Goal: Task Accomplishment & Management: Manage account settings

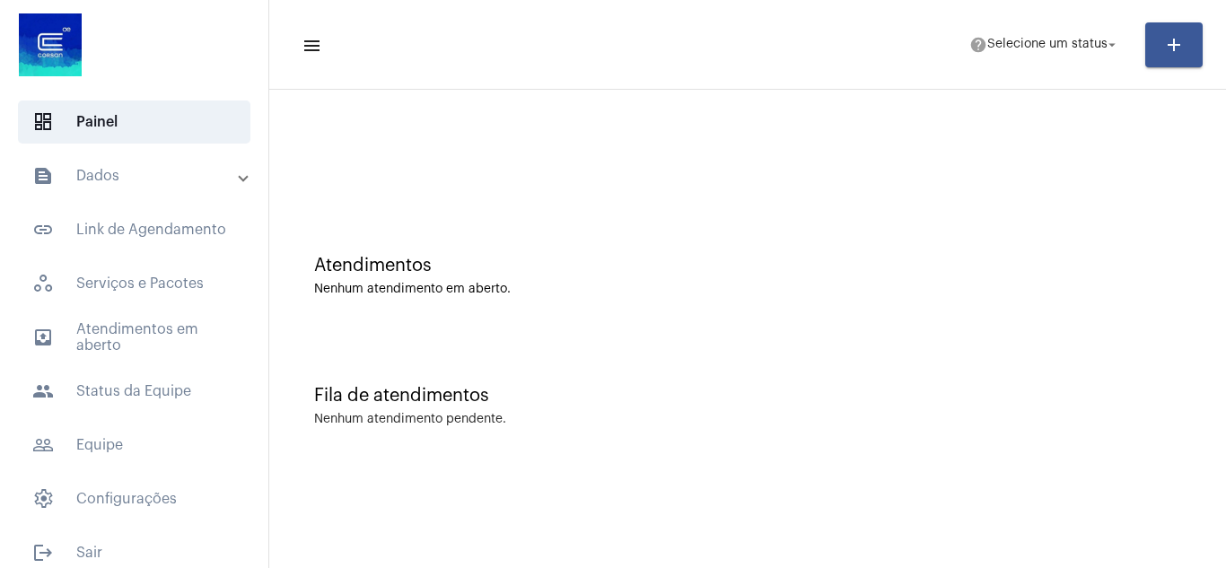
click at [240, 179] on span at bounding box center [243, 176] width 7 height 15
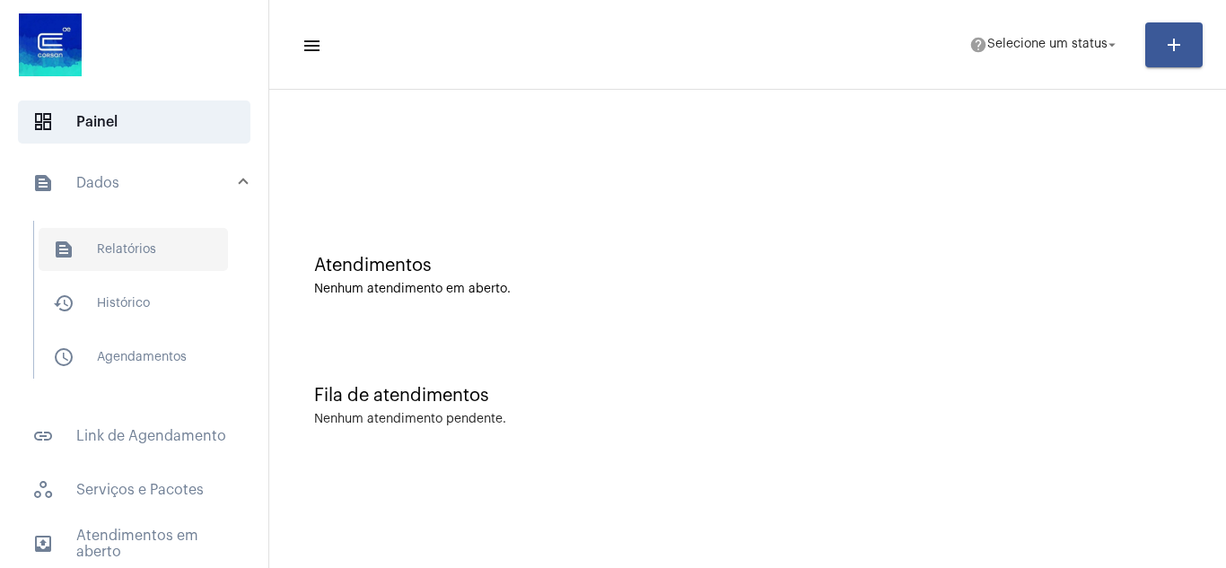
click at [130, 243] on span "text_snippet_outlined Relatórios" at bounding box center [133, 249] width 189 height 43
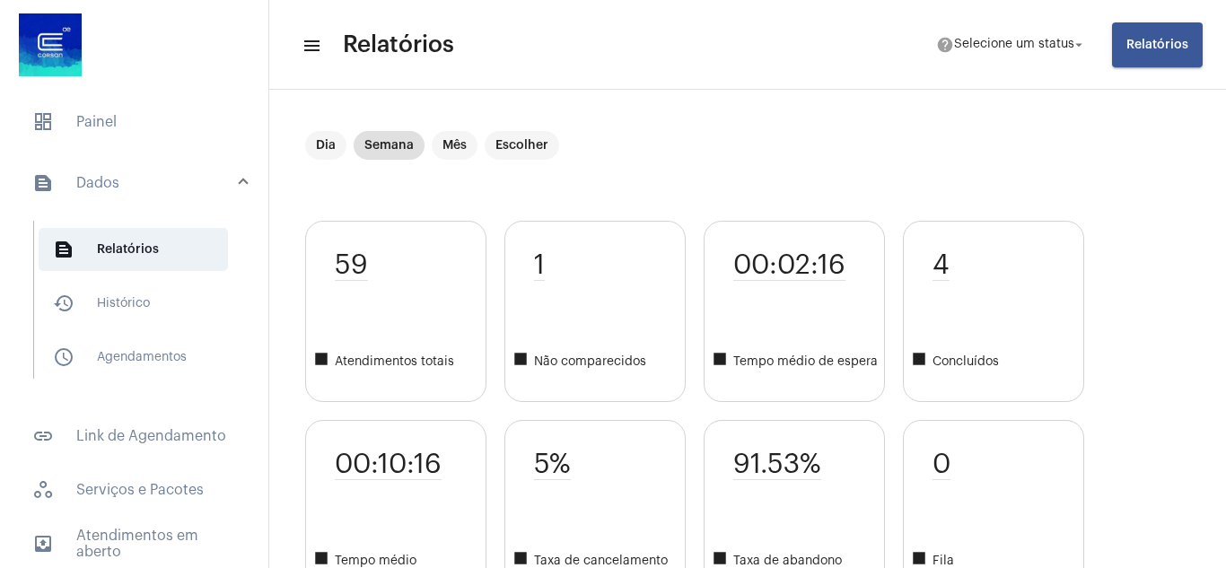
click at [386, 292] on div "59 square Atendimentos totais" at bounding box center [395, 311] width 181 height 181
click at [382, 362] on span "square Atendimentos totais" at bounding box center [399, 362] width 172 height 22
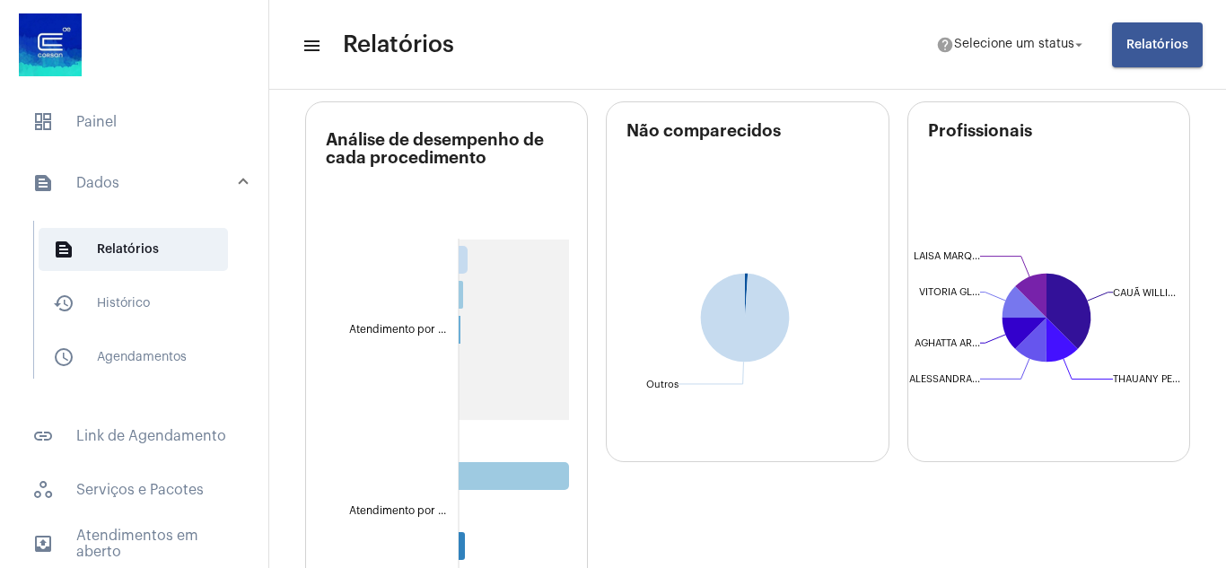
scroll to position [539, 0]
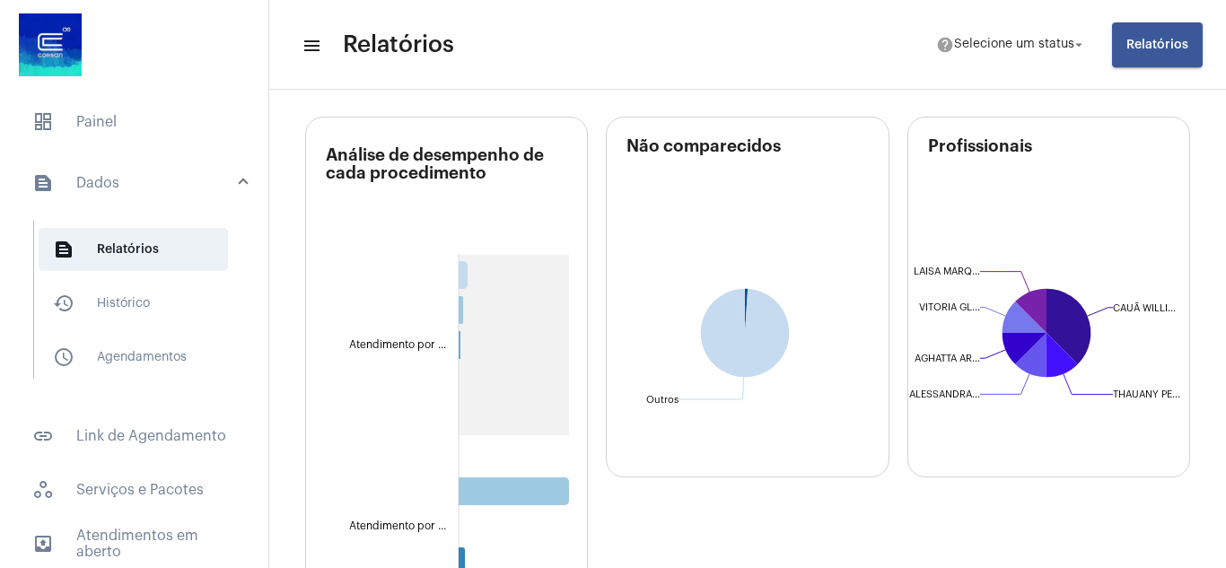
click at [426, 347] on text "Atendimento por ..." at bounding box center [397, 345] width 97 height 12
drag, startPoint x: 327, startPoint y: 152, endPoint x: 487, endPoint y: 177, distance: 162.7
click at [487, 177] on h3 "Análise de desempenho de cada procedimento" at bounding box center [456, 181] width 261 height 70
copy h3 "Análise de desempenho de cada procedimento"
drag, startPoint x: 625, startPoint y: 147, endPoint x: 778, endPoint y: 147, distance: 153.5
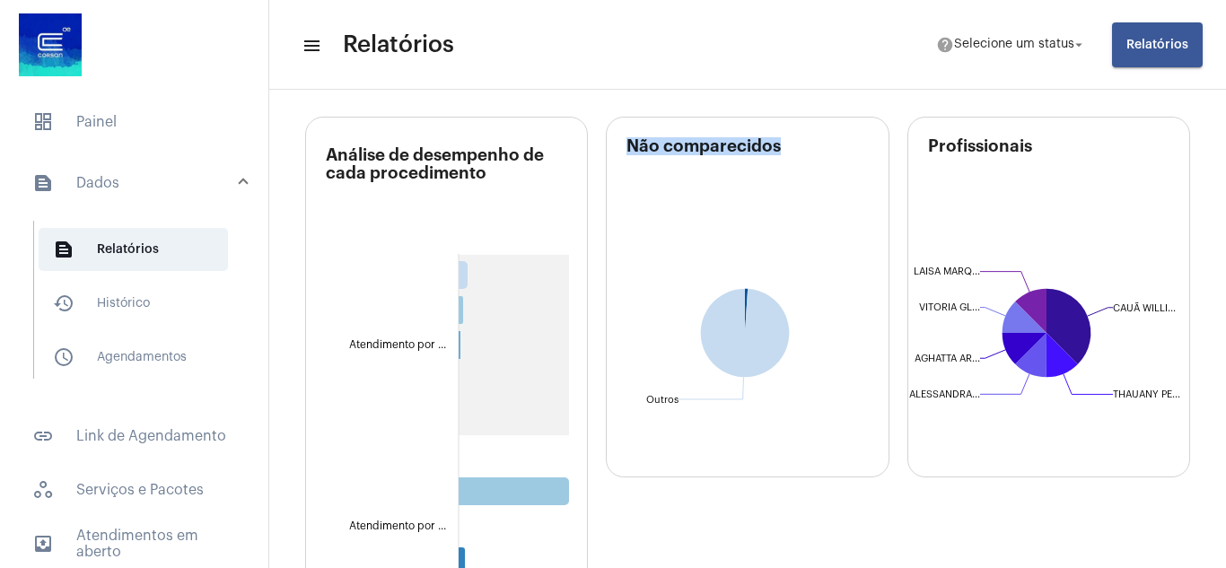
click at [778, 147] on h3 "Não comparecidos" at bounding box center [757, 177] width 261 height 81
copy h3 "Não comparecidos"
drag, startPoint x: 921, startPoint y: 144, endPoint x: 1025, endPoint y: 147, distance: 104.2
click at [1025, 147] on h3 "Profissionais" at bounding box center [1058, 177] width 261 height 81
copy h3 "Profissionais"
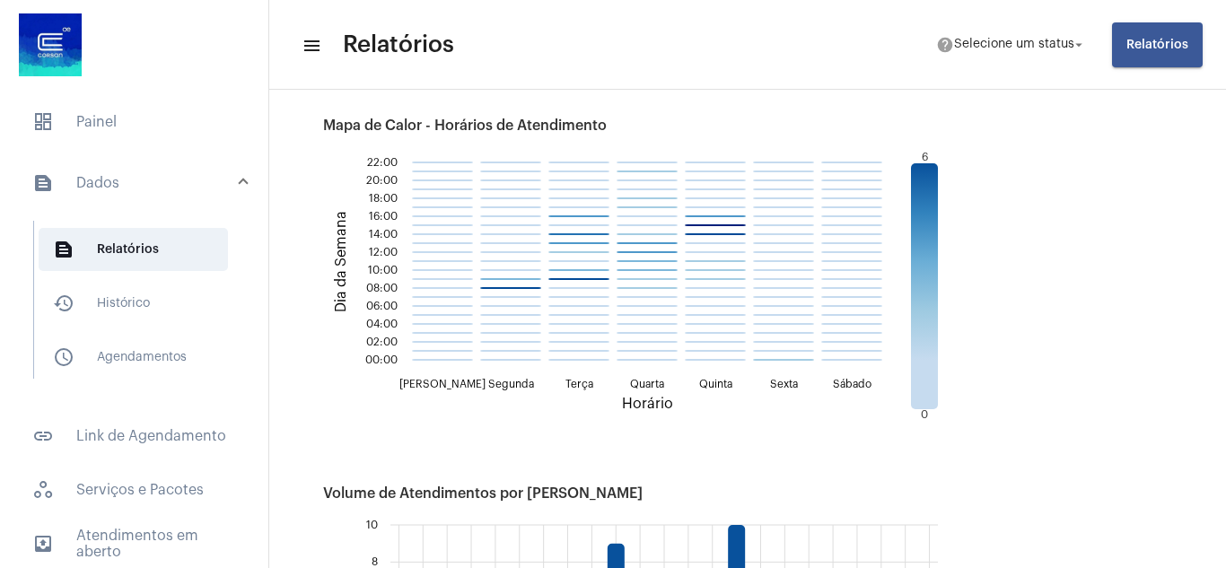
scroll to position [1526, 0]
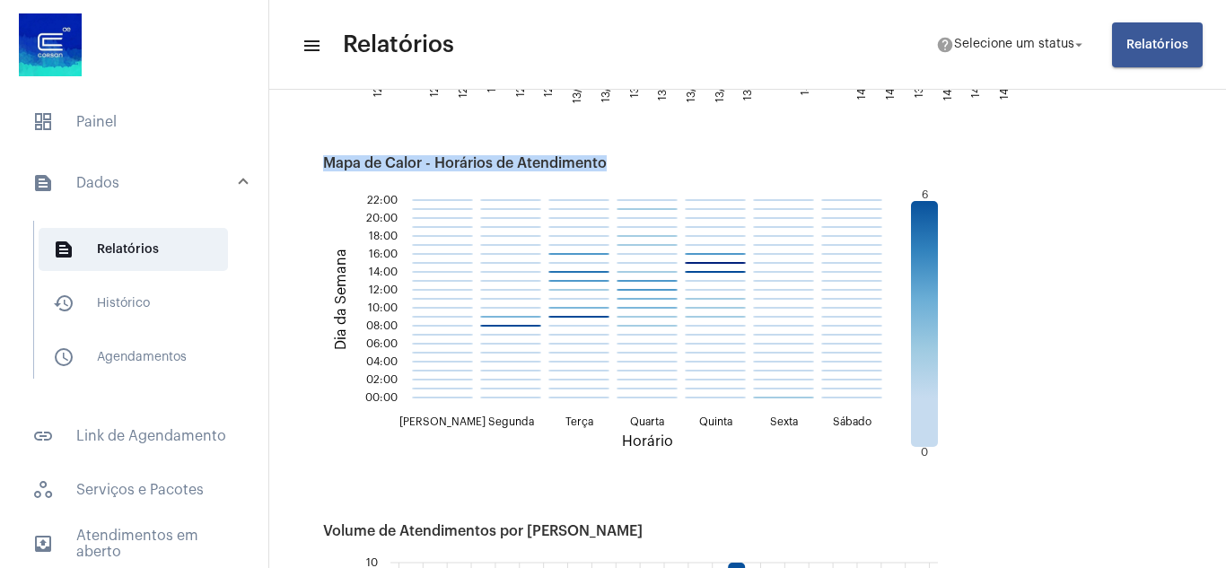
drag, startPoint x: 323, startPoint y: 165, endPoint x: 606, endPoint y: 163, distance: 282.8
click at [606, 163] on h3 "Mapa de Calor - Horários de Atendimento" at bounding box center [747, 163] width 849 height 16
copy h3 "Mapa de Calor - Horários de Atendimento"
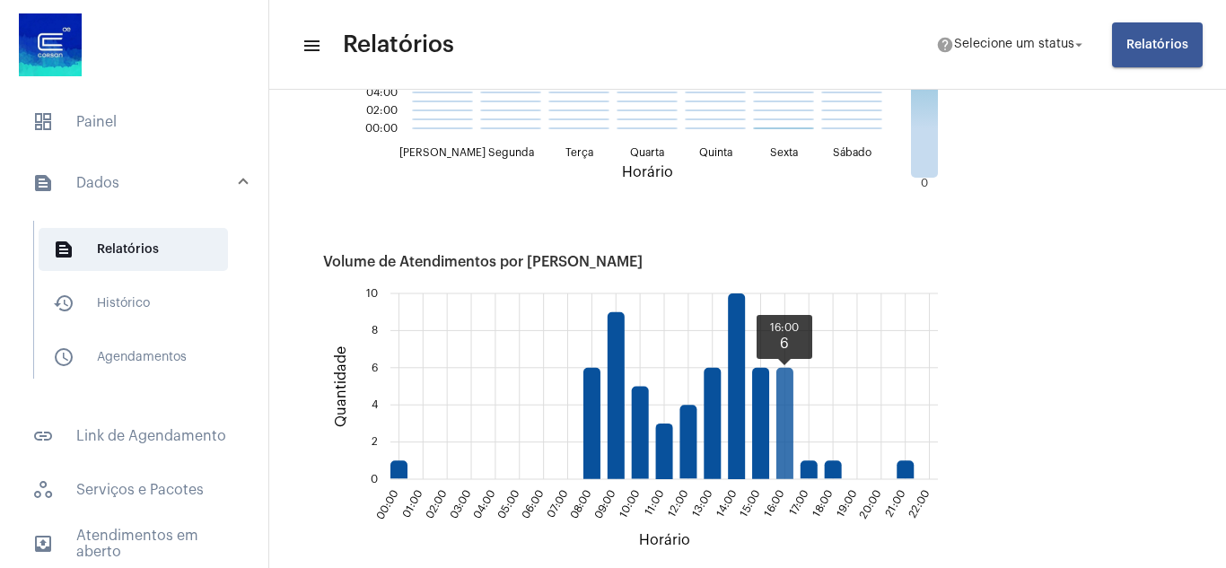
scroll to position [1885, 0]
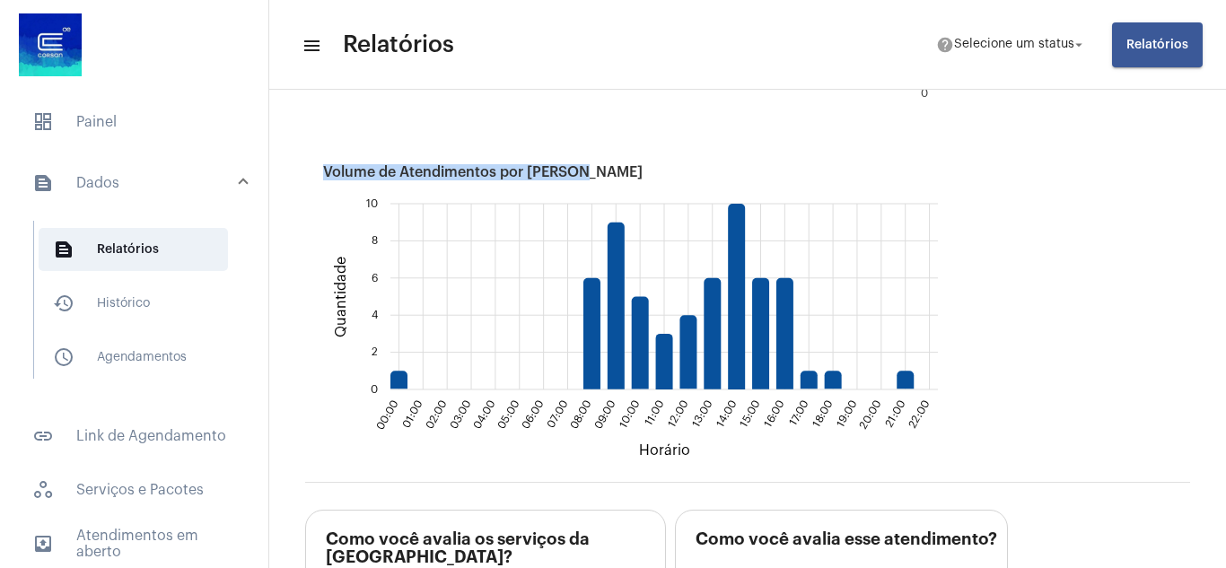
drag, startPoint x: 323, startPoint y: 175, endPoint x: 585, endPoint y: 173, distance: 262.2
click at [585, 173] on h3 "Volume de Atendimentos por Horário" at bounding box center [747, 172] width 849 height 16
copy h3 "Volume de Atendimentos por Horário"
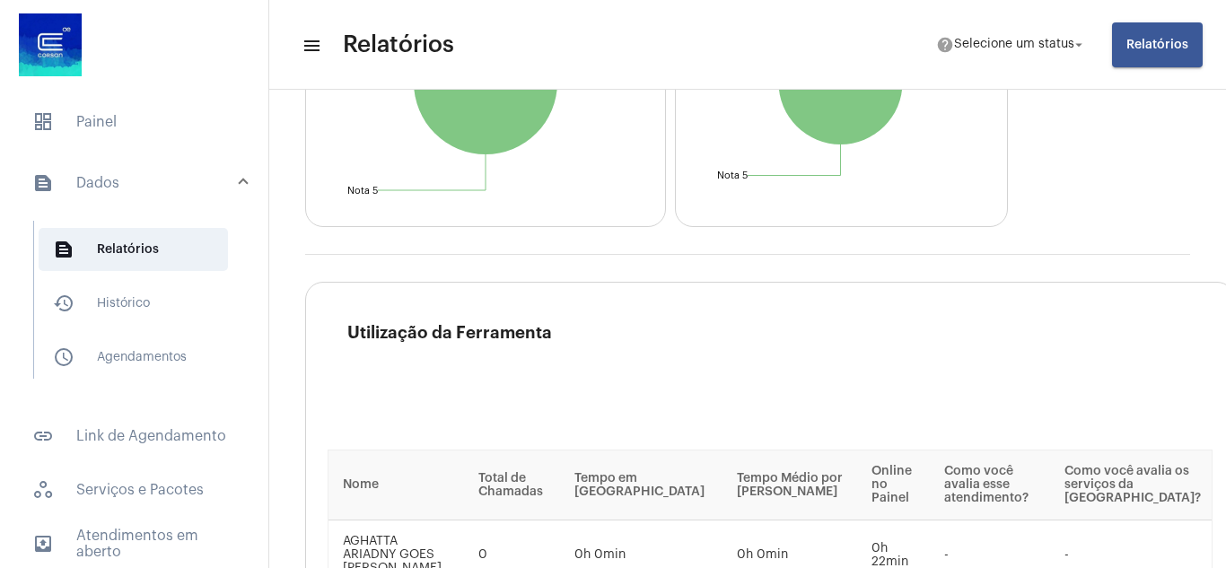
scroll to position [2503, 0]
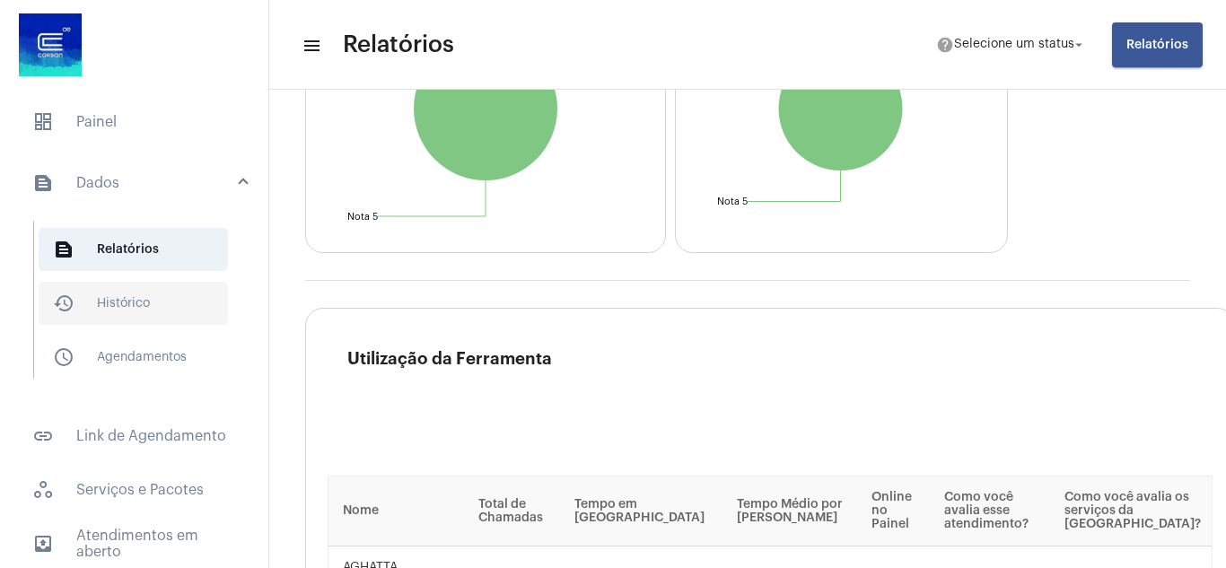
click at [125, 294] on span "history_outlined Histórico" at bounding box center [133, 303] width 189 height 43
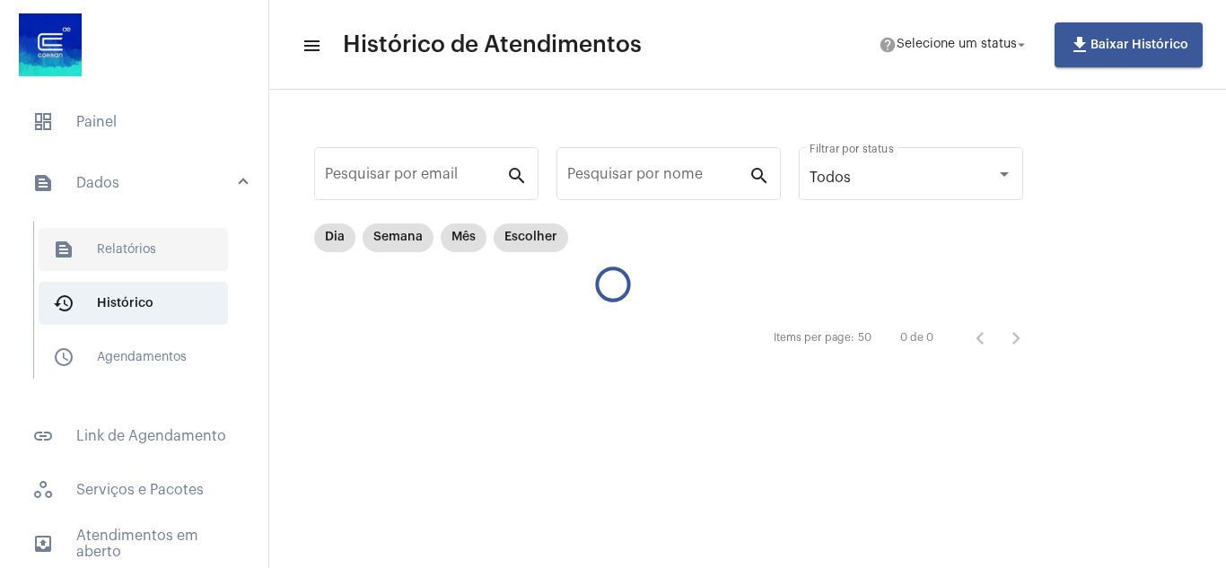
click at [124, 253] on span "text_snippet_outlined Relatórios" at bounding box center [133, 249] width 189 height 43
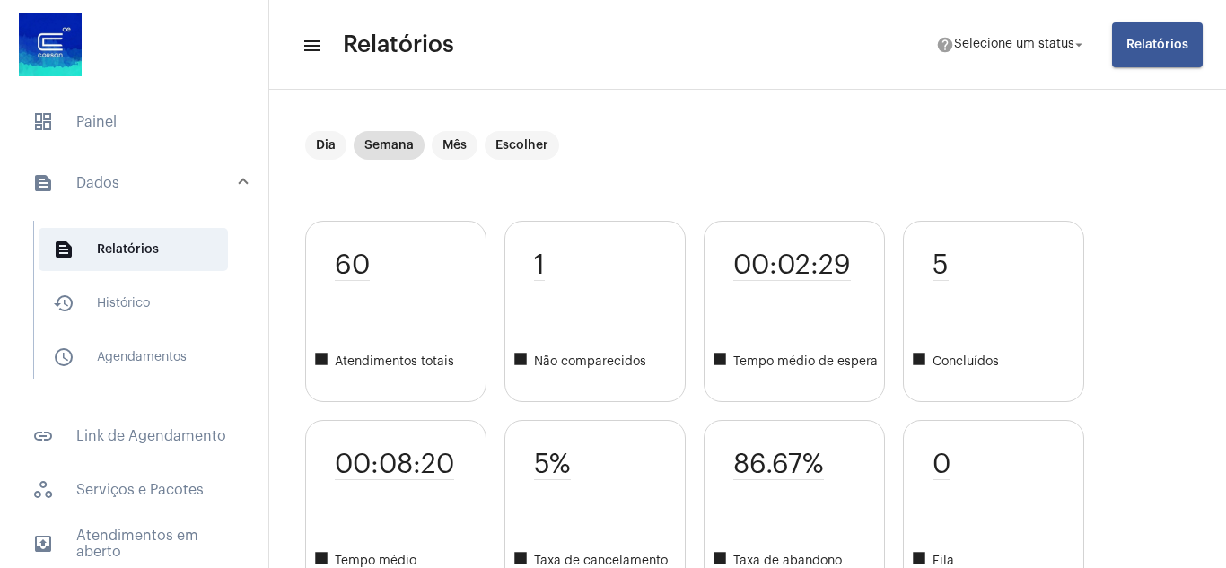
drag, startPoint x: 380, startPoint y: 384, endPoint x: 400, endPoint y: 380, distance: 20.3
drag, startPoint x: 400, startPoint y: 380, endPoint x: 922, endPoint y: 187, distance: 557.0
click at [922, 187] on div "Dia Semana Mês Escolher" at bounding box center [747, 176] width 885 height 90
click at [508, 152] on mat-chip "Escolher" at bounding box center [522, 145] width 75 height 29
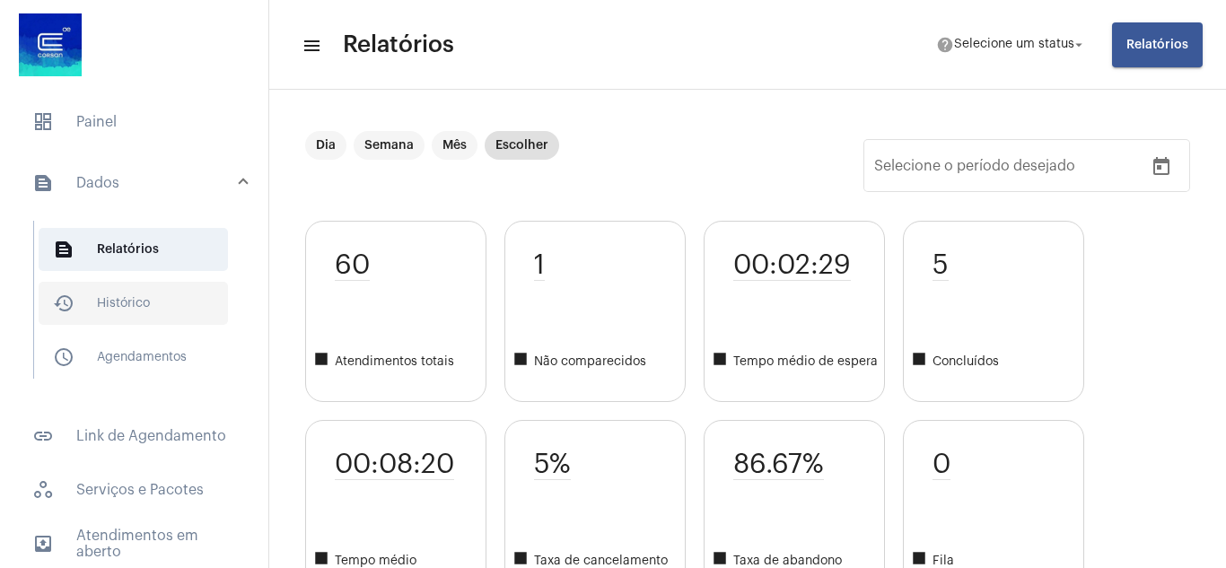
click at [134, 304] on span "history_outlined Histórico" at bounding box center [133, 303] width 189 height 43
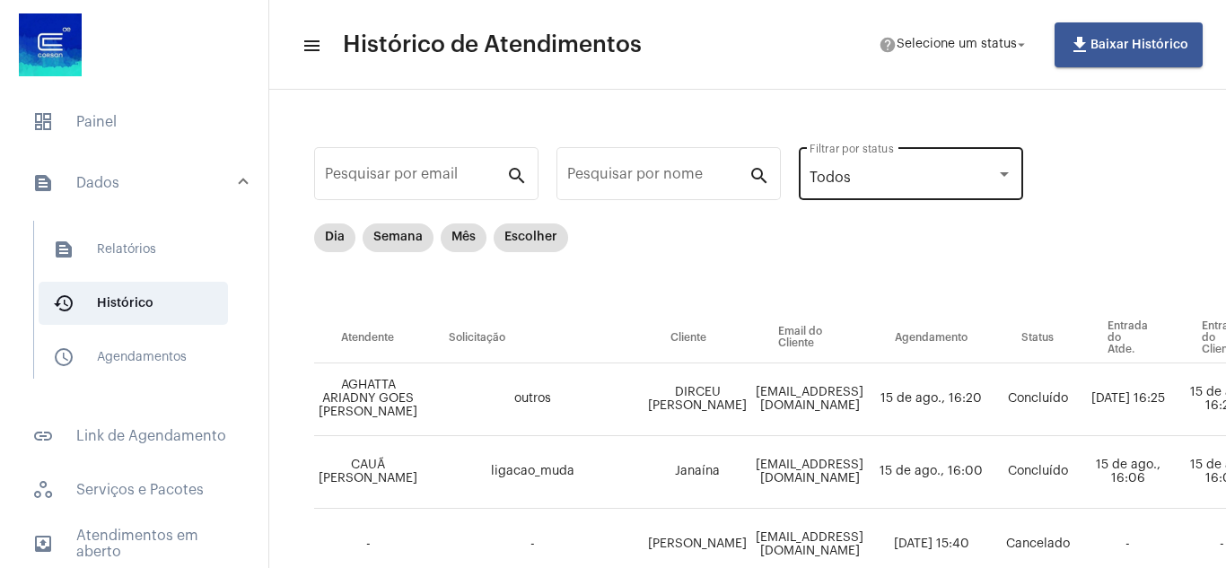
click at [1004, 167] on div at bounding box center [1005, 174] width 16 height 14
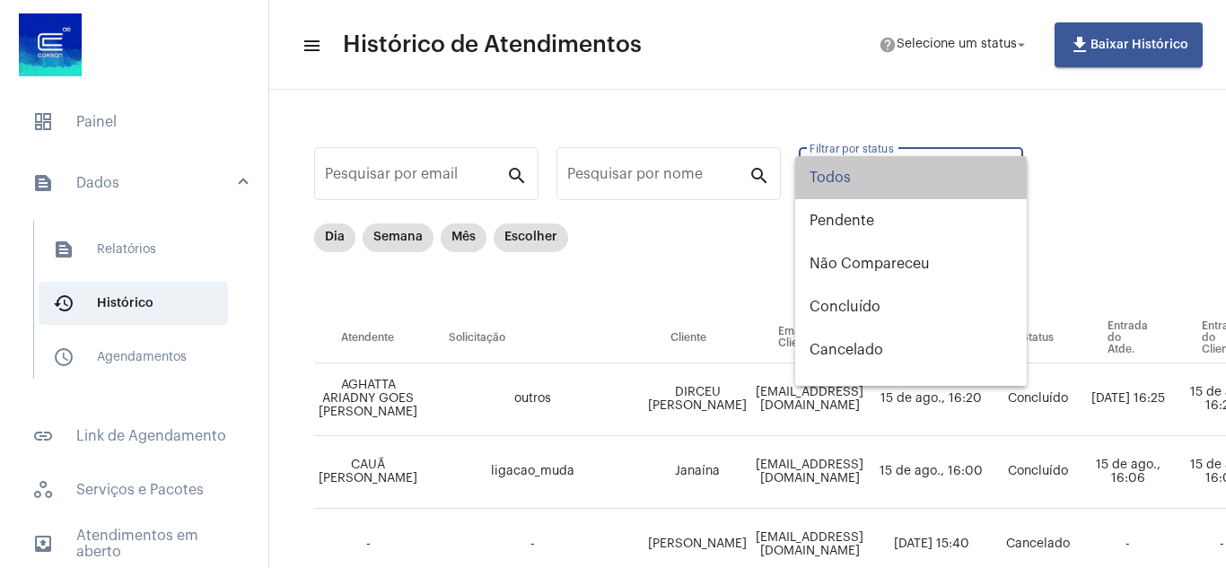
click at [1004, 167] on mat-option "Todos" at bounding box center [911, 177] width 232 height 43
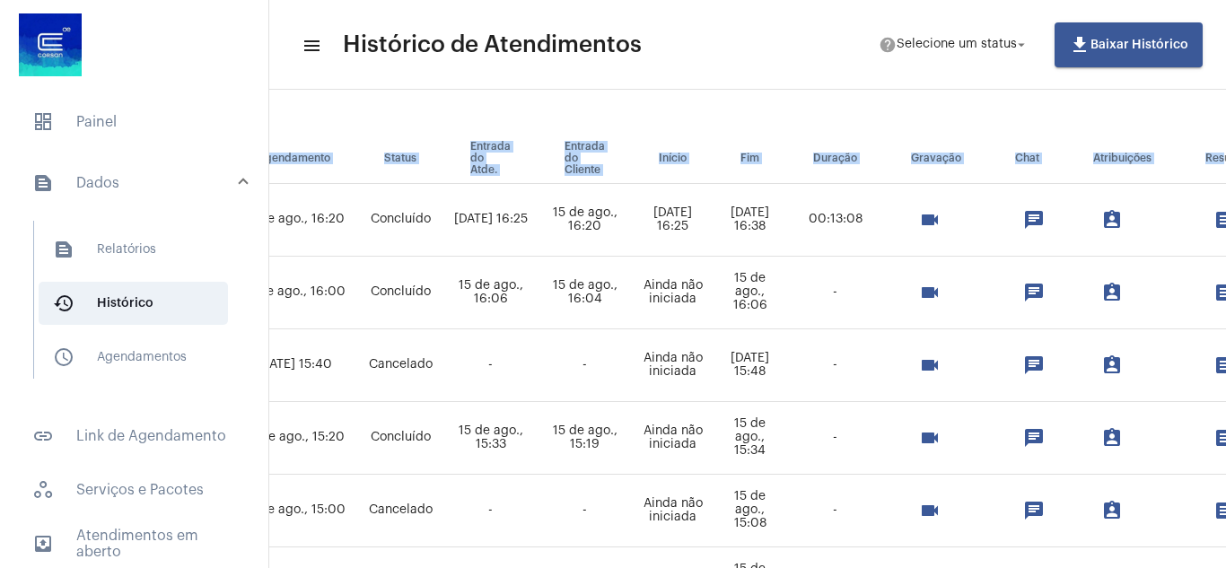
scroll to position [180, 796]
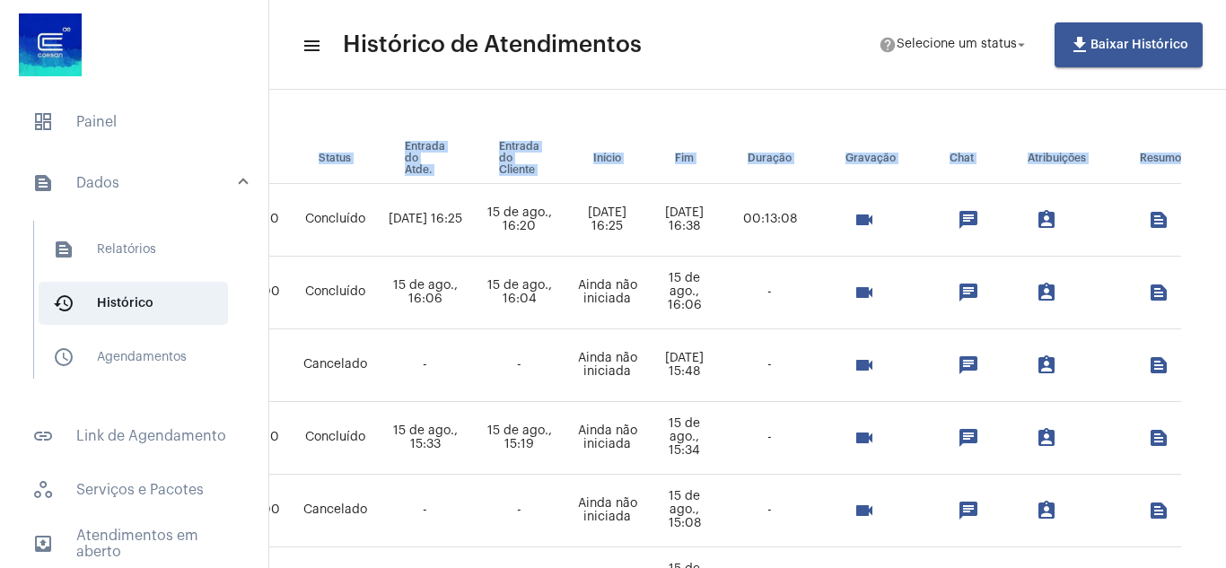
drag, startPoint x: 315, startPoint y: 163, endPoint x: 1165, endPoint y: 156, distance: 850.2
click at [1165, 156] on tr "Atendente Solicitação Cliente Email do Cliente Agendamento Status Entrada do At…" at bounding box center [396, 159] width 1570 height 50
copy tr "Atendente Solicitação Cliente Email do Cliente Agendamento Status Entrada do At…"
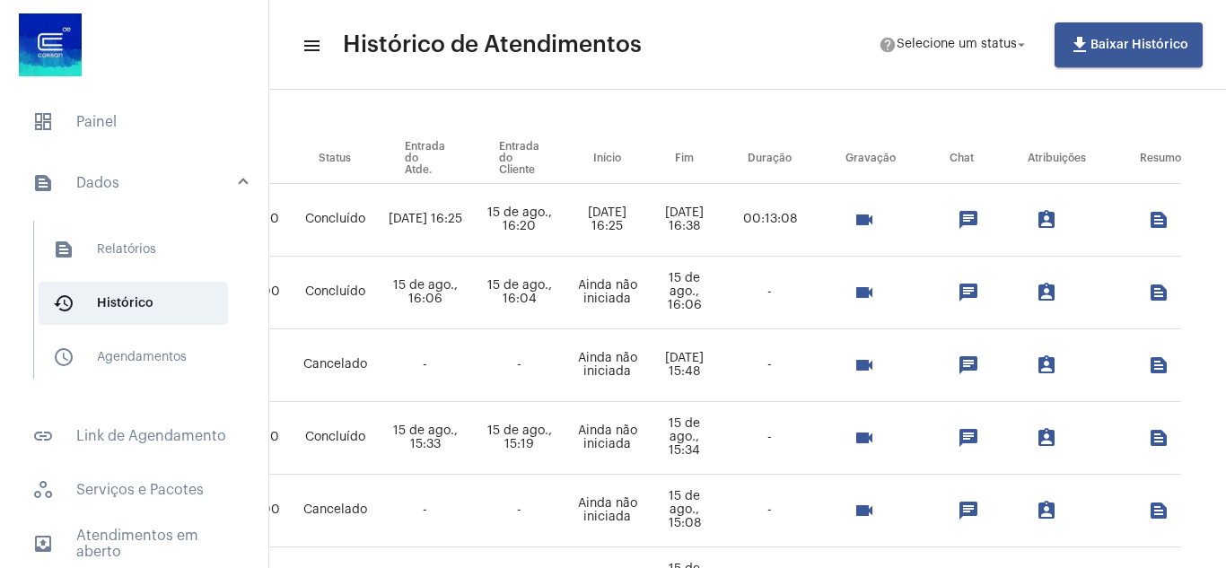
click at [648, 217] on td "15 de ago., 16:38" at bounding box center [684, 220] width 73 height 73
click at [157, 356] on span "schedule_outlined Agendamentos" at bounding box center [133, 357] width 189 height 43
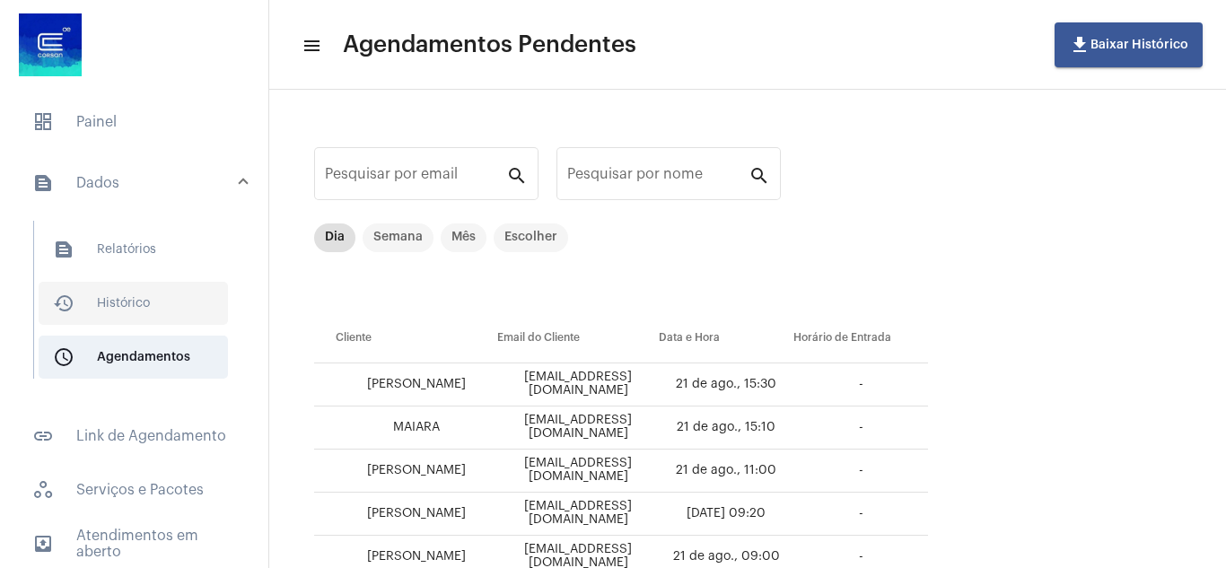
click at [133, 299] on span "history_outlined Histórico" at bounding box center [133, 303] width 189 height 43
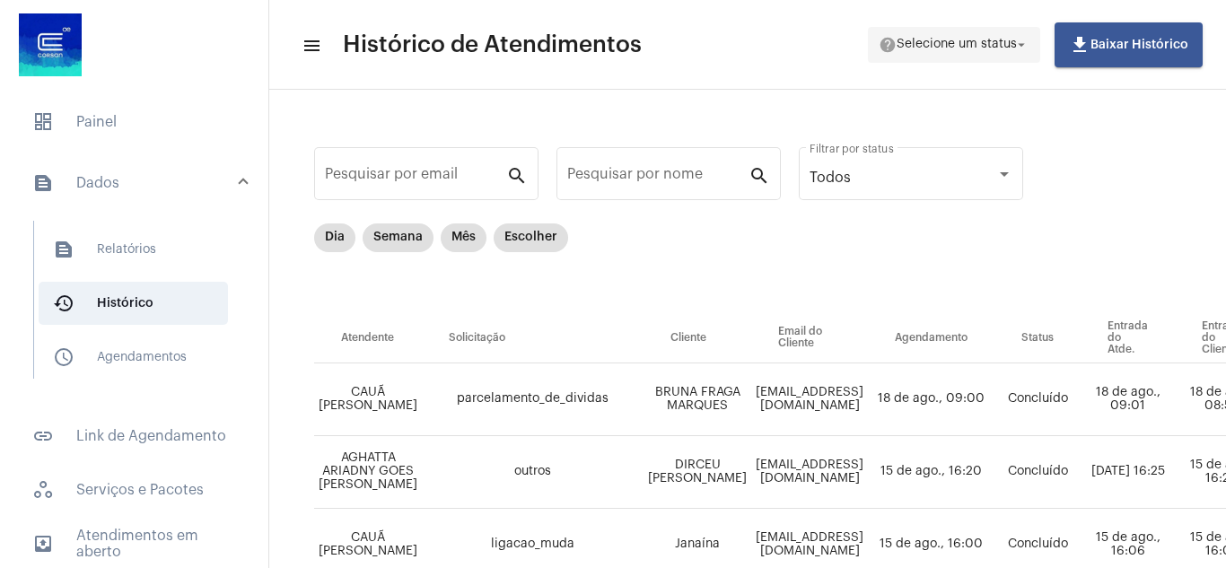
click at [1022, 45] on mat-icon "arrow_drop_down" at bounding box center [1022, 45] width 16 height 16
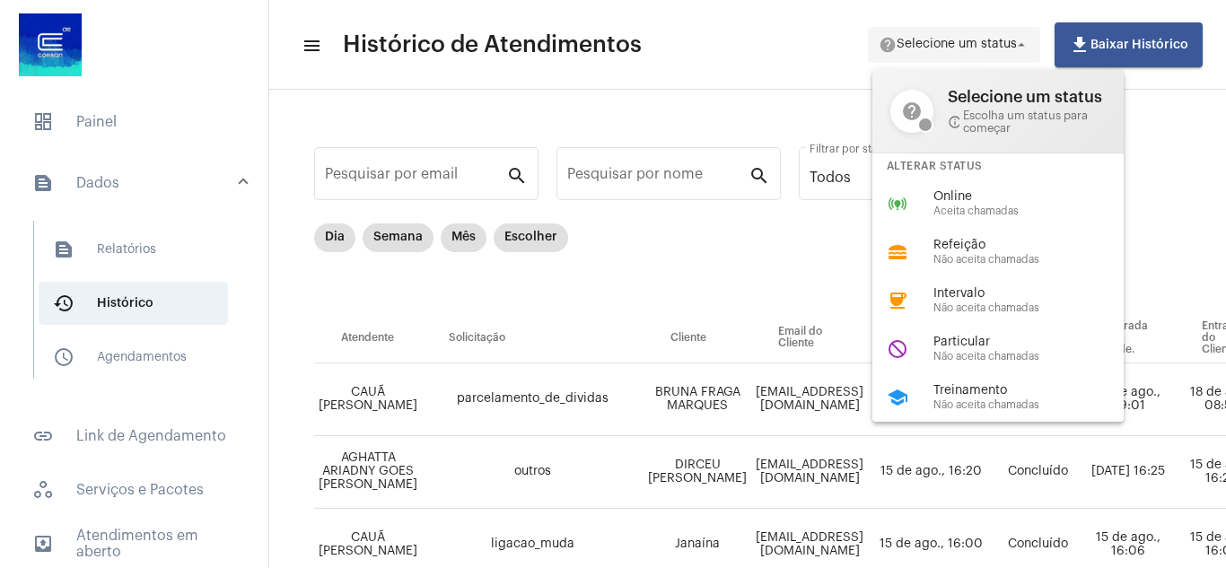
click at [1022, 45] on div at bounding box center [613, 284] width 1226 height 568
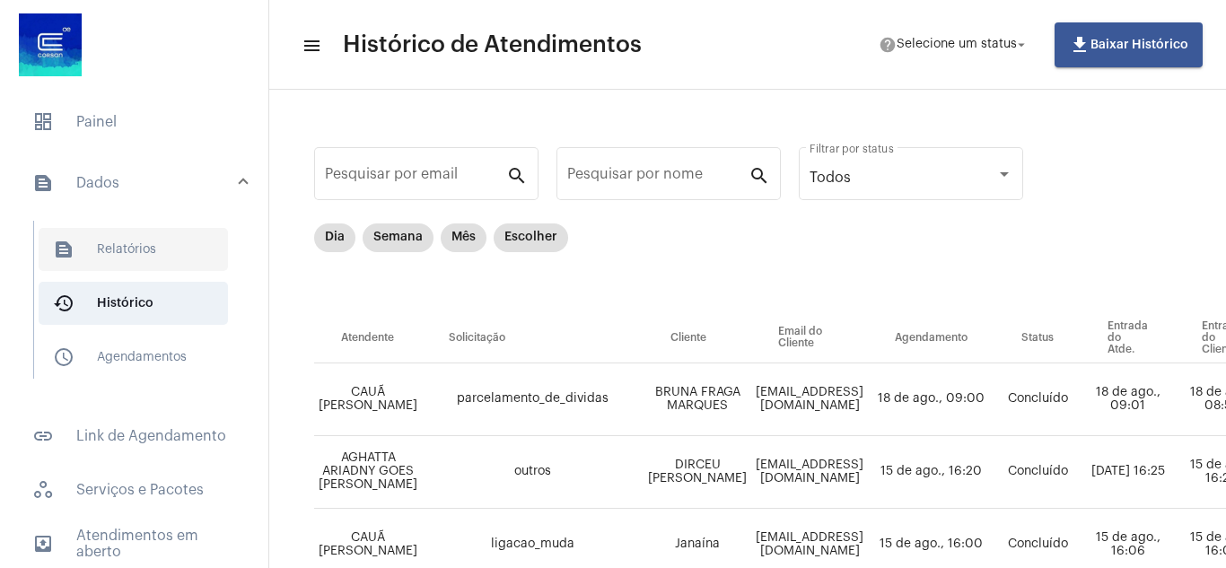
click at [131, 251] on span "text_snippet_outlined Relatórios" at bounding box center [133, 249] width 189 height 43
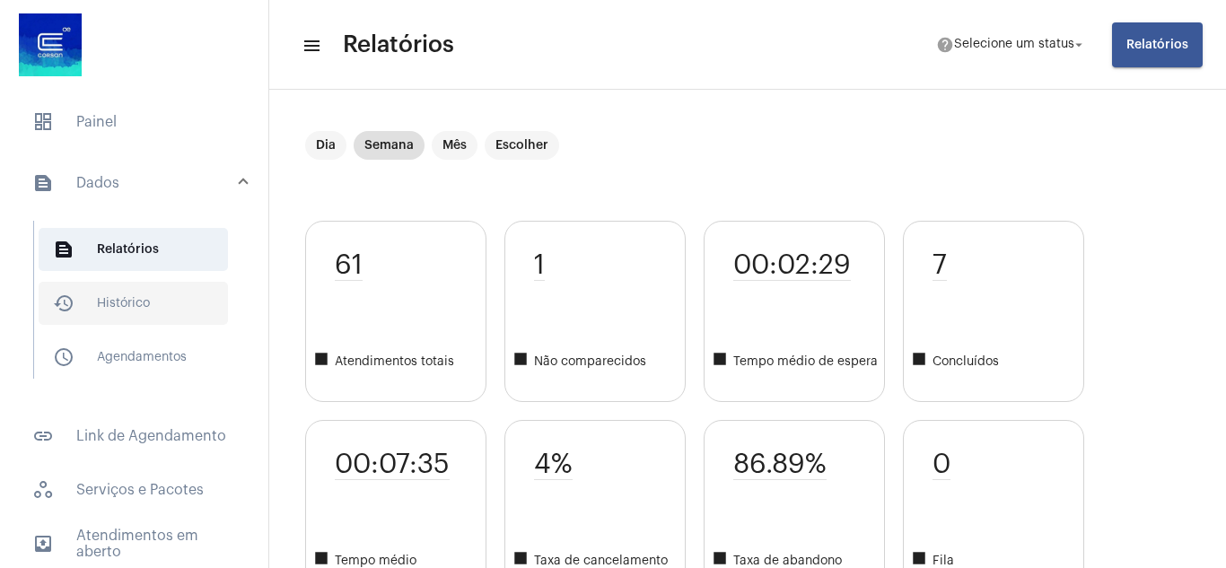
click at [135, 301] on span "history_outlined Histórico" at bounding box center [133, 303] width 189 height 43
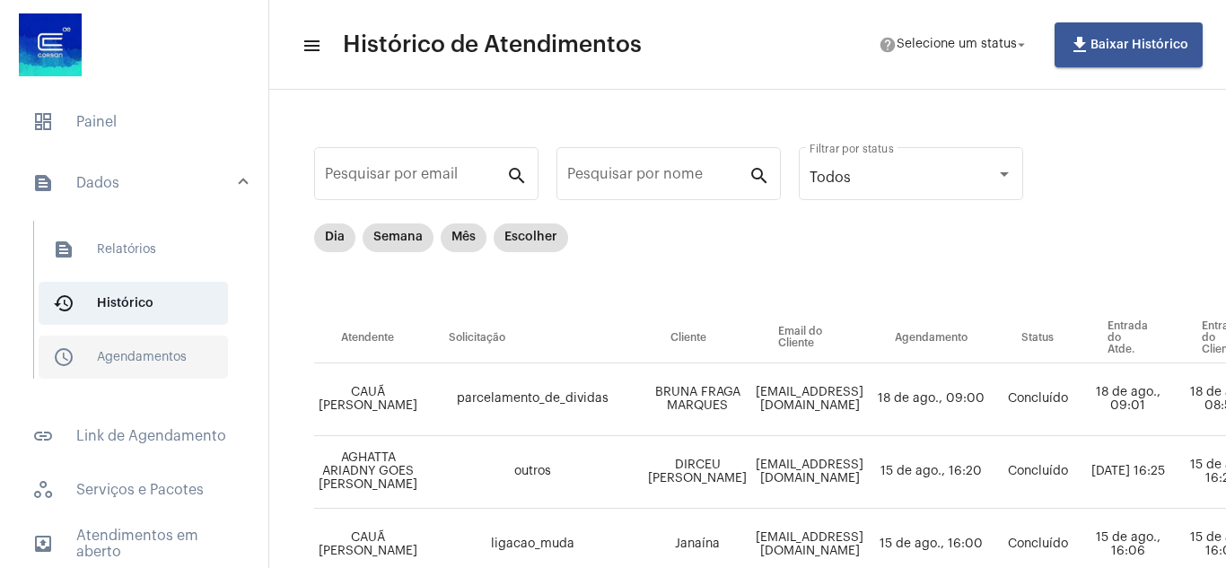
click at [148, 356] on span "schedule_outlined Agendamentos" at bounding box center [133, 357] width 189 height 43
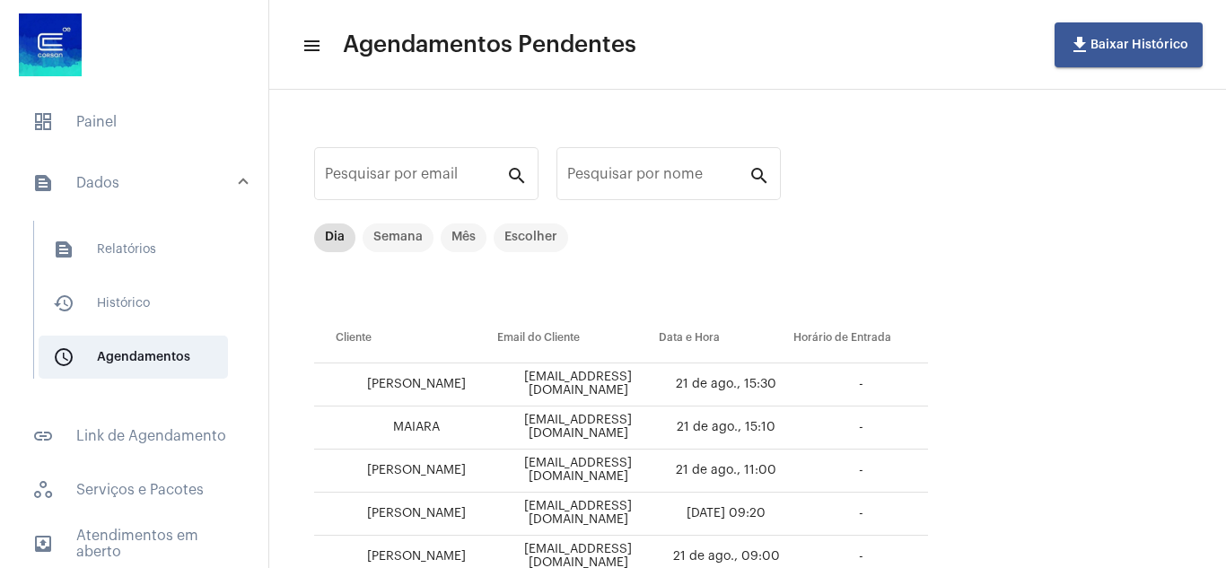
click at [104, 180] on mat-panel-title "text_snippet_outlined Dados" at bounding box center [135, 183] width 207 height 22
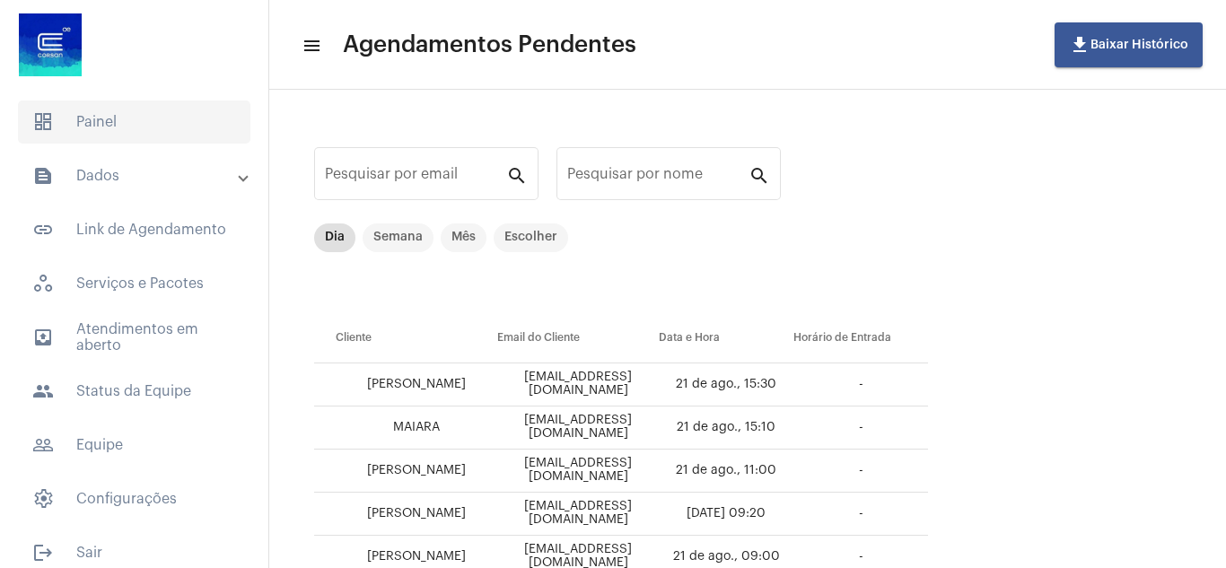
click at [105, 124] on span "dashboard Painel" at bounding box center [134, 122] width 233 height 43
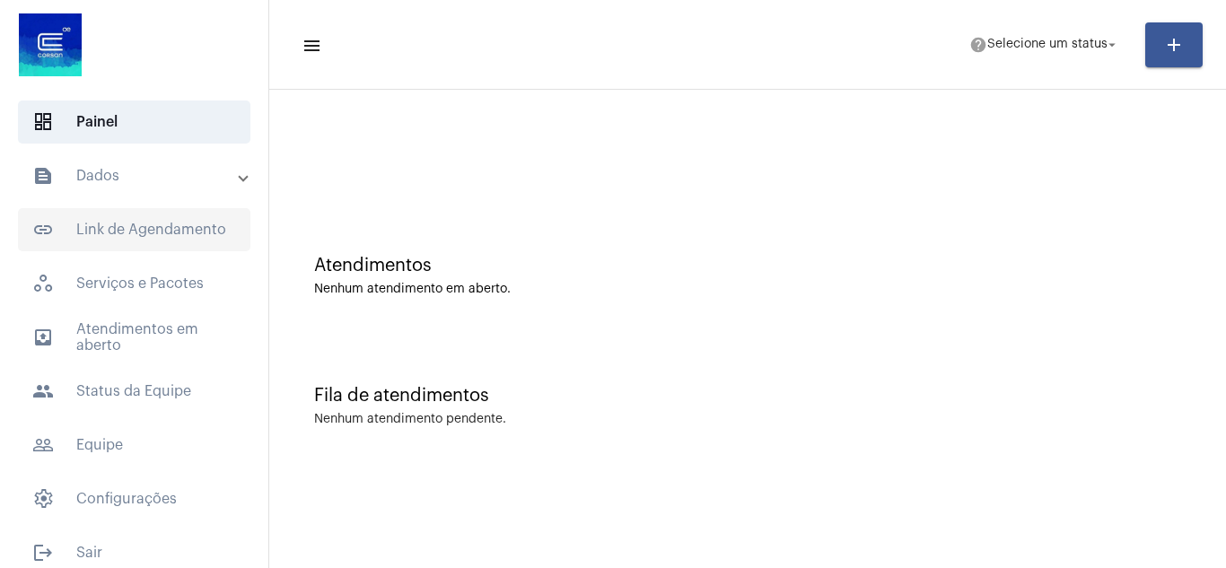
click at [101, 223] on span "link_outlined Link de Agendamento" at bounding box center [134, 229] width 233 height 43
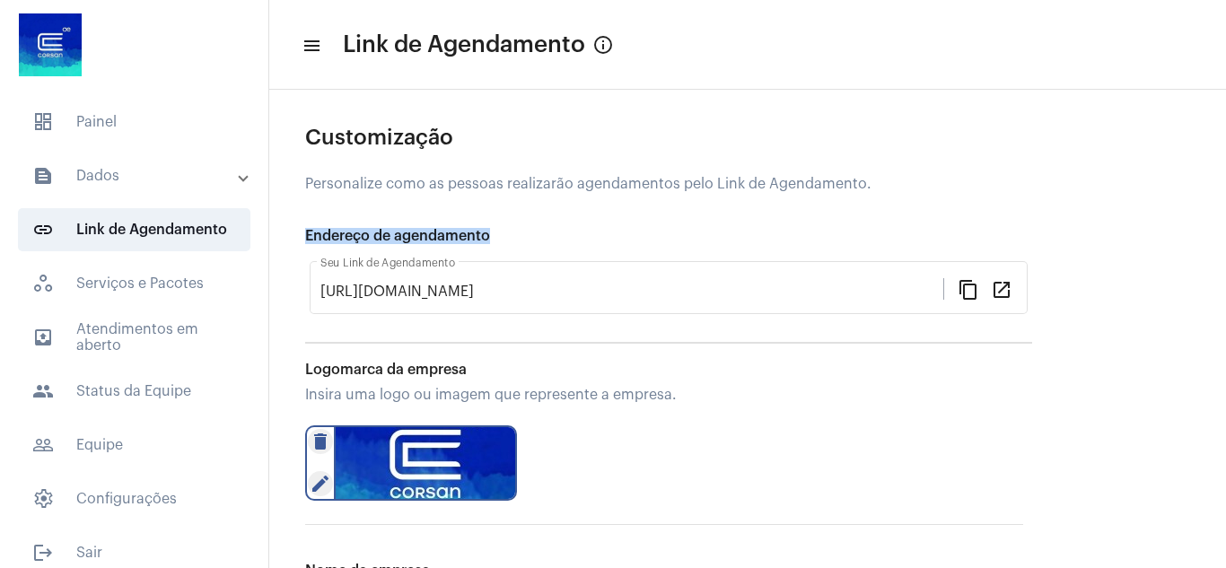
drag, startPoint x: 305, startPoint y: 235, endPoint x: 492, endPoint y: 234, distance: 186.7
click at [492, 234] on div "Endereço de agendamento" at bounding box center [668, 236] width 727 height 16
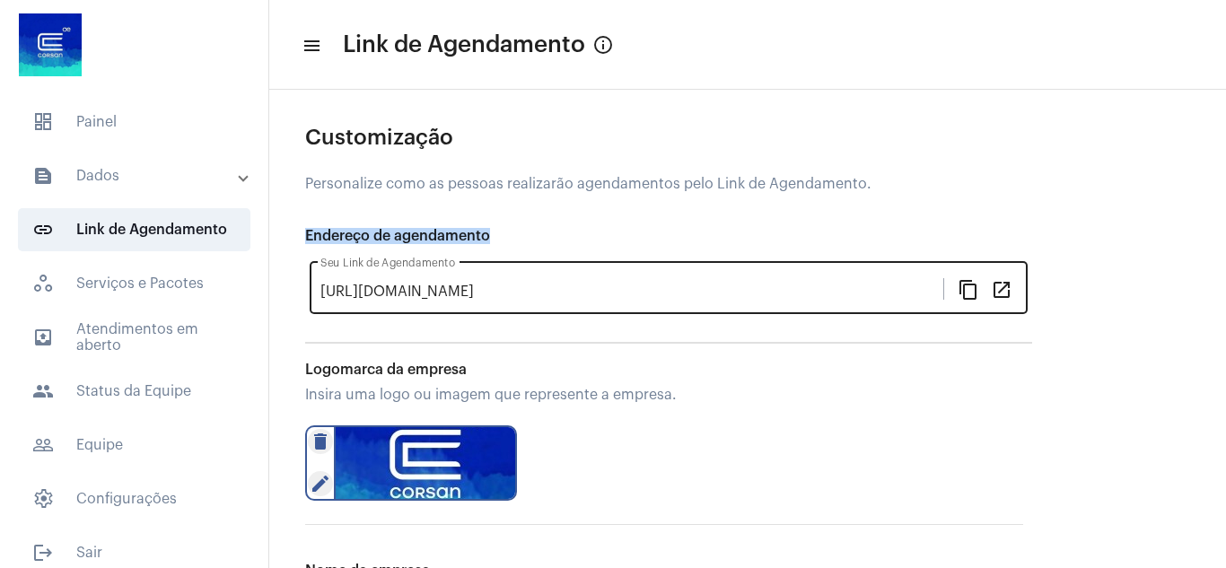
copy div "Endereço de agendamento"
drag, startPoint x: 320, startPoint y: 288, endPoint x: 608, endPoint y: 287, distance: 288.2
click at [608, 287] on div "https://atendimento-corsan.neft.com.br/ Seu Link de Agendamento content_copy op…" at bounding box center [669, 286] width 718 height 57
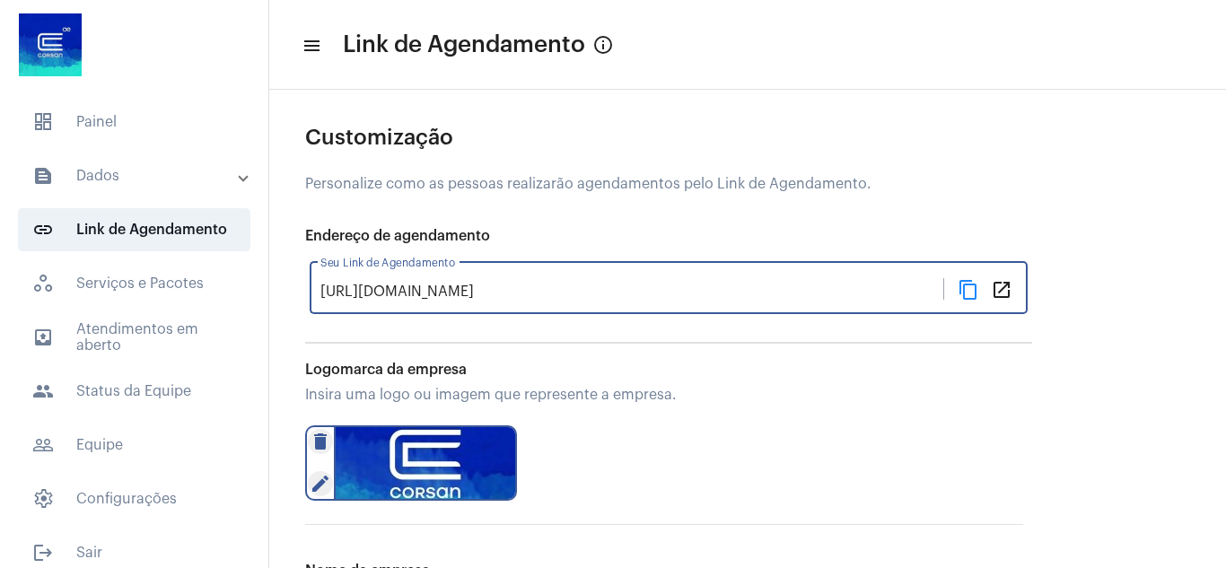
click at [964, 286] on mat-icon "content_copy" at bounding box center [969, 289] width 22 height 22
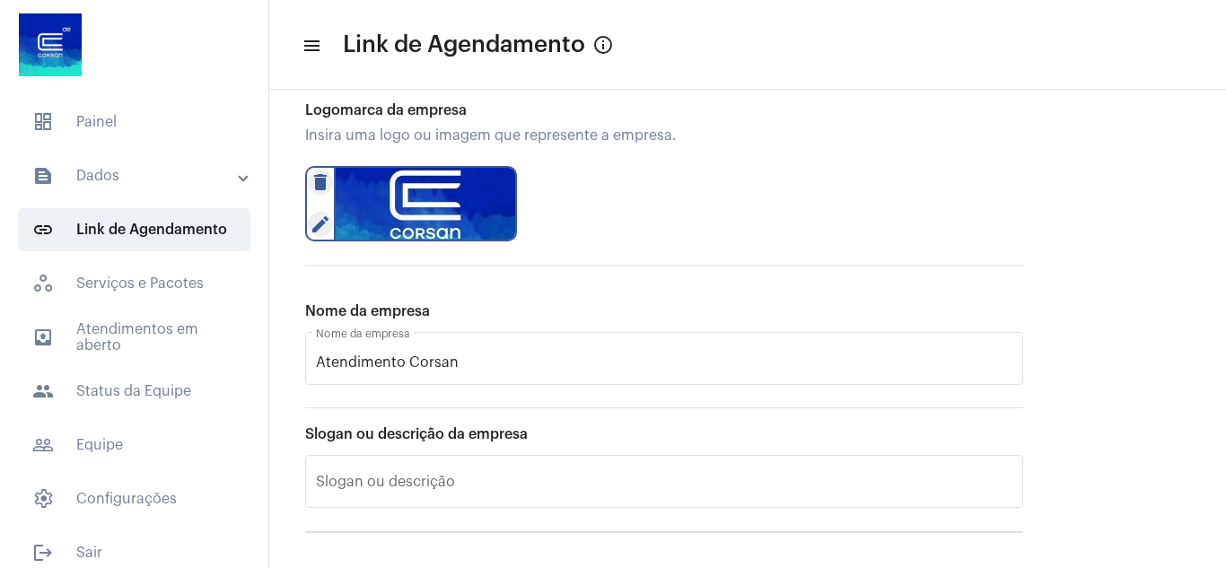
scroll to position [260, 0]
drag, startPoint x: 306, startPoint y: 108, endPoint x: 470, endPoint y: 110, distance: 163.4
click at [470, 110] on div "Logomarca da empresa" at bounding box center [664, 109] width 718 height 16
copy div "Logomarca da empresa"
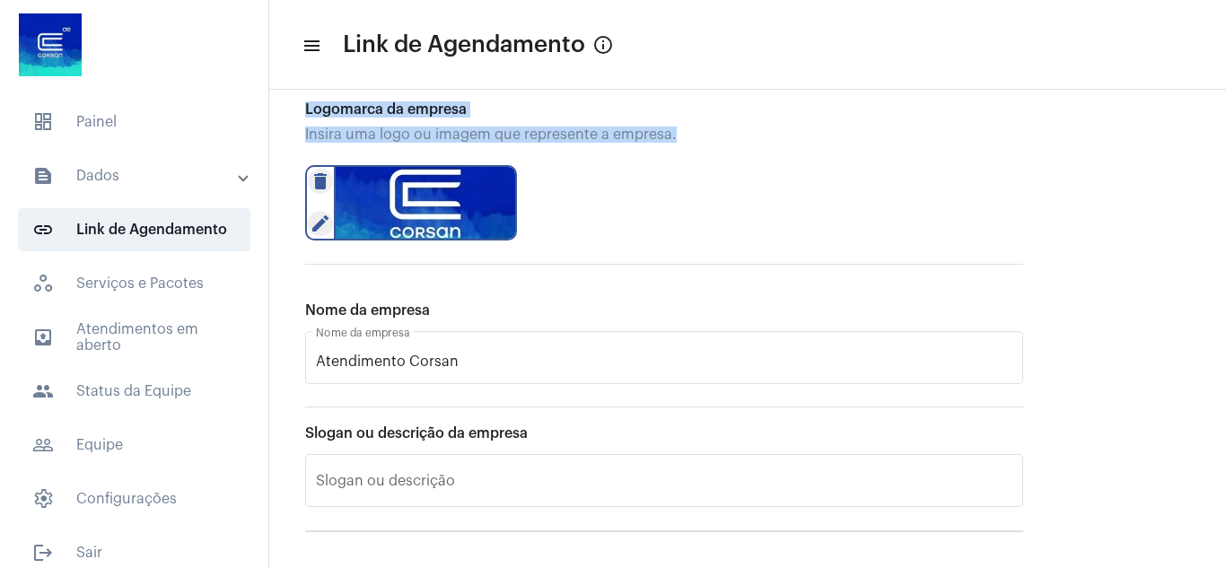
click at [681, 135] on div "Insira uma logo ou imagem que represente a empresa." at bounding box center [664, 135] width 718 height 16
copy app-edit-org-data "Logomarca da empresa Insira uma logo ou imagem que represente a empresa."
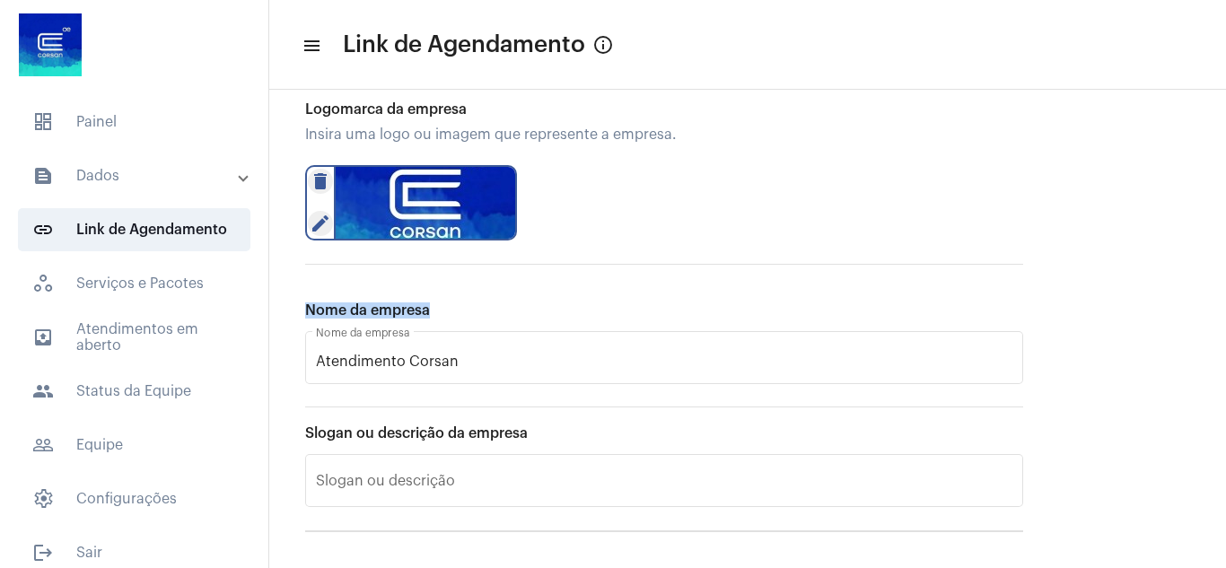
drag, startPoint x: 306, startPoint y: 309, endPoint x: 470, endPoint y: 310, distance: 164.3
click at [470, 310] on div "Nome da empresa" at bounding box center [664, 311] width 718 height 16
copy div "Nome da empresa"
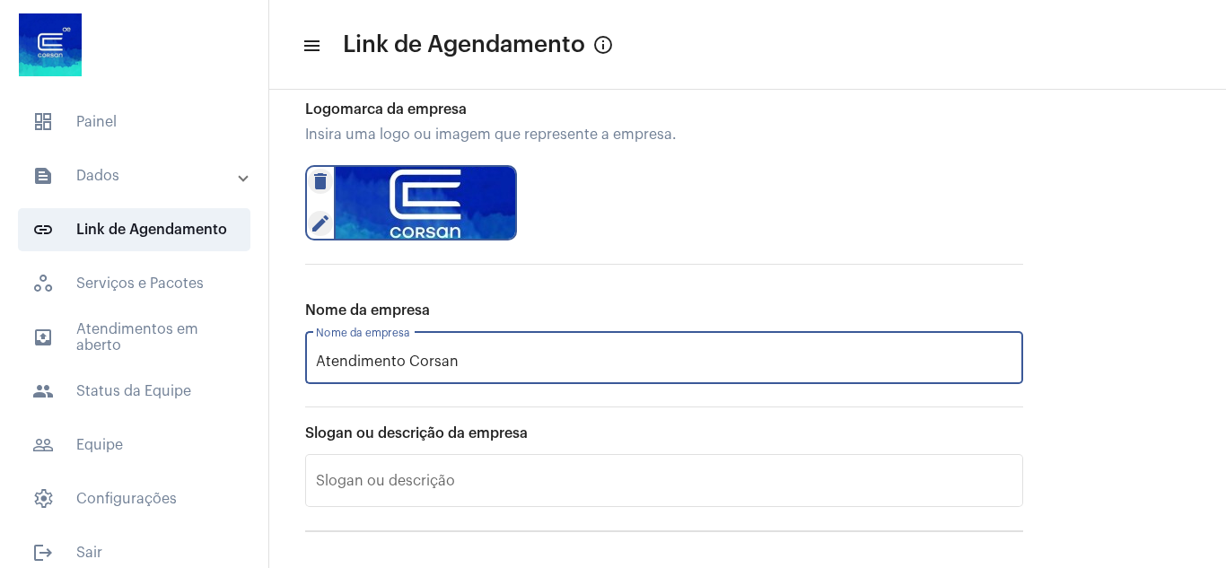
drag, startPoint x: 320, startPoint y: 360, endPoint x: 516, endPoint y: 362, distance: 196.6
click at [516, 362] on input "Atendimento Corsan" at bounding box center [664, 362] width 697 height 16
click at [156, 278] on span "workspaces_outlined Serviços e Pacotes" at bounding box center [134, 283] width 233 height 43
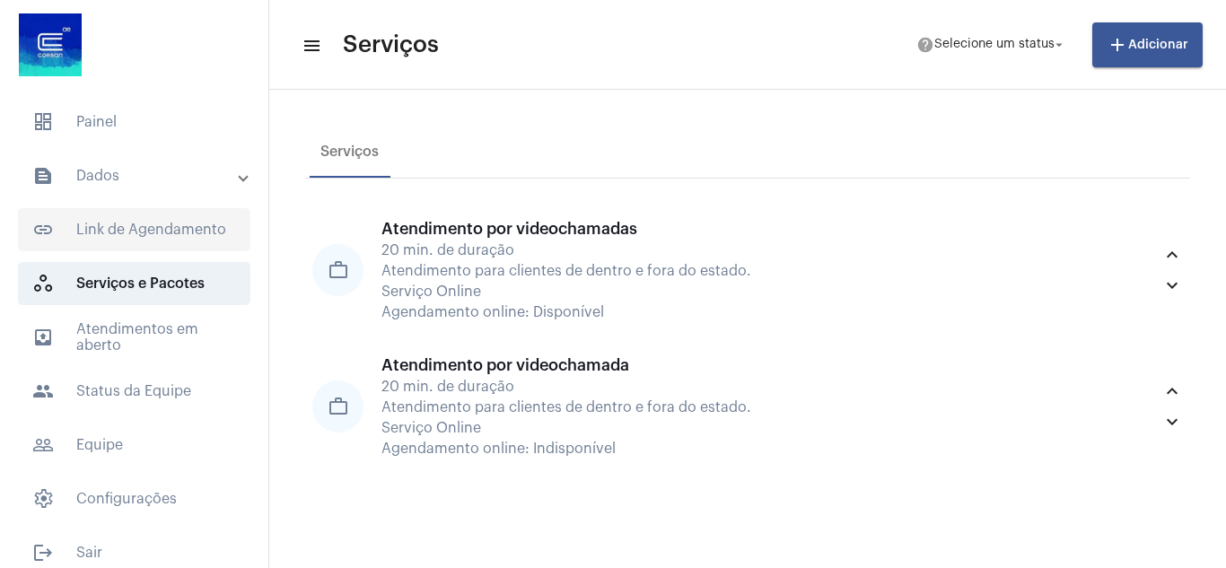
click at [94, 222] on span "link_outlined Link de Agendamento" at bounding box center [134, 229] width 233 height 43
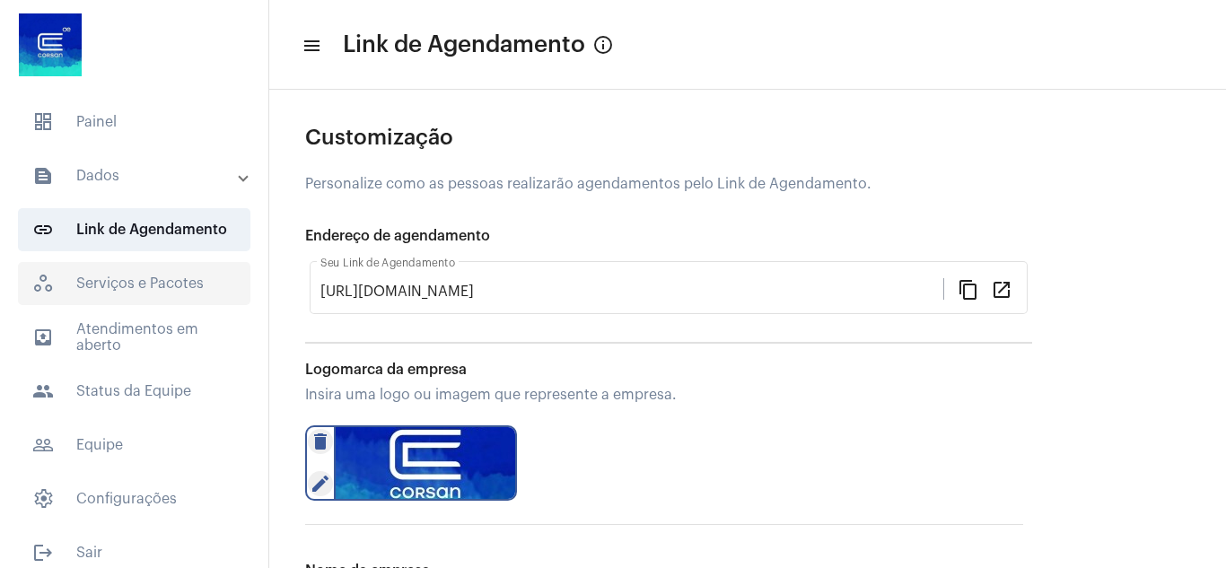
click at [110, 285] on span "workspaces_outlined Serviços e Pacotes" at bounding box center [134, 283] width 233 height 43
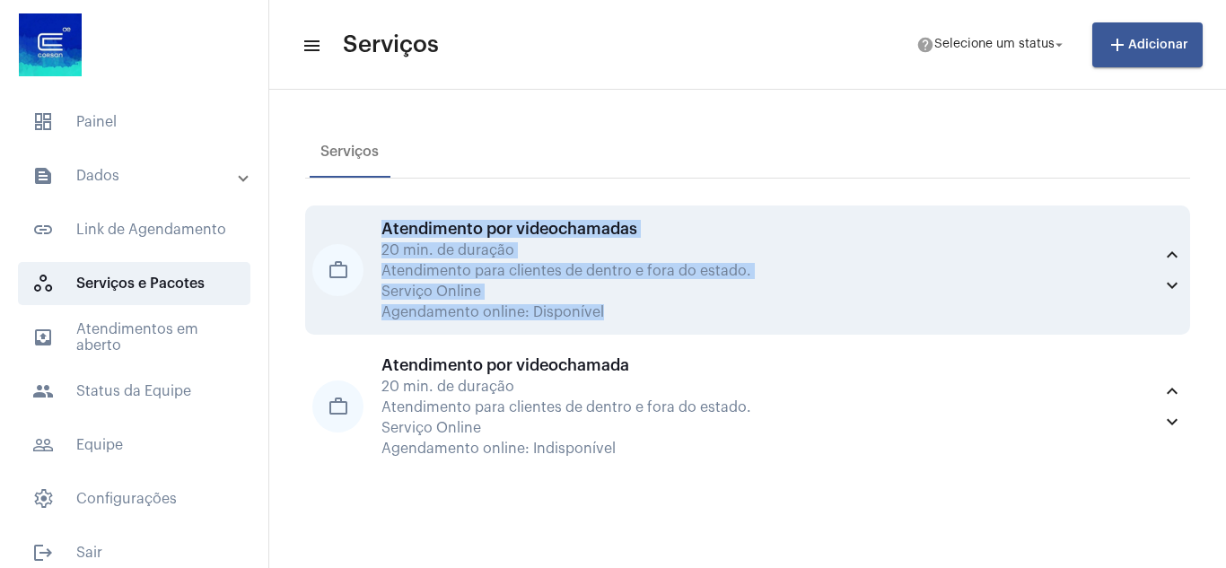
drag, startPoint x: 380, startPoint y: 224, endPoint x: 607, endPoint y: 319, distance: 245.9
click at [607, 319] on div "work_outline Atendimento por videochamadas 20 min. de duração Atendimento para …" at bounding box center [747, 270] width 871 height 101
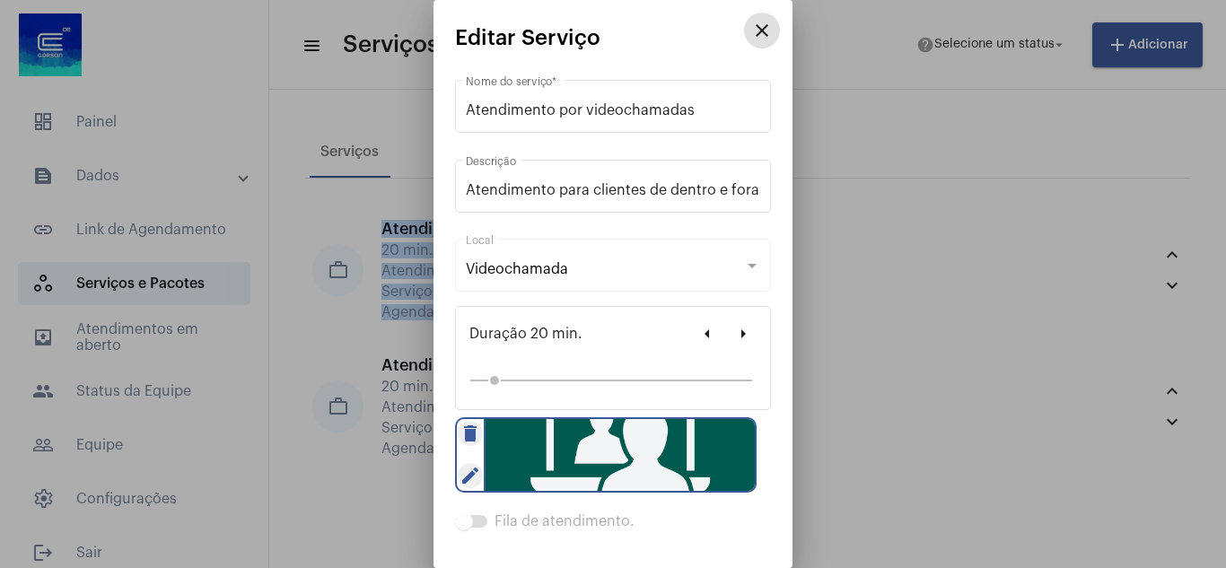
click at [751, 38] on mat-icon "close" at bounding box center [762, 31] width 22 height 22
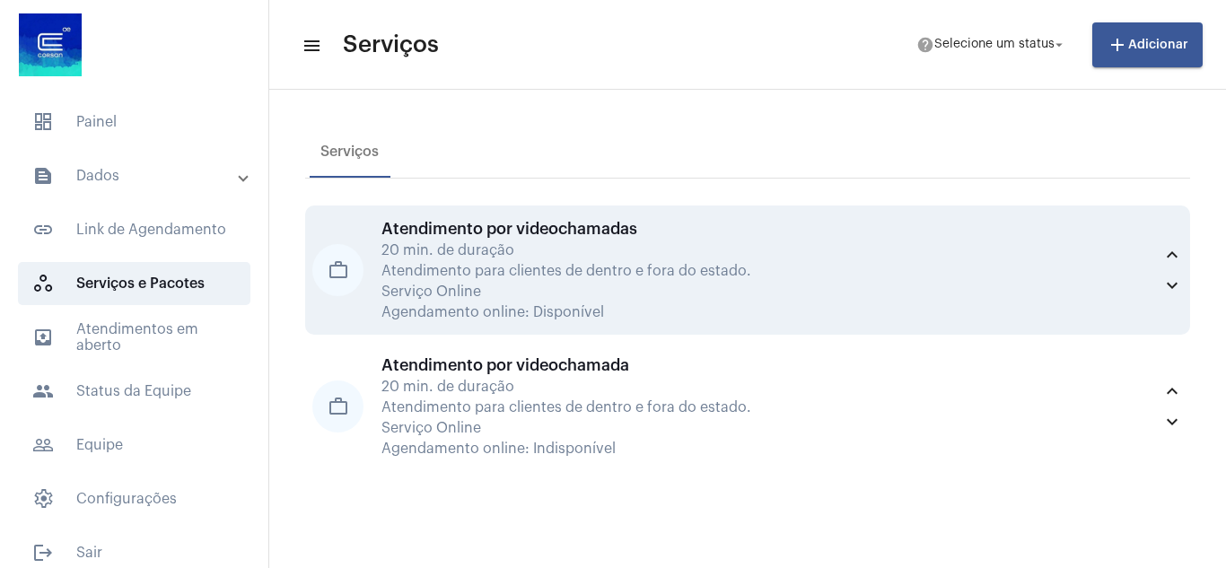
drag, startPoint x: 376, startPoint y: 226, endPoint x: 628, endPoint y: 314, distance: 266.3
click at [628, 314] on div "work_outline Atendimento por videochamadas 20 min. de duração Atendimento para …" at bounding box center [747, 270] width 871 height 101
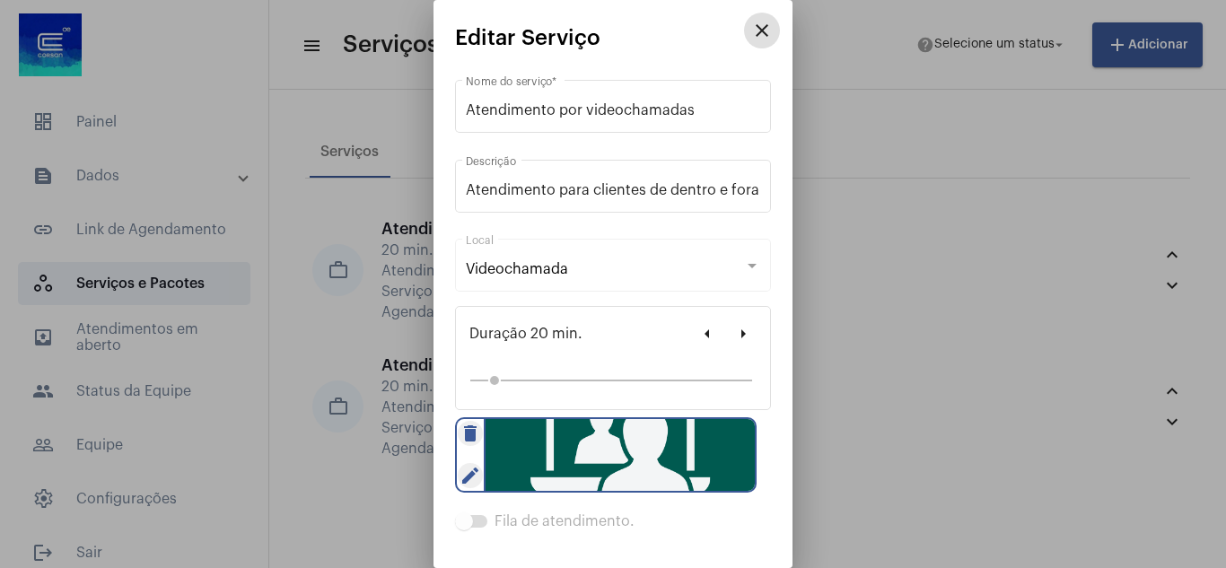
click at [754, 35] on mat-icon "close" at bounding box center [762, 31] width 22 height 22
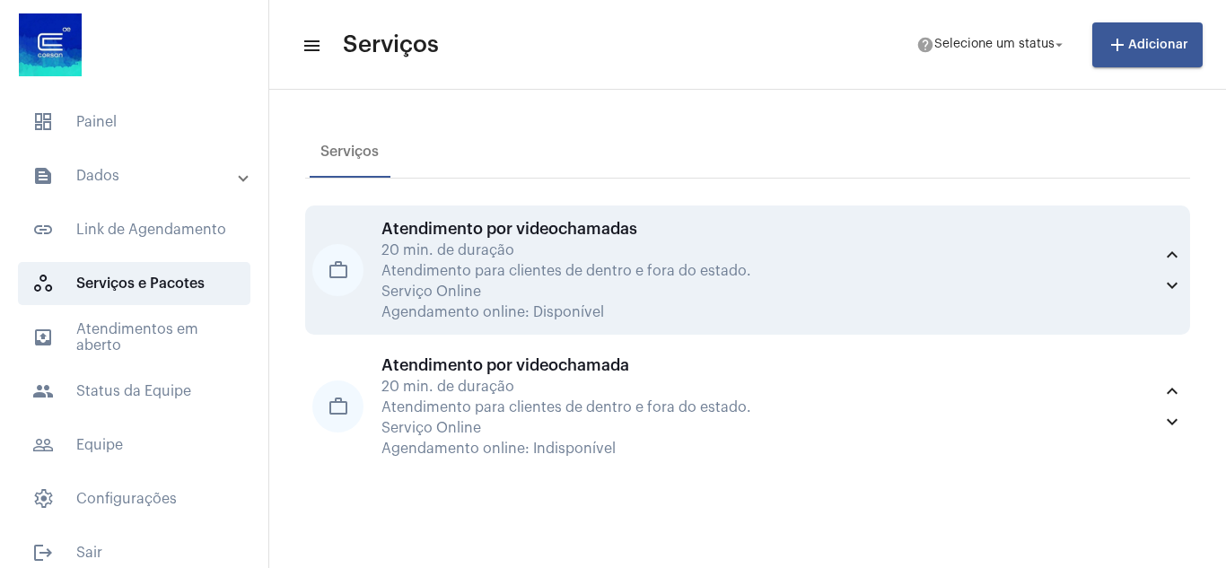
click at [677, 268] on div "Atendimento para clientes de dentro e fora do estado." at bounding box center [767, 271] width 771 height 16
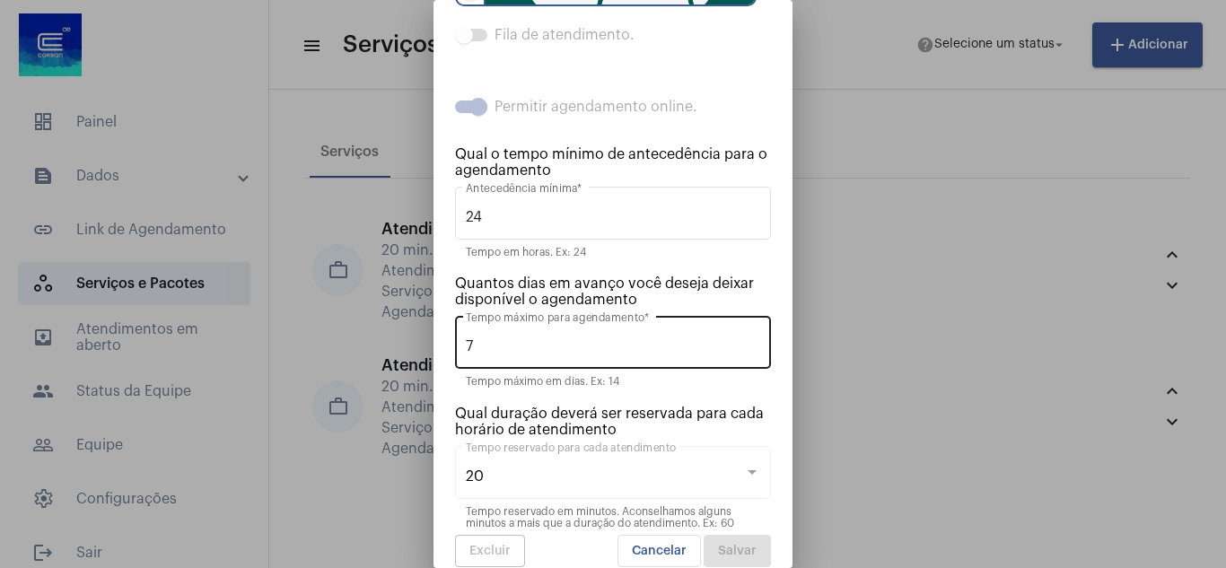
scroll to position [507, 0]
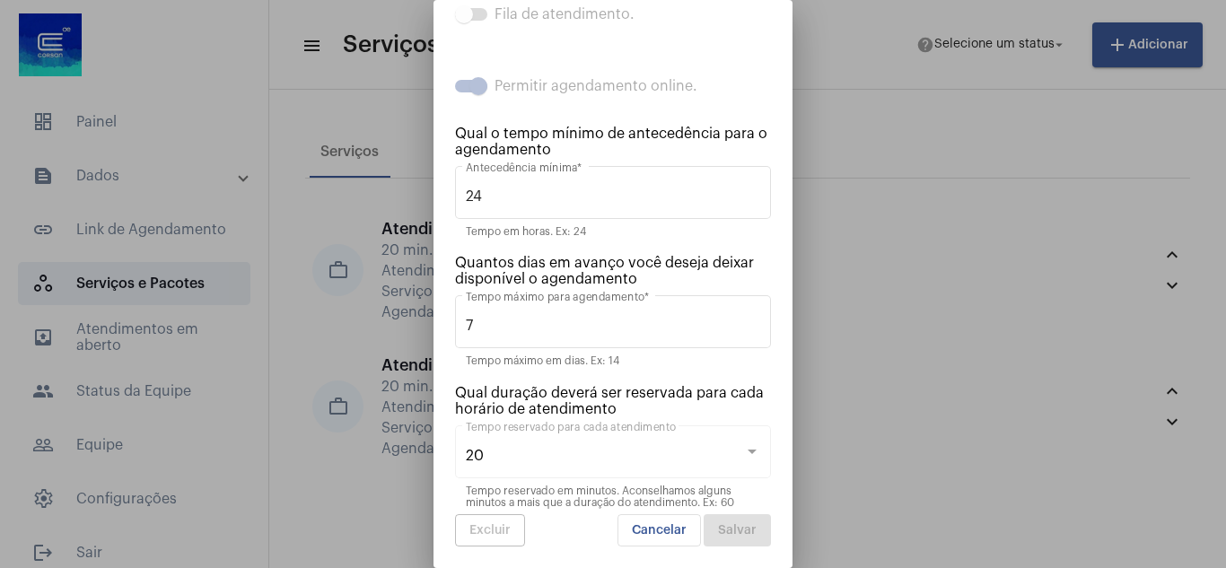
drag, startPoint x: 455, startPoint y: 259, endPoint x: 645, endPoint y: 279, distance: 191.3
click at [645, 279] on div "Quantos dias em avanço você deseja deixar disponível o agendamento" at bounding box center [613, 271] width 316 height 32
click at [641, 531] on span "Cancelar" at bounding box center [659, 530] width 55 height 13
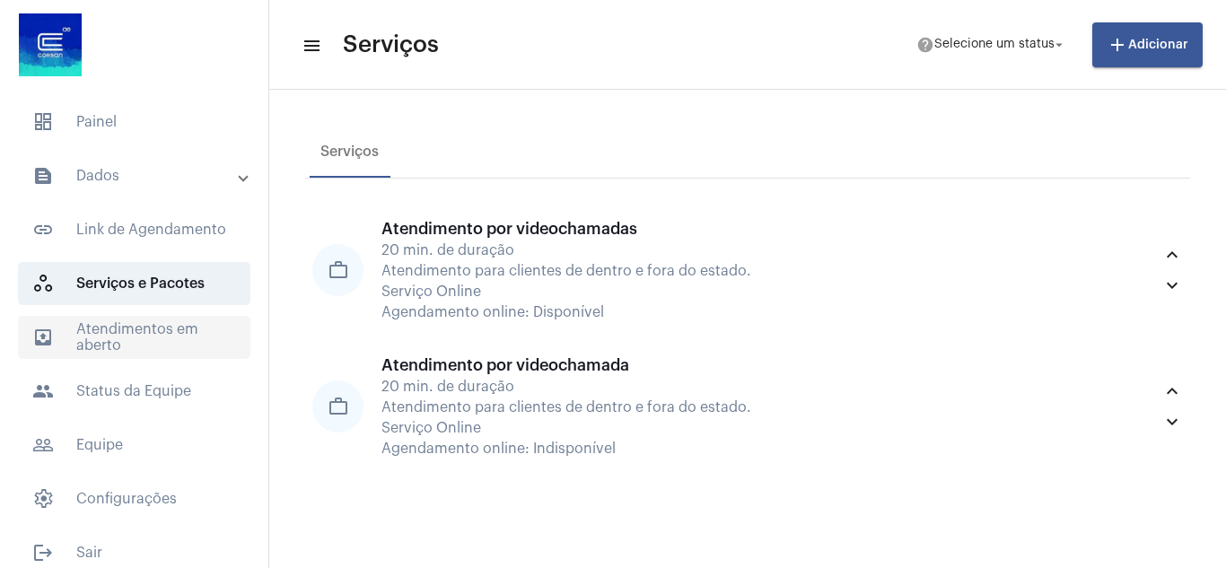
click at [121, 331] on span "outbox_outline Atendimentos em aberto" at bounding box center [134, 337] width 233 height 43
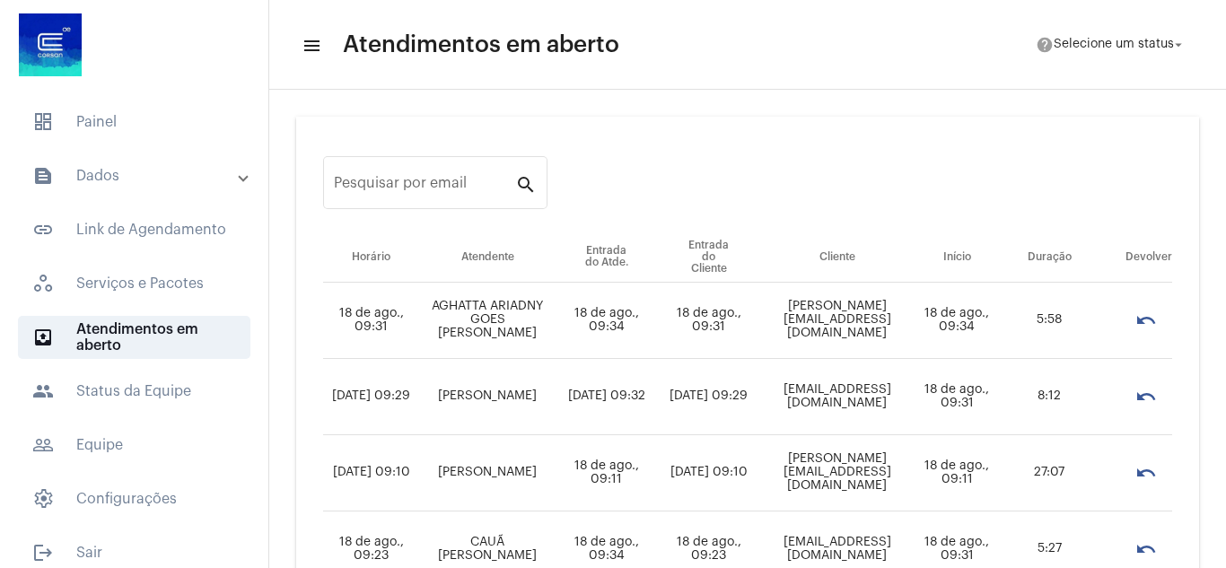
scroll to position [0, 48]
drag, startPoint x: 343, startPoint y: 257, endPoint x: 1168, endPoint y: 258, distance: 825.0
click at [1168, 258] on tr "Horário Atendente Entrada do Atde. Entrada do Cliente Cliente Início Duração De…" at bounding box center [747, 258] width 849 height 50
click at [104, 380] on span "people Status da Equipe" at bounding box center [134, 391] width 233 height 43
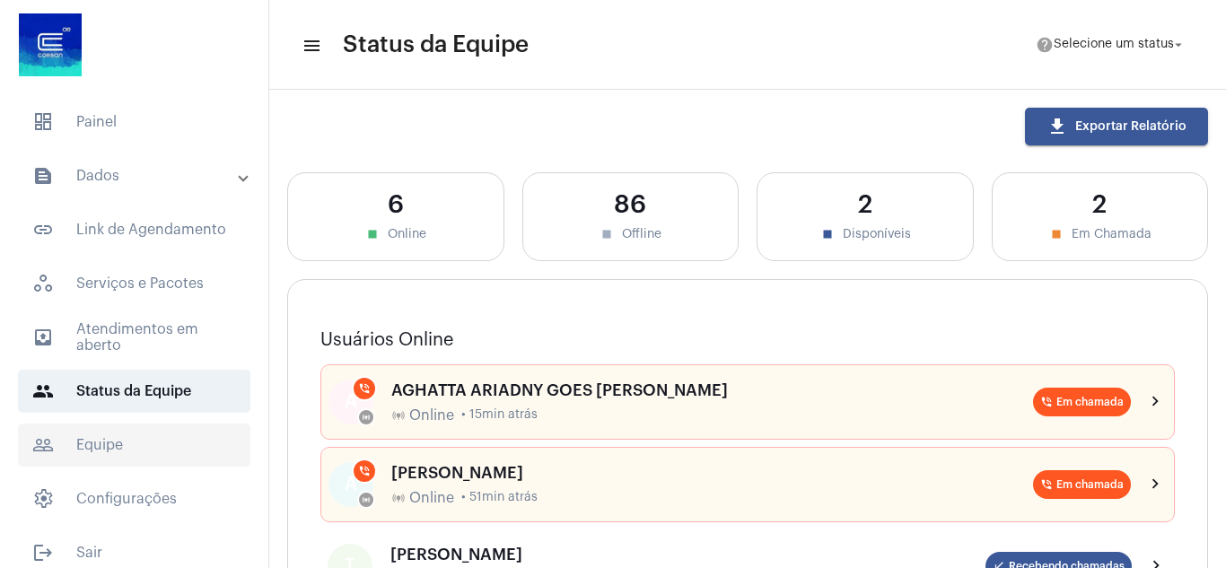
click at [108, 439] on span "people_outline Equipe" at bounding box center [134, 445] width 233 height 43
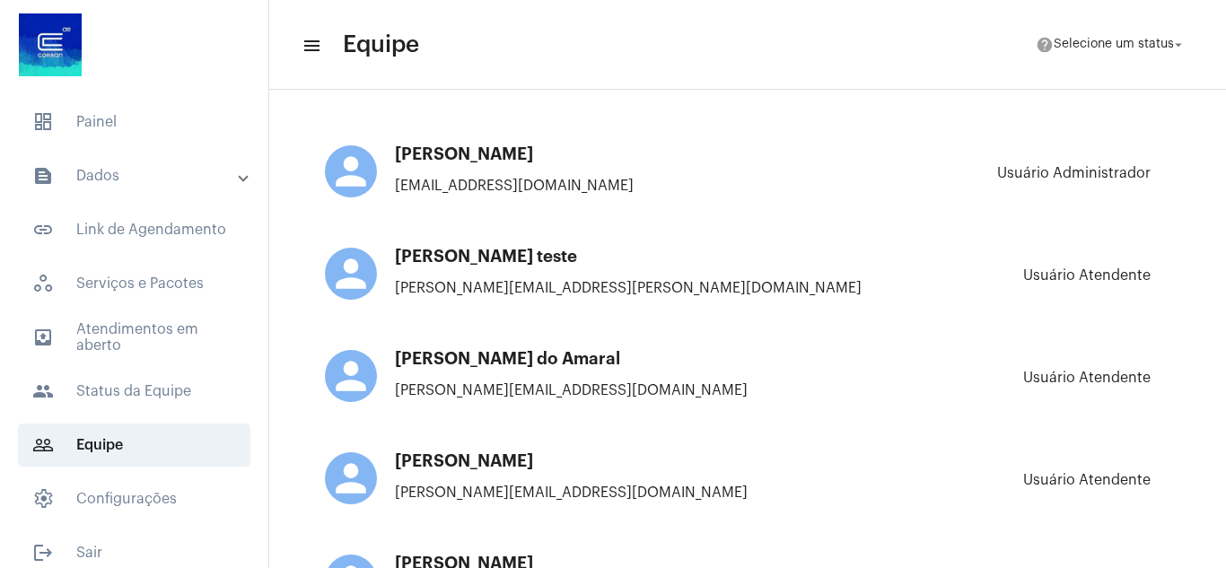
click at [308, 44] on mat-icon "menu" at bounding box center [311, 46] width 18 height 22
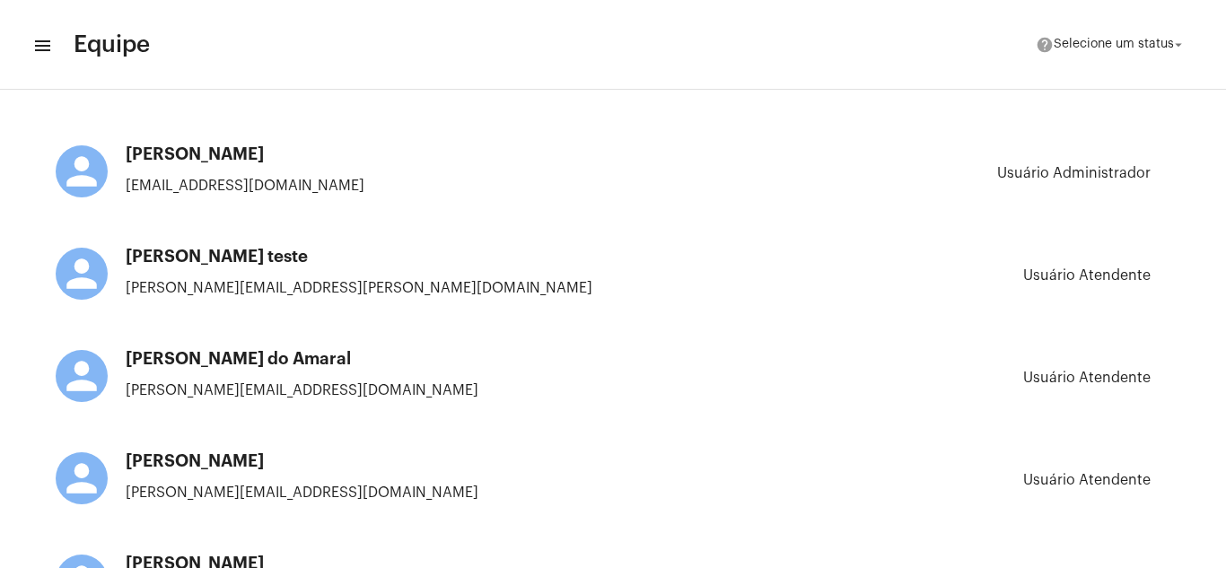
click at [47, 44] on mat-icon "menu" at bounding box center [41, 46] width 18 height 22
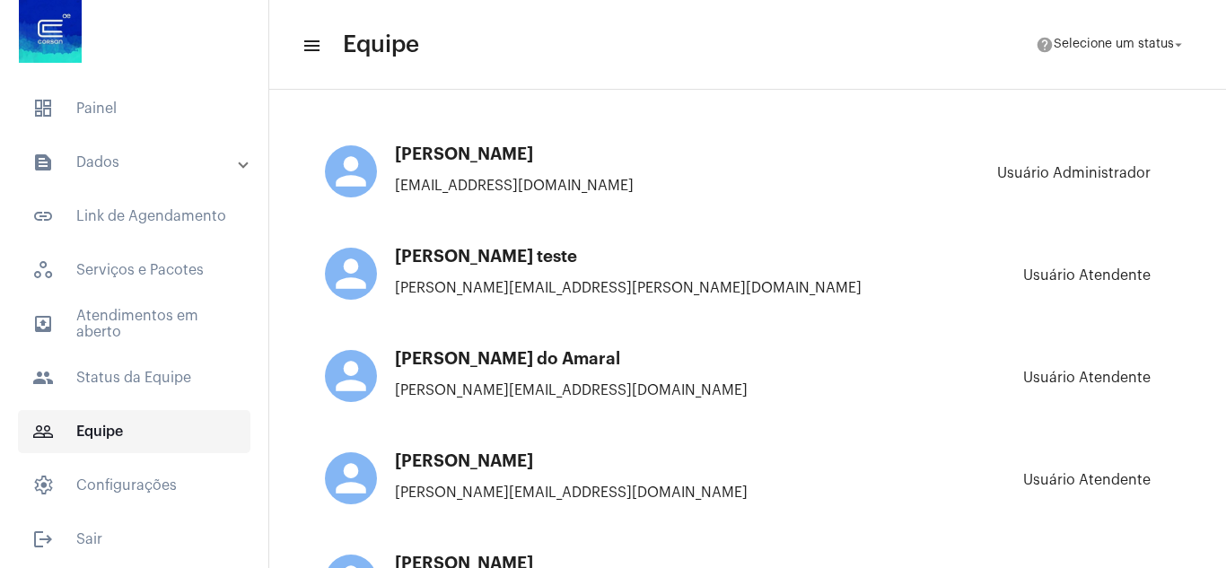
scroll to position [17, 0]
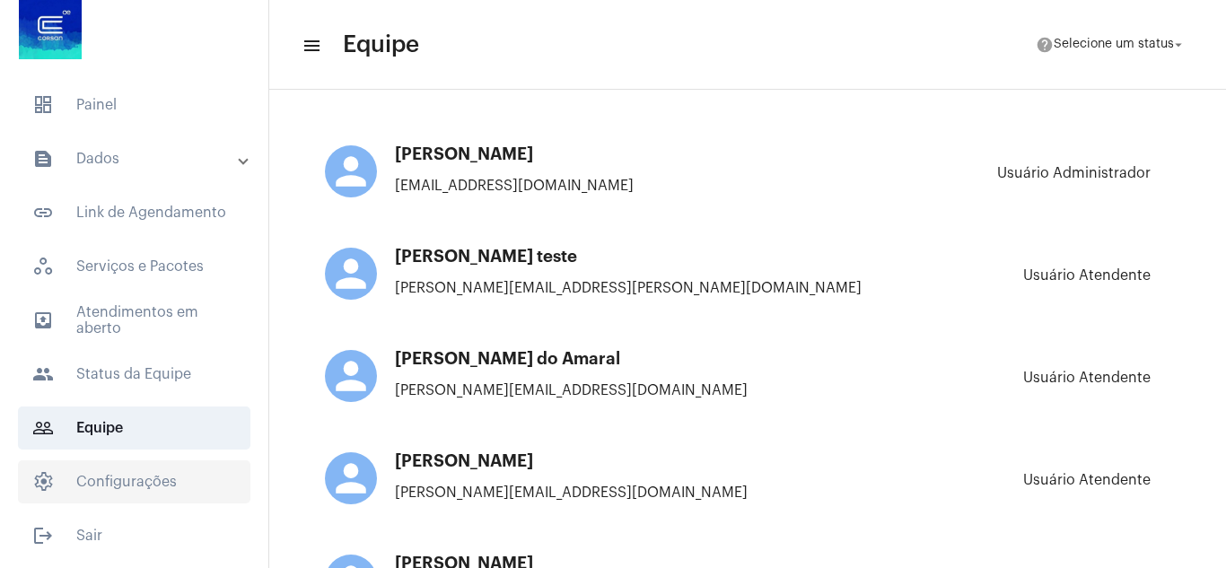
click at [108, 473] on span "settings Configurações" at bounding box center [134, 482] width 233 height 43
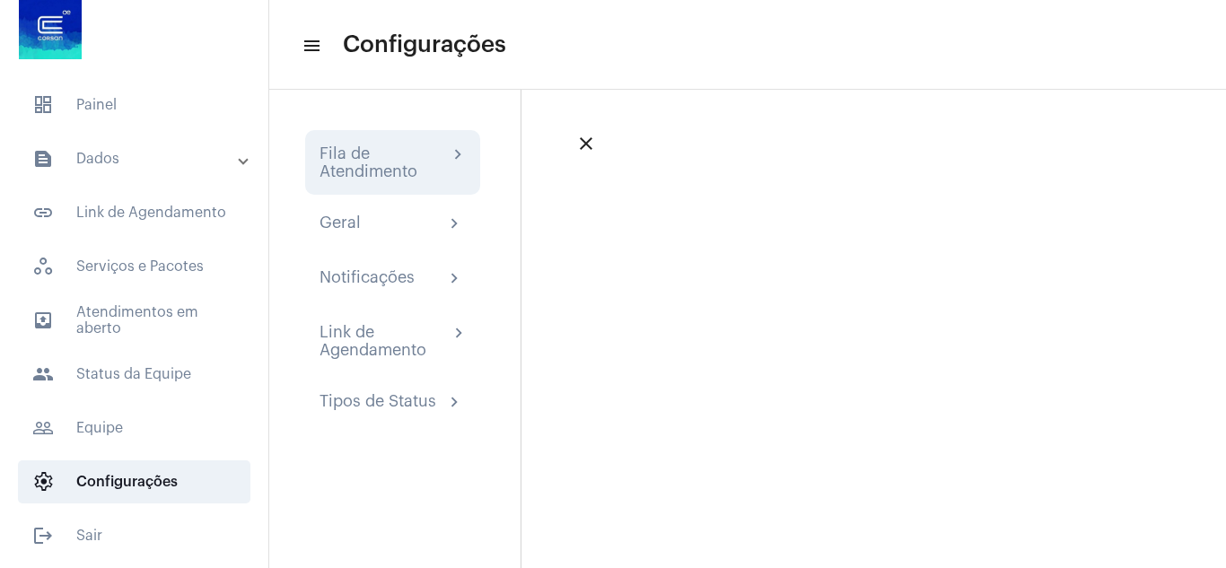
click at [360, 152] on div "Fila de Atendimento" at bounding box center [384, 163] width 128 height 36
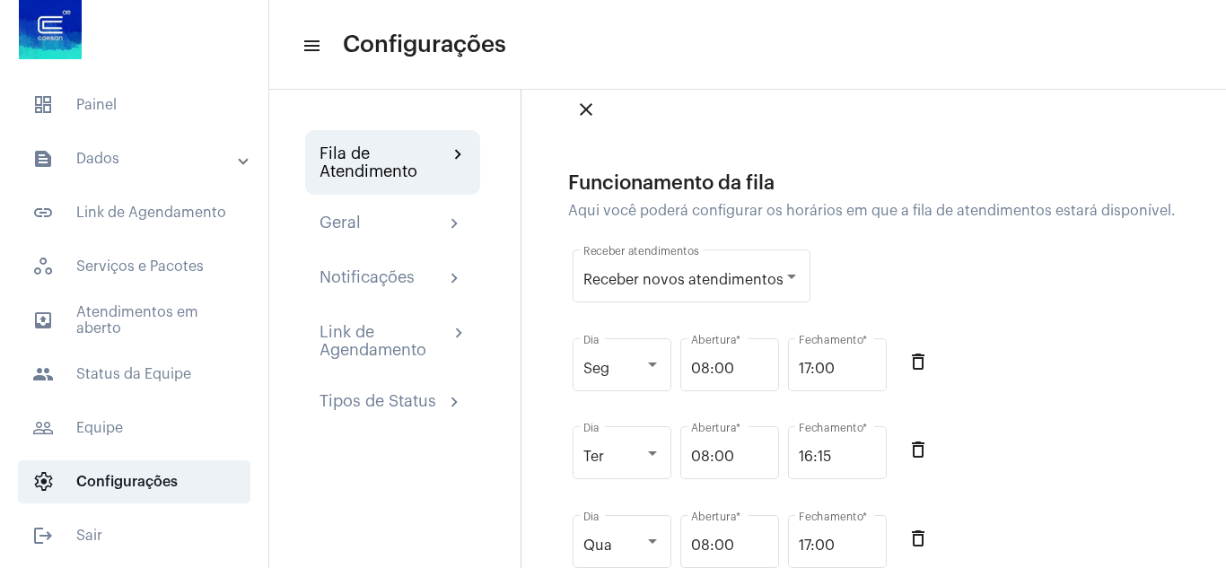
scroll to position [90, 0]
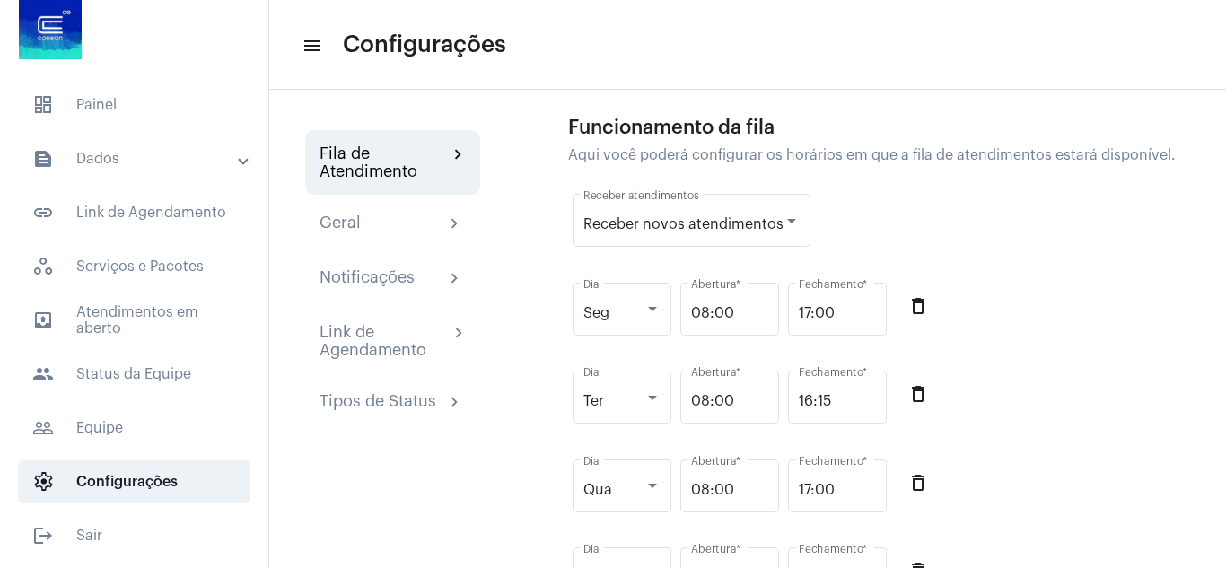
drag, startPoint x: 1031, startPoint y: 322, endPoint x: 1118, endPoint y: 248, distance: 114.6
click at [1118, 248] on div "Funcionamento da fila Aqui você poderá configurar os horários em que a fila de …" at bounding box center [879, 417] width 622 height 600
drag, startPoint x: 568, startPoint y: 126, endPoint x: 1175, endPoint y: 150, distance: 607.4
click at [1175, 150] on div "Funcionamento da fila Aqui você poderá configurar os horários em que a fila de …" at bounding box center [879, 417] width 622 height 600
click at [1072, 314] on div "Seg Dia 08:00 Abertura * 17:00 Fechamento * delete_outline" at bounding box center [879, 319] width 622 height 89
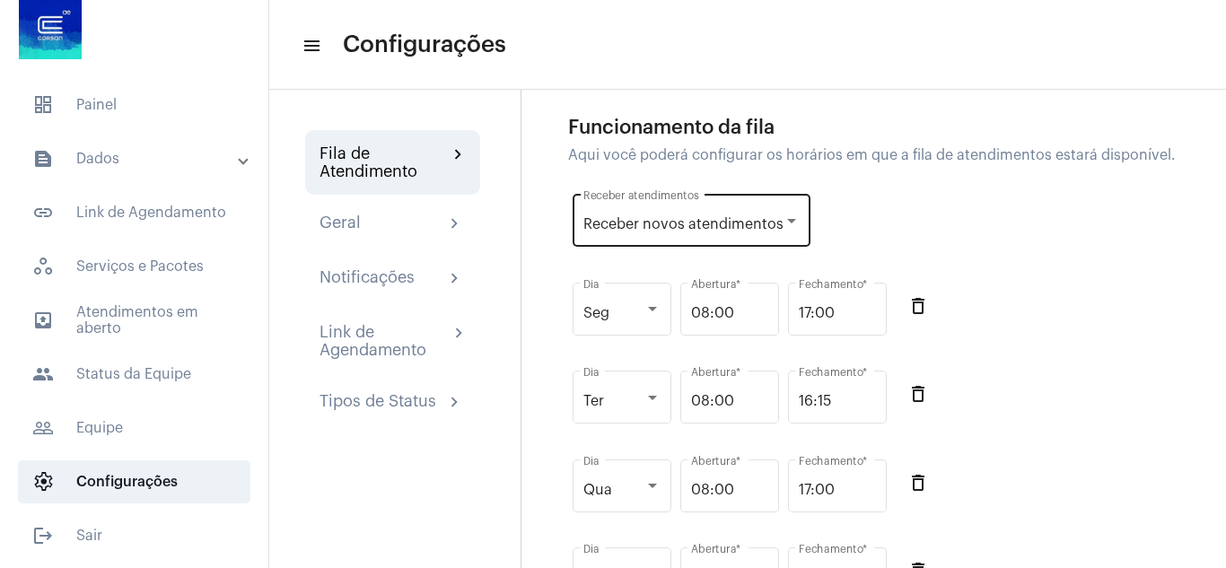
click at [791, 217] on div at bounding box center [792, 221] width 16 height 14
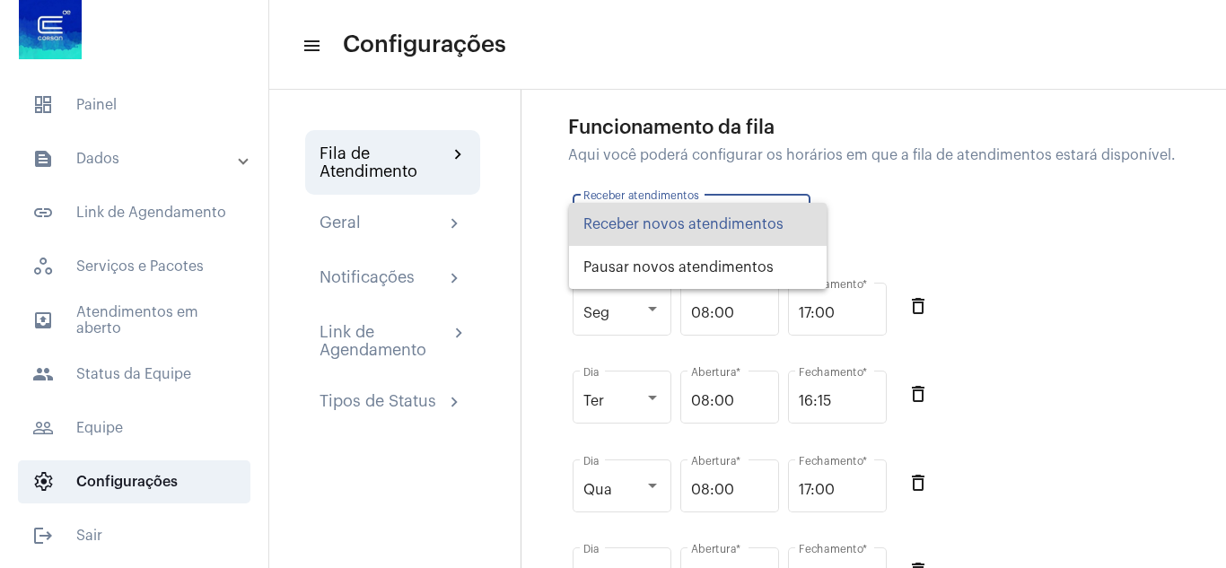
click at [1031, 216] on div at bounding box center [613, 284] width 1226 height 568
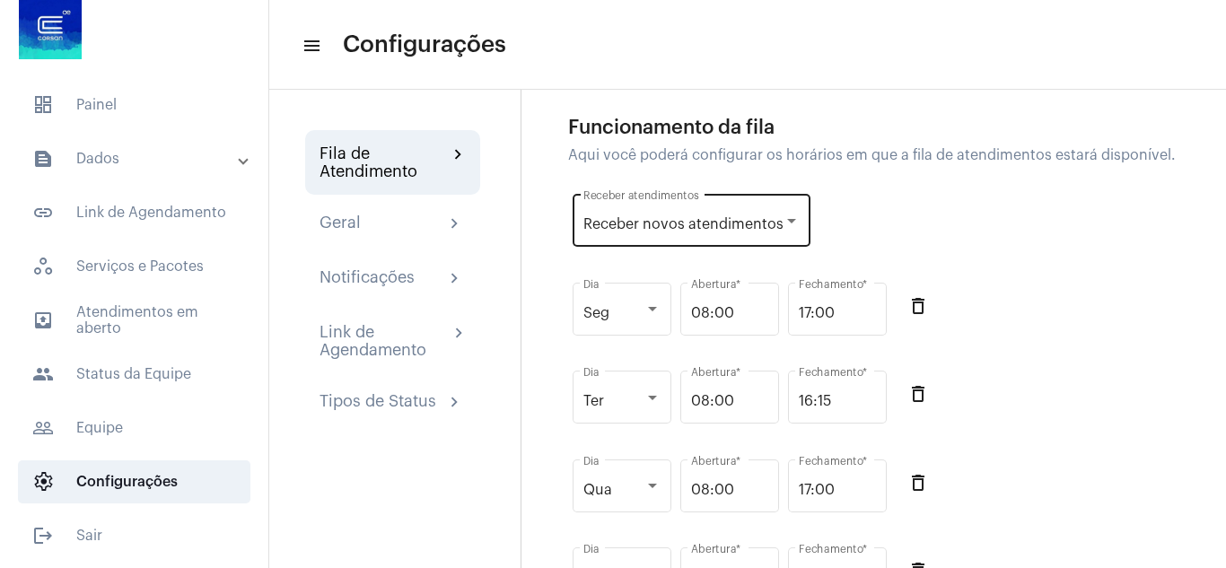
click at [788, 227] on div at bounding box center [792, 221] width 16 height 14
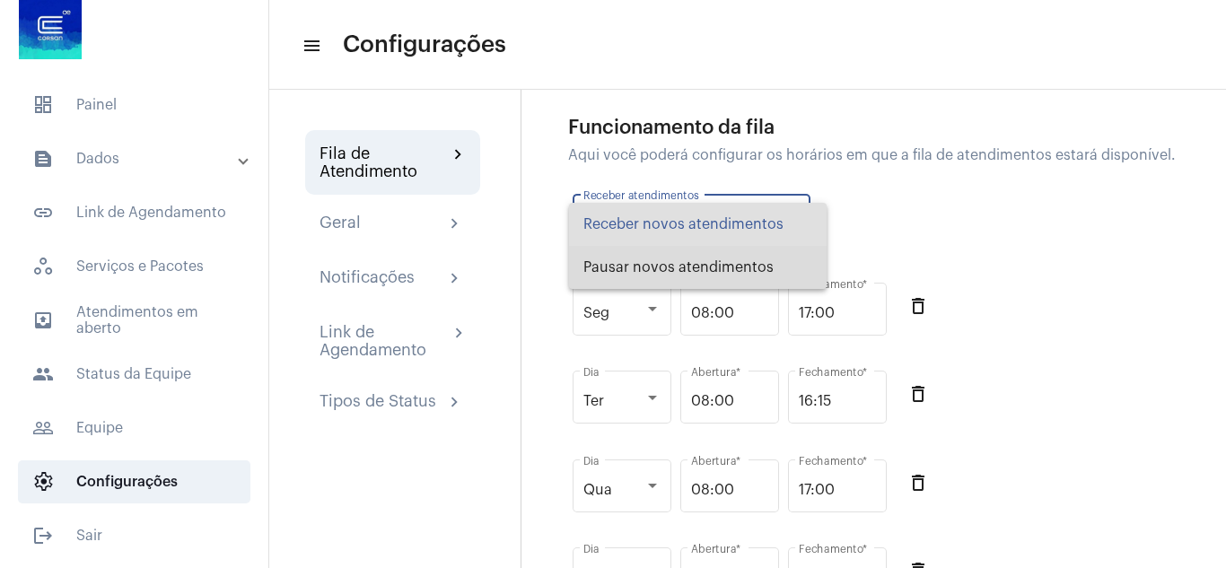
click at [729, 267] on span "Pausar novos atendimentos" at bounding box center [698, 267] width 229 height 43
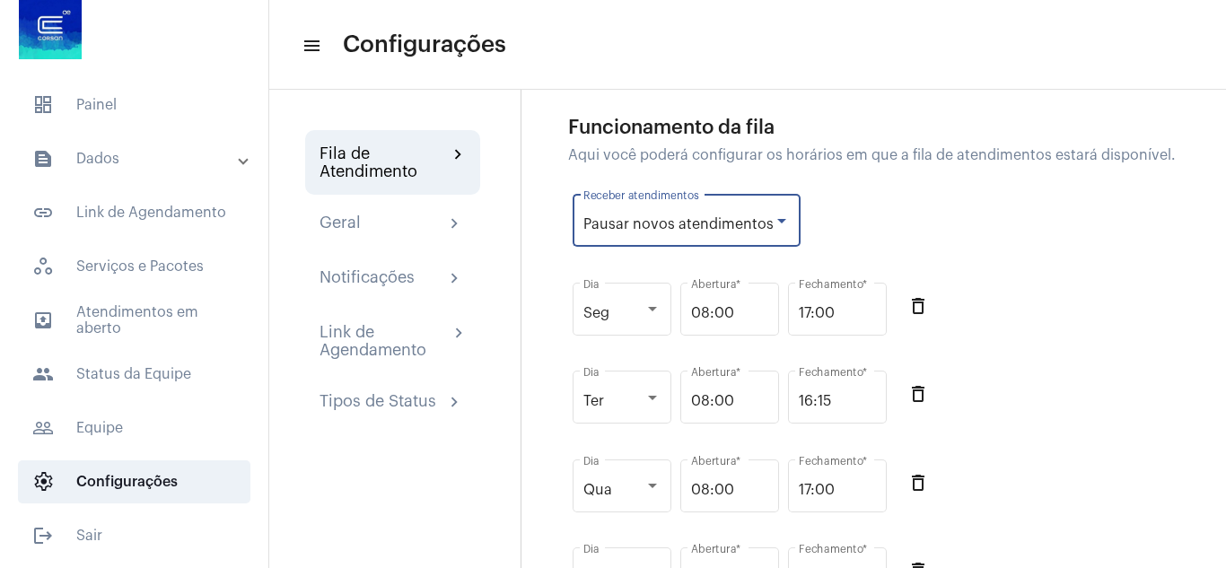
click at [774, 216] on div at bounding box center [782, 221] width 16 height 14
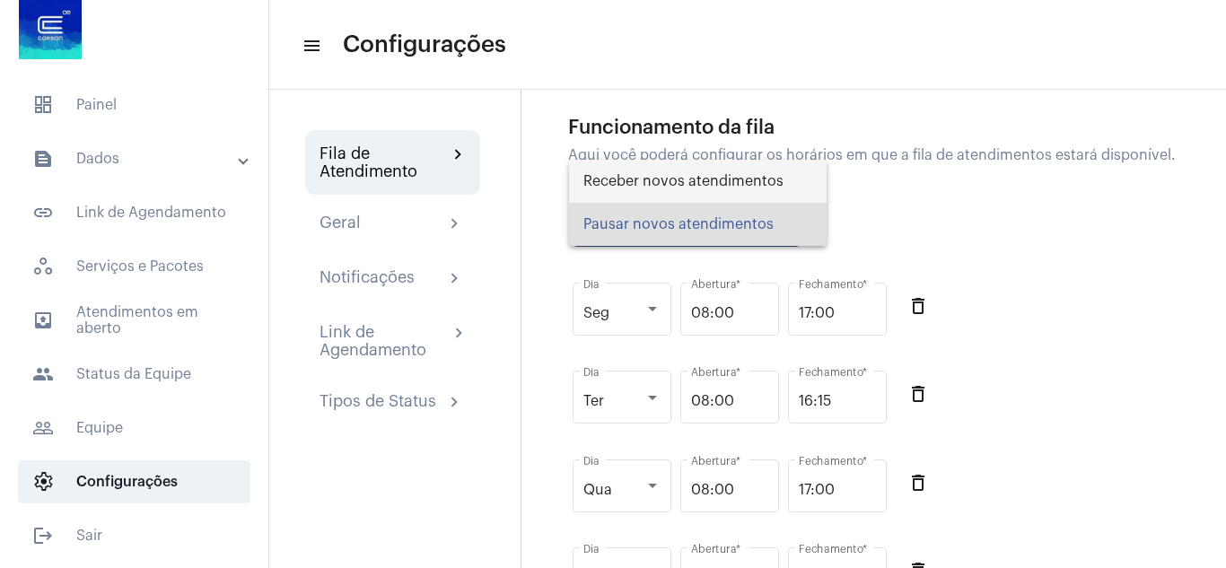
click at [752, 182] on span "Receber novos atendimentos" at bounding box center [698, 181] width 229 height 43
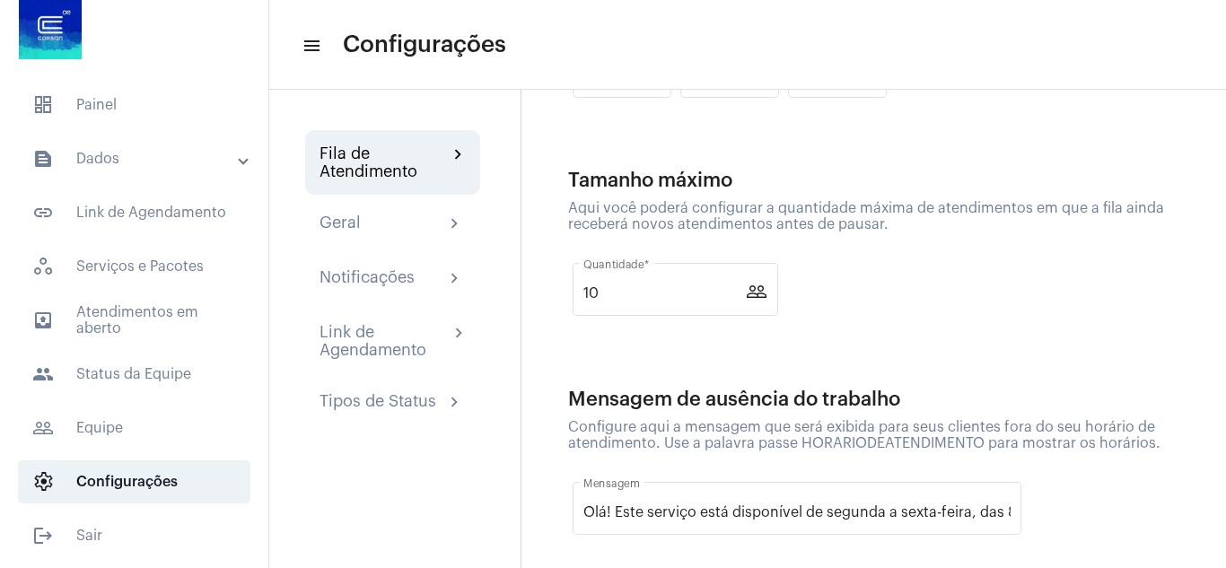
scroll to position [711, 0]
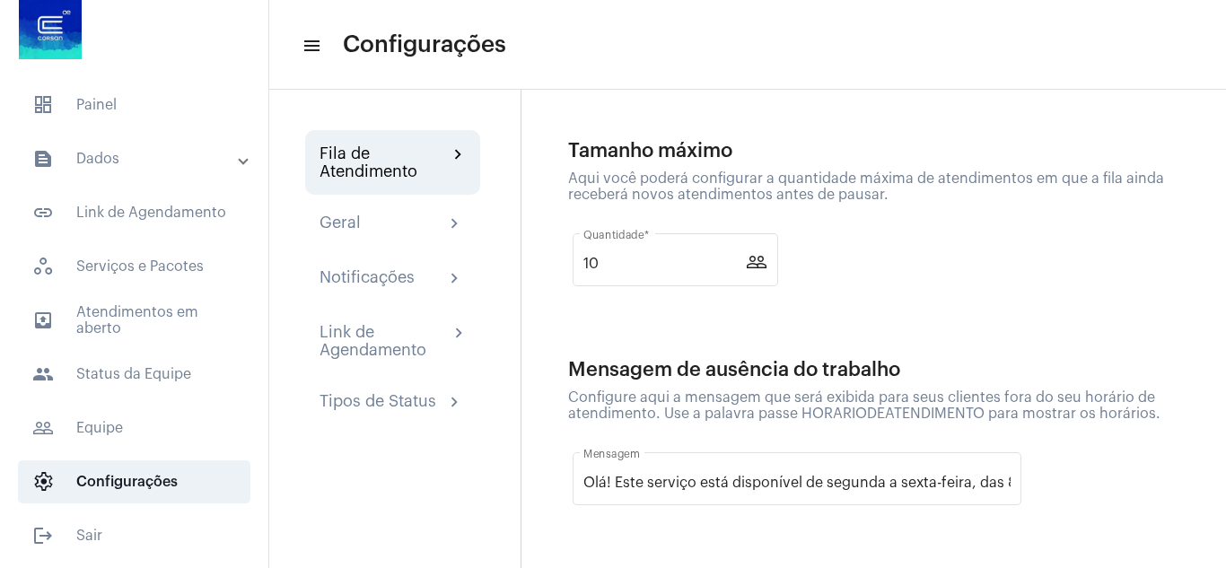
drag, startPoint x: 571, startPoint y: 144, endPoint x: 884, endPoint y: 193, distance: 317.2
click at [884, 193] on div "Tamanho máximo Aqui você poderá configurar a quantidade máxima de atendimentos …" at bounding box center [879, 227] width 622 height 174
click at [687, 321] on app-config-queue "Funcionamento da fila Aqui você poderá configurar os horários em que a fila de …" at bounding box center [879, 13] width 622 height 1037
drag, startPoint x: 572, startPoint y: 368, endPoint x: 1157, endPoint y: 418, distance: 587.5
click at [1157, 418] on div "Mensagem de ausência do trabalho Configure aqui a mensagem que será exibida par…" at bounding box center [879, 446] width 622 height 174
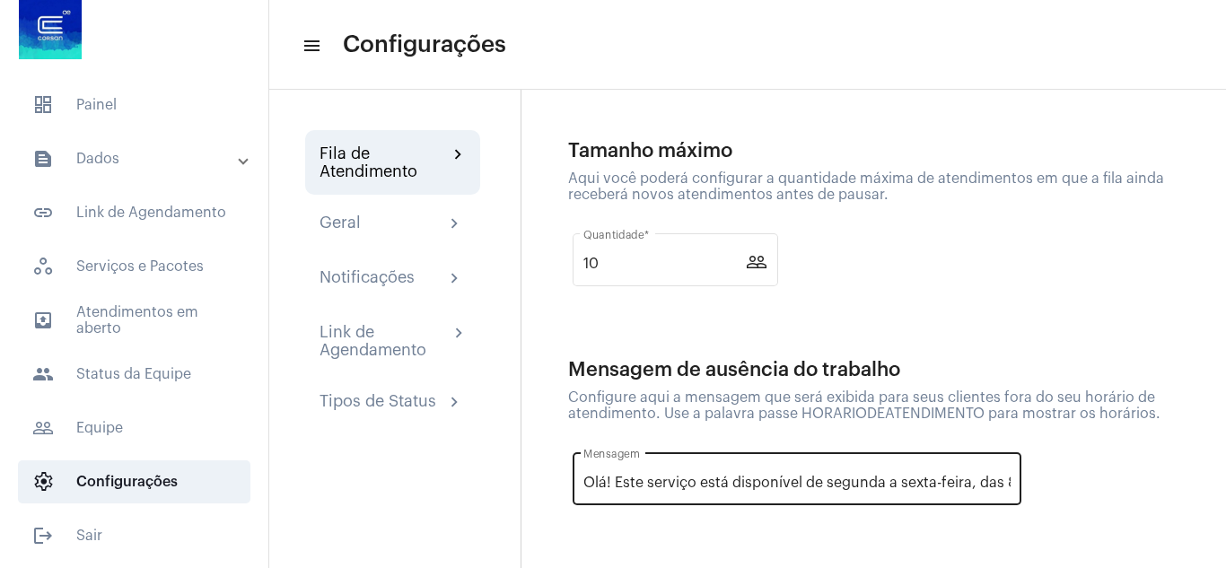
click at [616, 453] on div "Olá! Este serviço está disponível de segunda a sexta-feira, das 8h as 17h. Fora…" at bounding box center [797, 477] width 427 height 57
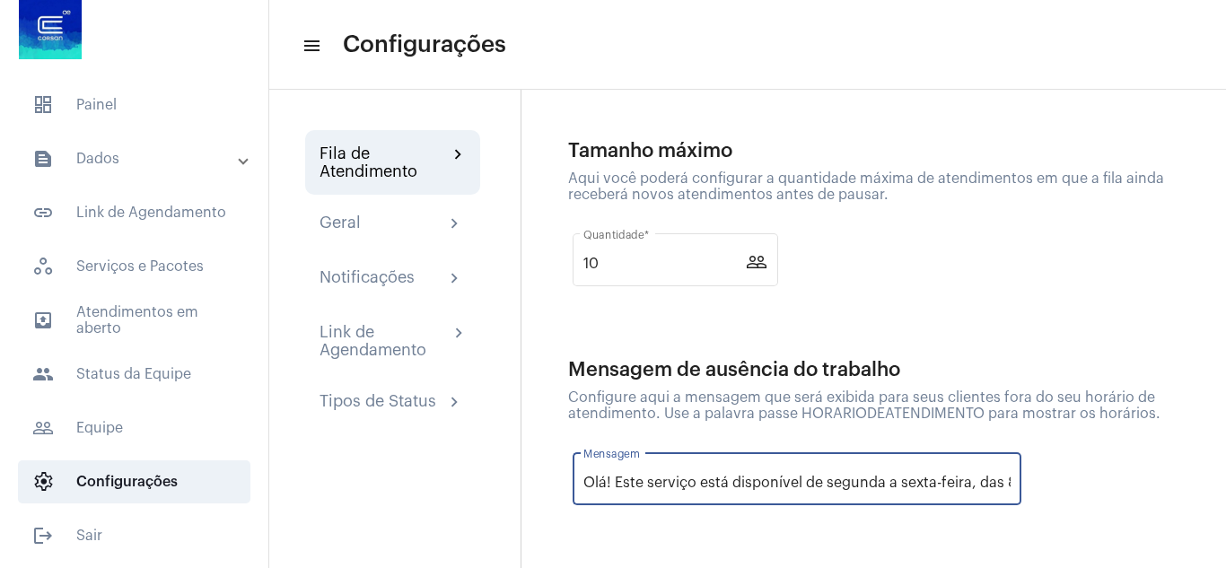
scroll to position [0, 547]
click at [631, 477] on input "Olá! Este serviço está disponível de segunda a sexta-feira, das 8h as 17h. Fora…" at bounding box center [797, 483] width 427 height 16
click at [743, 428] on div "Mensagem de ausência do trabalho Configure aqui a mensagem que será exibida par…" at bounding box center [879, 446] width 622 height 174
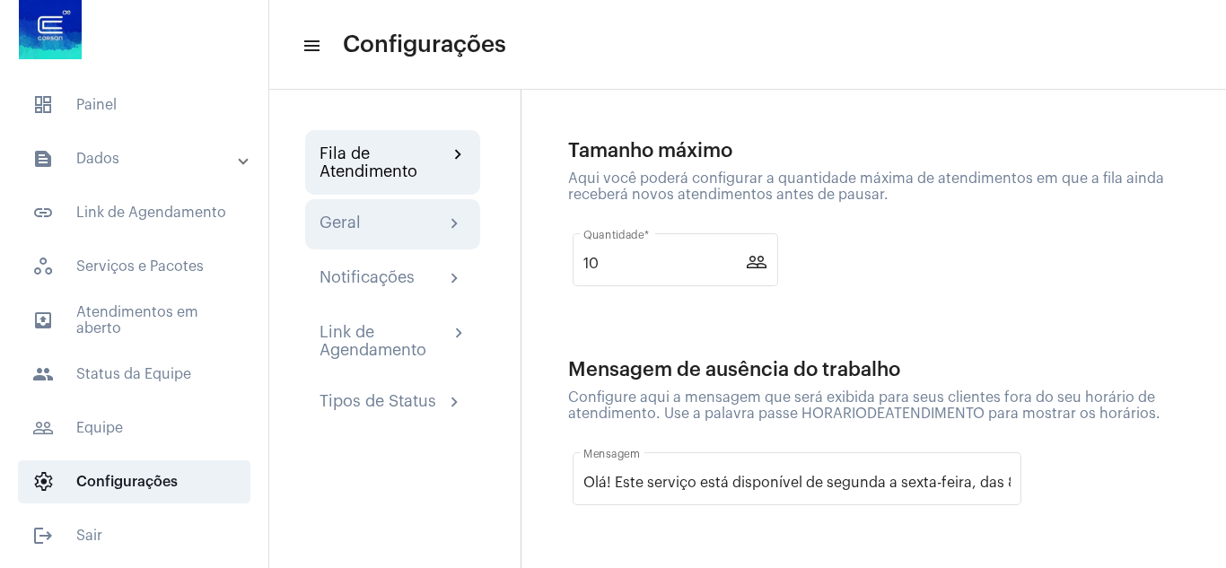
click at [373, 226] on div "Geral chevron_right" at bounding box center [393, 225] width 146 height 22
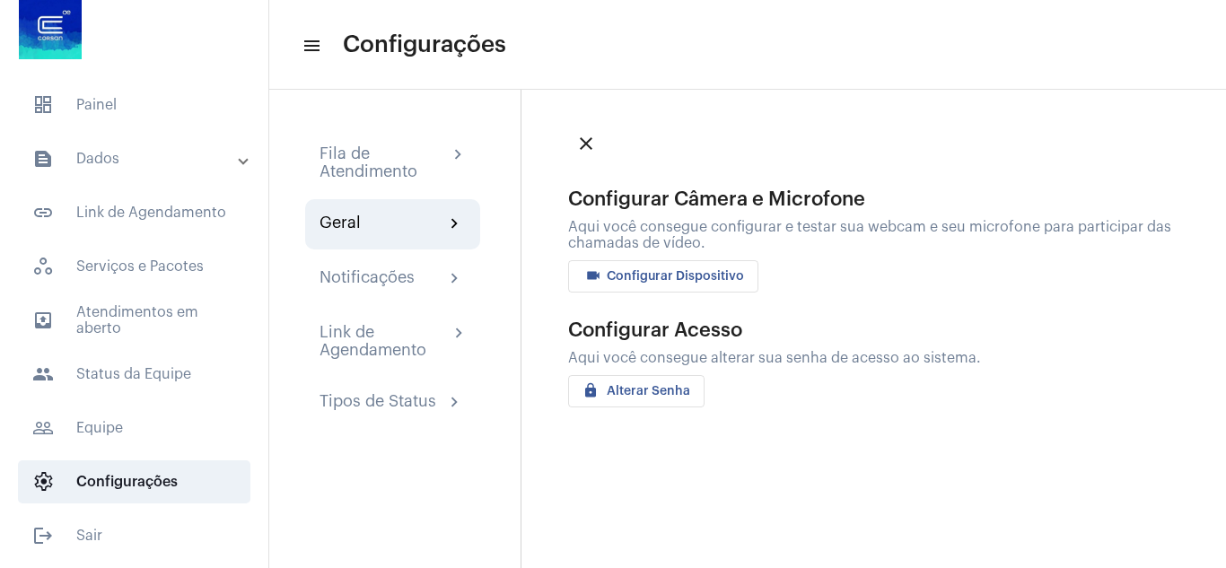
drag, startPoint x: 571, startPoint y: 198, endPoint x: 743, endPoint y: 239, distance: 177.0
click at [743, 239] on div "Configurar Câmera e Microfone Aqui você consegue configurar e testar sua webcam…" at bounding box center [879, 241] width 622 height 104
drag, startPoint x: 570, startPoint y: 328, endPoint x: 988, endPoint y: 350, distance: 418.1
click at [988, 350] on div "Configurar Acesso Aqui você consegue alterar sua senha de acesso ao sistema. lo…" at bounding box center [879, 364] width 622 height 88
click at [750, 466] on div "close Configurar Câmera e Microfone Aqui você consegue configurar e testar sua …" at bounding box center [874, 329] width 706 height 479
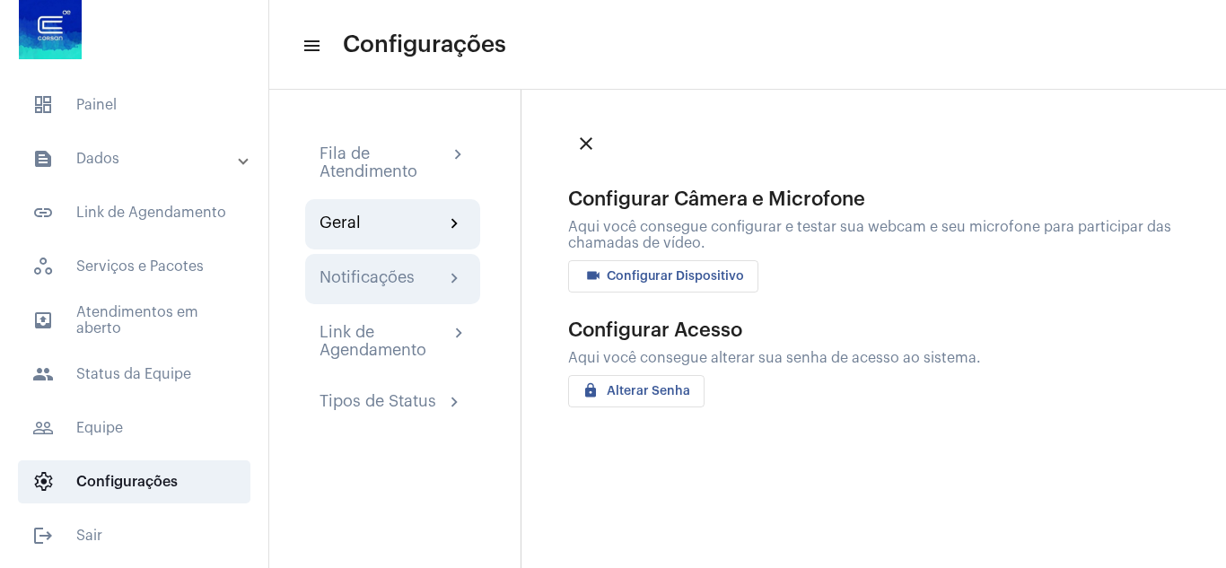
click at [389, 278] on div "Notificações" at bounding box center [367, 279] width 95 height 22
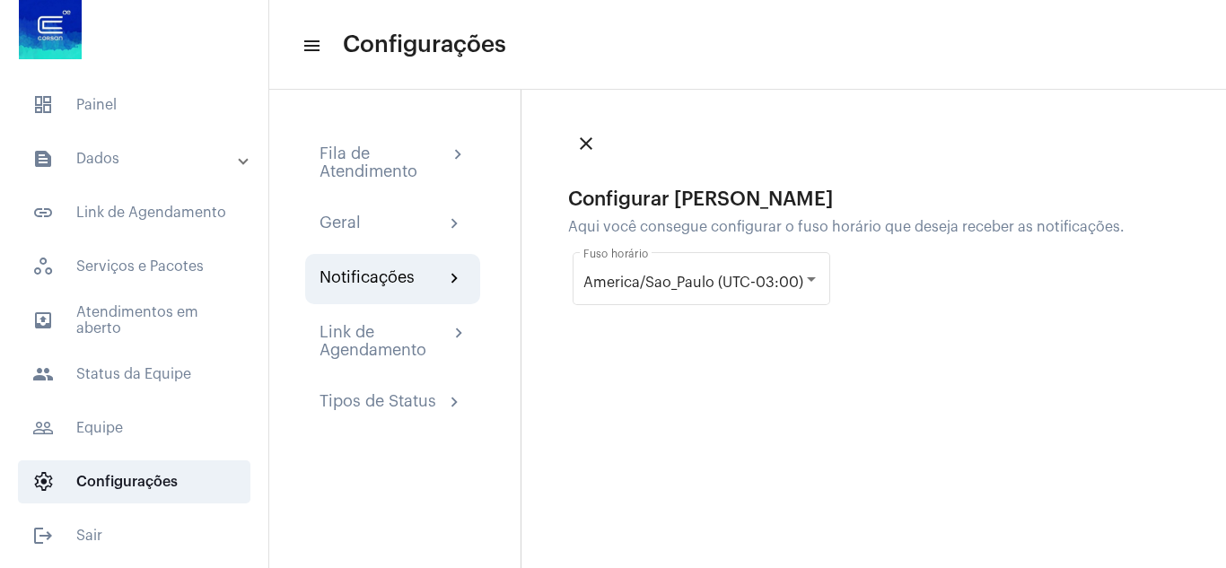
drag, startPoint x: 572, startPoint y: 198, endPoint x: 1139, endPoint y: 218, distance: 567.8
click at [1139, 218] on div "Configurar Fuso Horário Aqui você consegue configurar o fuso horário que deseja…" at bounding box center [879, 247] width 622 height 171
click at [803, 278] on div at bounding box center [811, 279] width 16 height 14
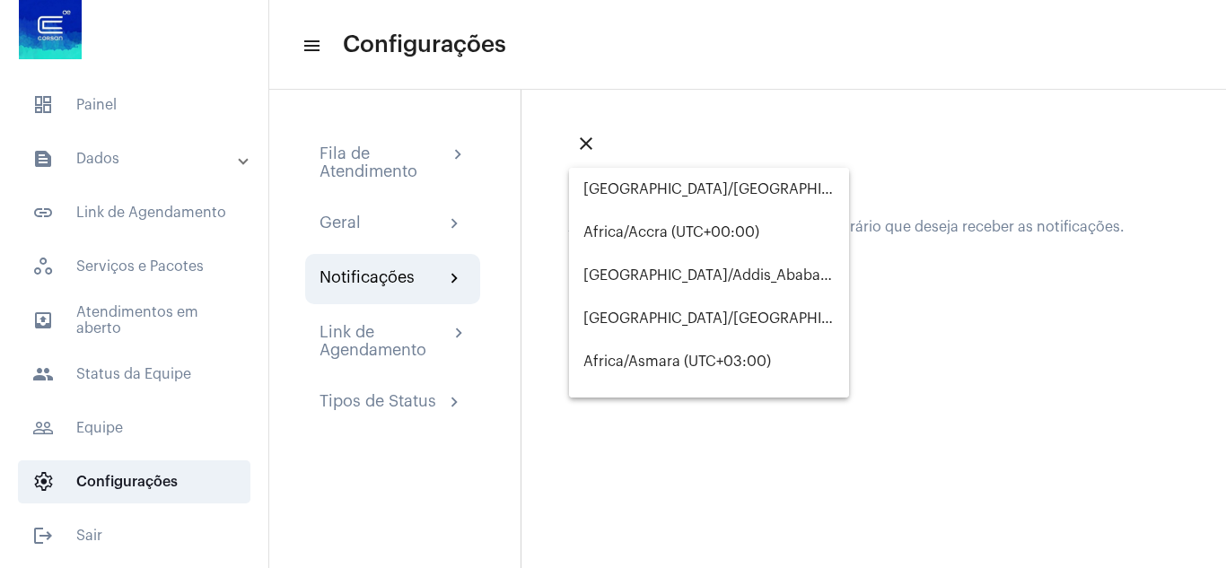
scroll to position [8525, 0]
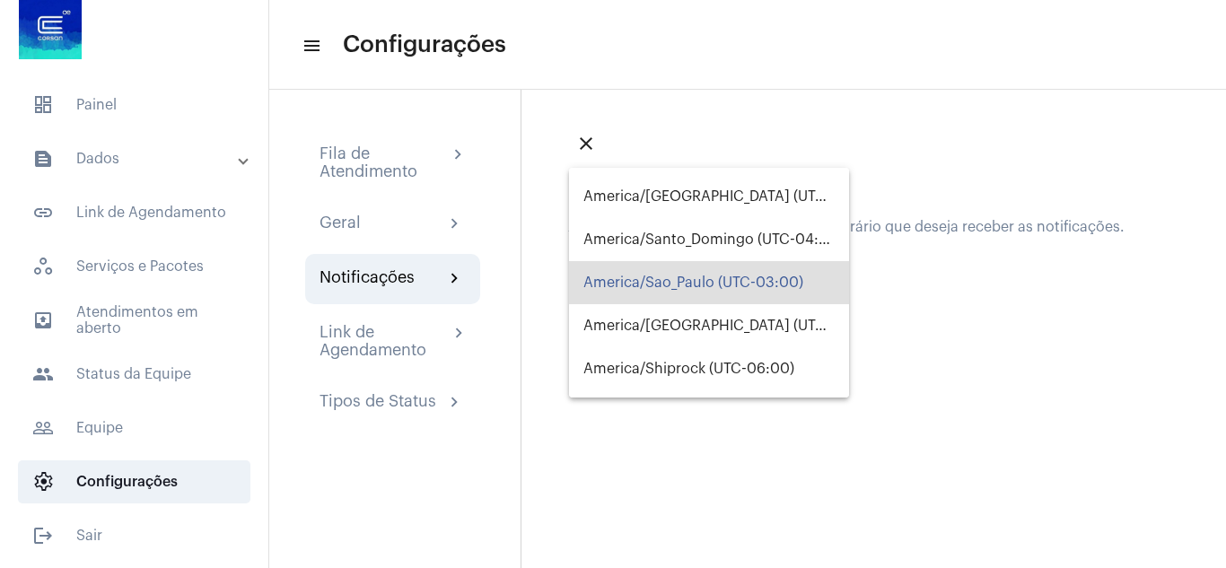
click at [1070, 329] on div at bounding box center [613, 284] width 1226 height 568
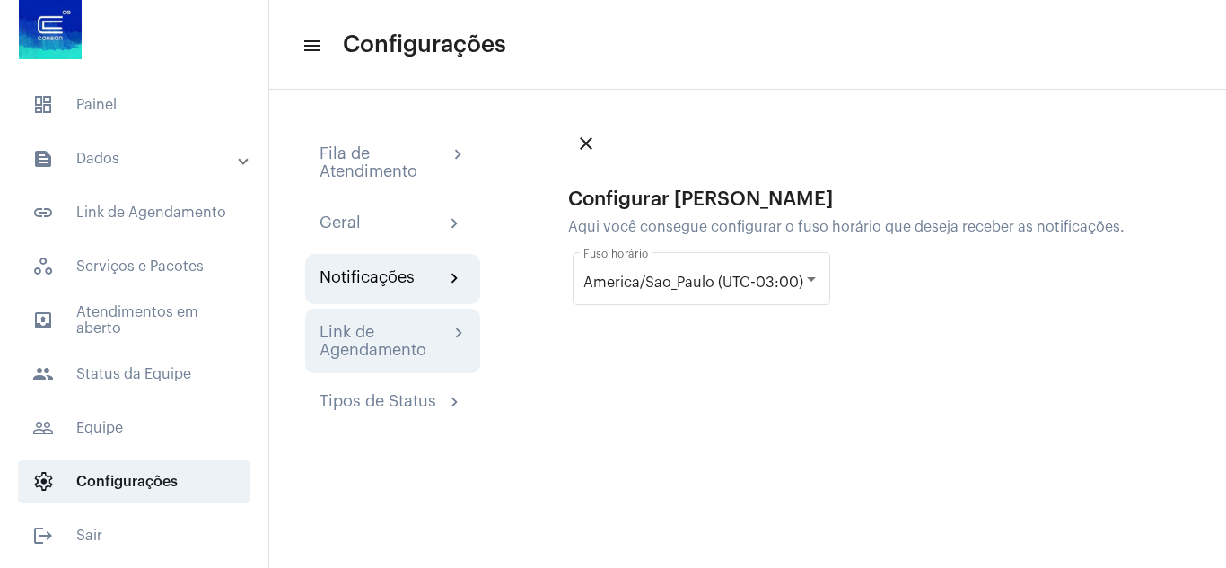
click at [390, 350] on div "Link de Agendamento" at bounding box center [384, 341] width 129 height 36
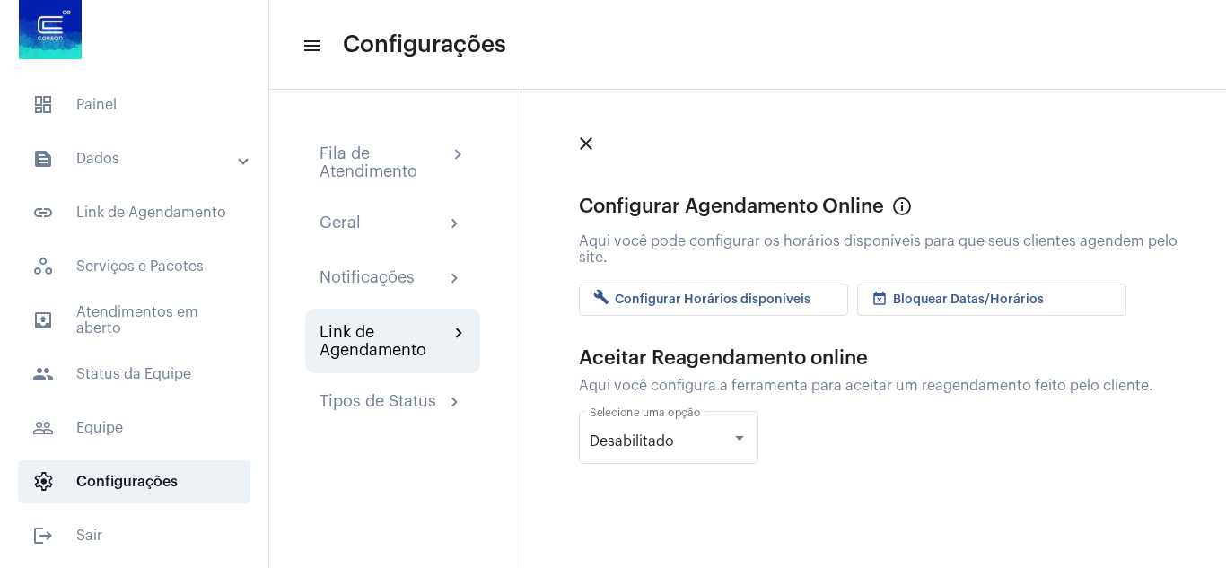
drag, startPoint x: 582, startPoint y: 206, endPoint x: 631, endPoint y: 259, distance: 71.8
click at [631, 259] on div "Configurar Agendamento Online info_outlined Aqui você pode configurar os horári…" at bounding box center [884, 252] width 611 height 127
click at [792, 360] on div "Aceitar Reagendamento online" at bounding box center [884, 358] width 611 height 22
drag, startPoint x: 577, startPoint y: 356, endPoint x: 1146, endPoint y: 380, distance: 569.7
click at [1146, 380] on app-config-professional-website "Configurar Agendamento Online info_outlined Aqui você pode configurar os horári…" at bounding box center [879, 340] width 622 height 303
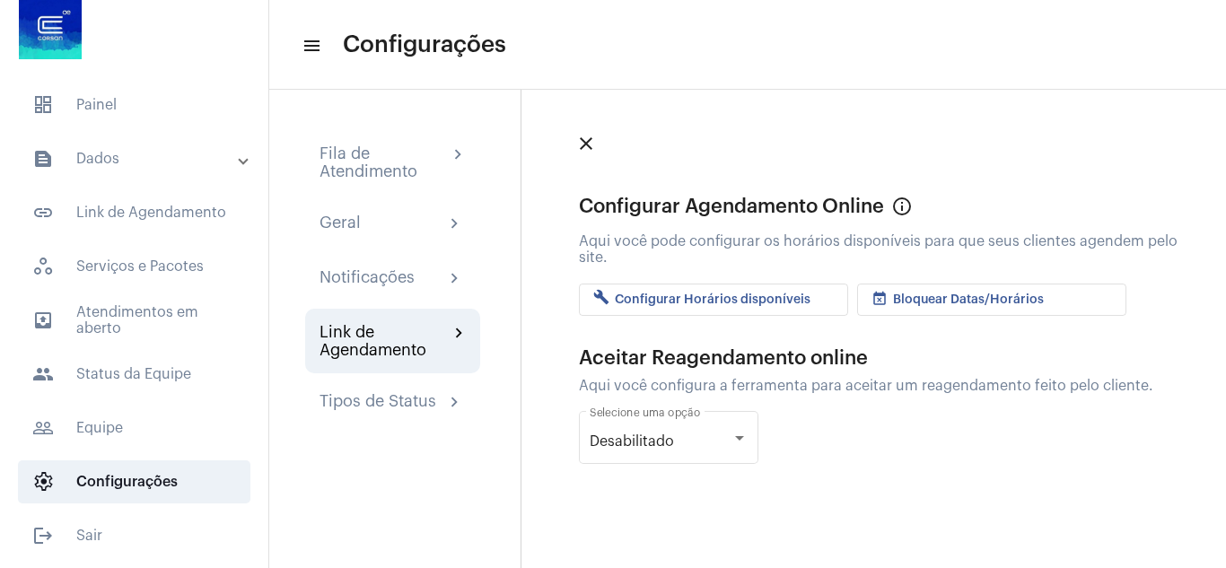
click at [1014, 391] on div "Aqui você configura a ferramenta para aceitar um reagendamento feito pelo clien…" at bounding box center [884, 386] width 611 height 16
click at [381, 400] on div "Tipos de Status" at bounding box center [378, 403] width 117 height 22
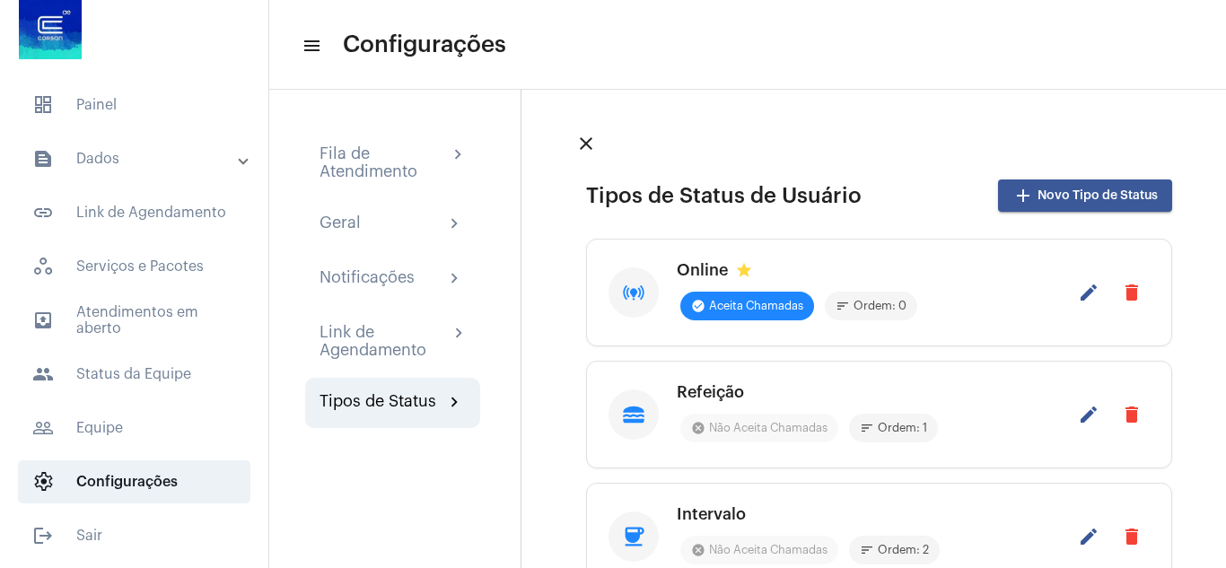
drag, startPoint x: 580, startPoint y: 189, endPoint x: 864, endPoint y: 193, distance: 283.7
click at [864, 193] on div "Tipos de Status de Usuário add Novo Tipo de Status online_prediction Online sta…" at bounding box center [879, 515] width 622 height 706
click at [700, 273] on div "Online star" at bounding box center [867, 270] width 380 height 18
click at [708, 388] on div "Refeição" at bounding box center [867, 392] width 380 height 18
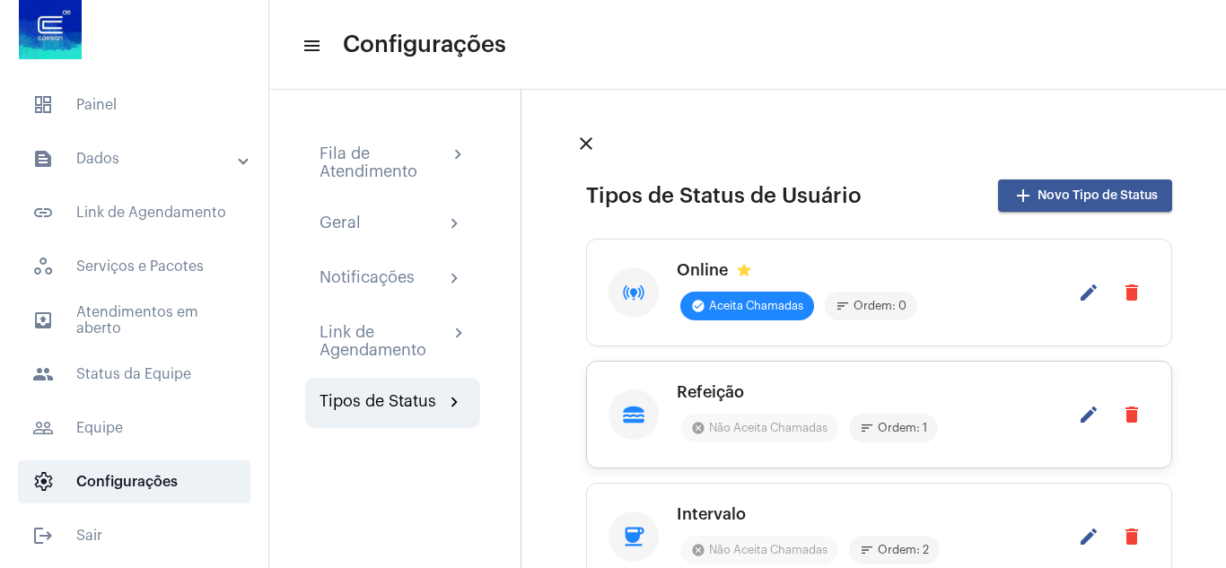
click at [708, 388] on div "Refeição" at bounding box center [867, 392] width 380 height 18
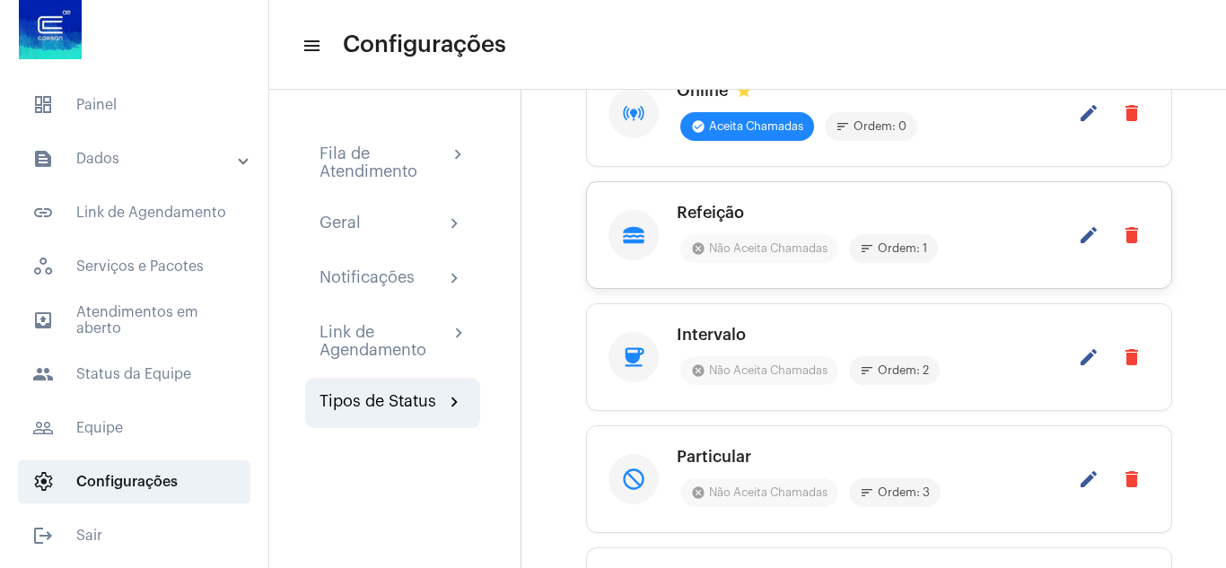
scroll to position [269, 0]
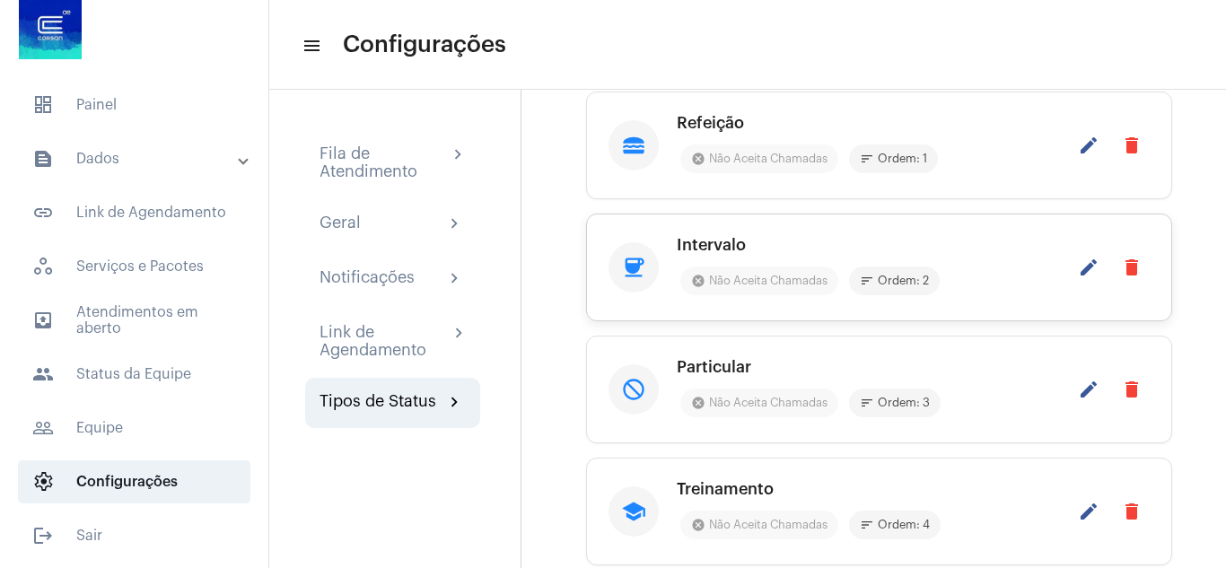
click at [716, 246] on div "Intervalo" at bounding box center [867, 245] width 380 height 18
click at [717, 368] on div "Particular" at bounding box center [867, 367] width 380 height 18
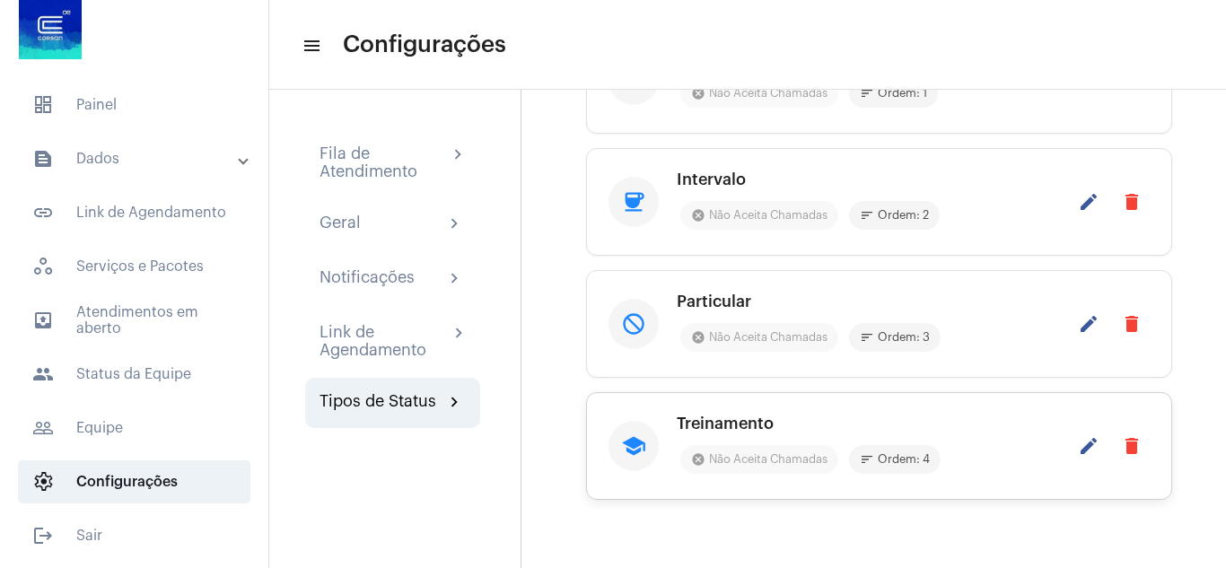
click at [714, 424] on div "Treinamento" at bounding box center [867, 424] width 380 height 18
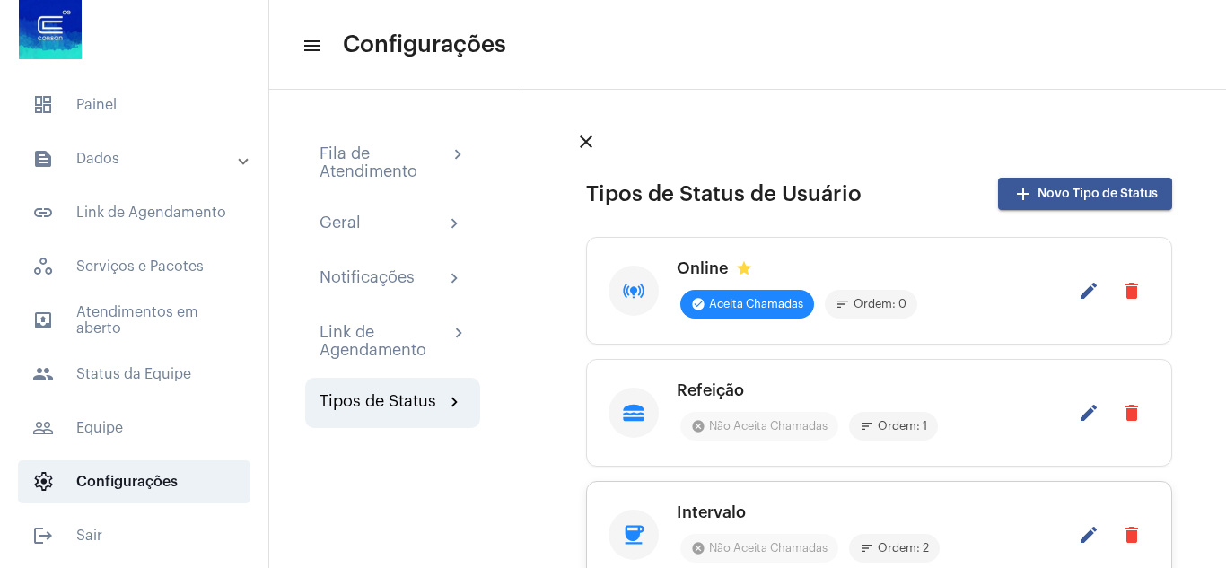
scroll to position [0, 0]
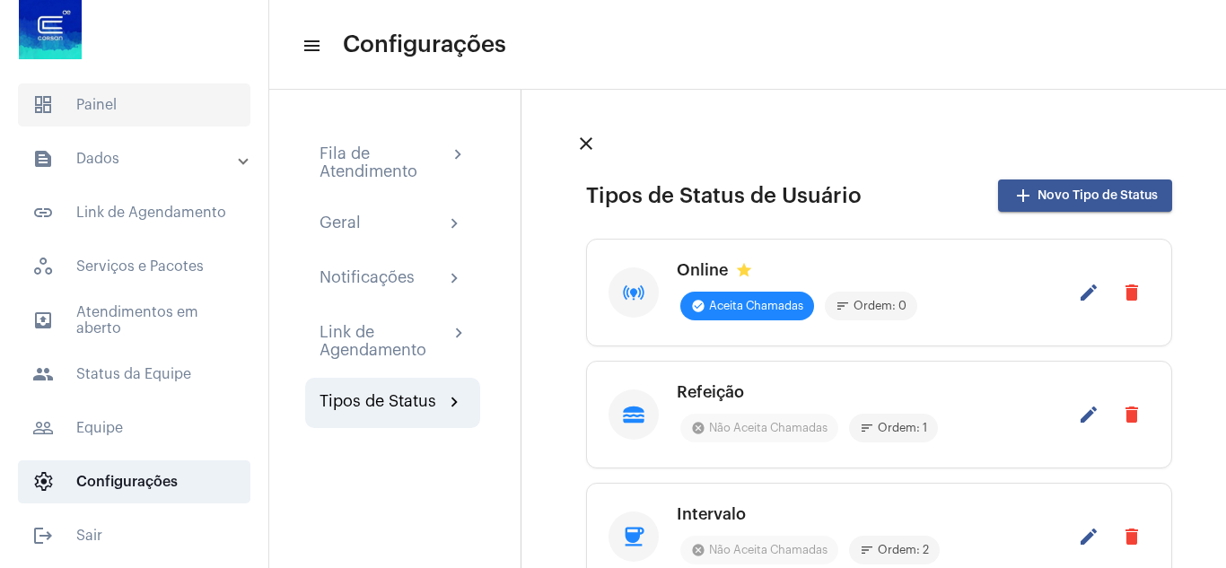
click at [88, 103] on span "dashboard Painel" at bounding box center [134, 104] width 233 height 43
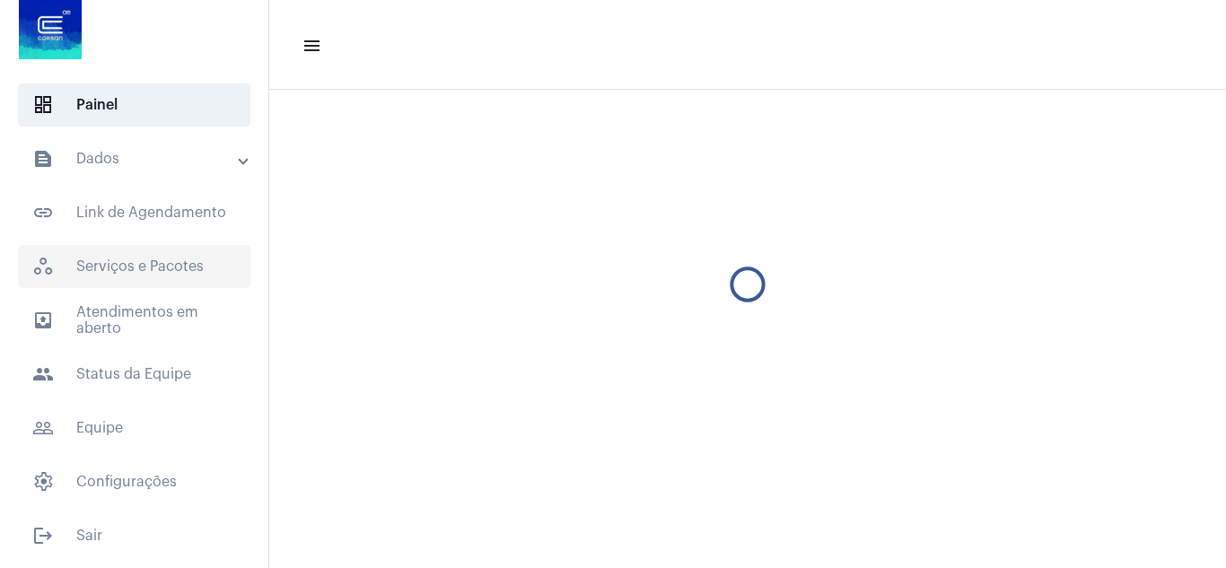
click at [151, 268] on span "workspaces_outlined Serviços e Pacotes" at bounding box center [134, 266] width 233 height 43
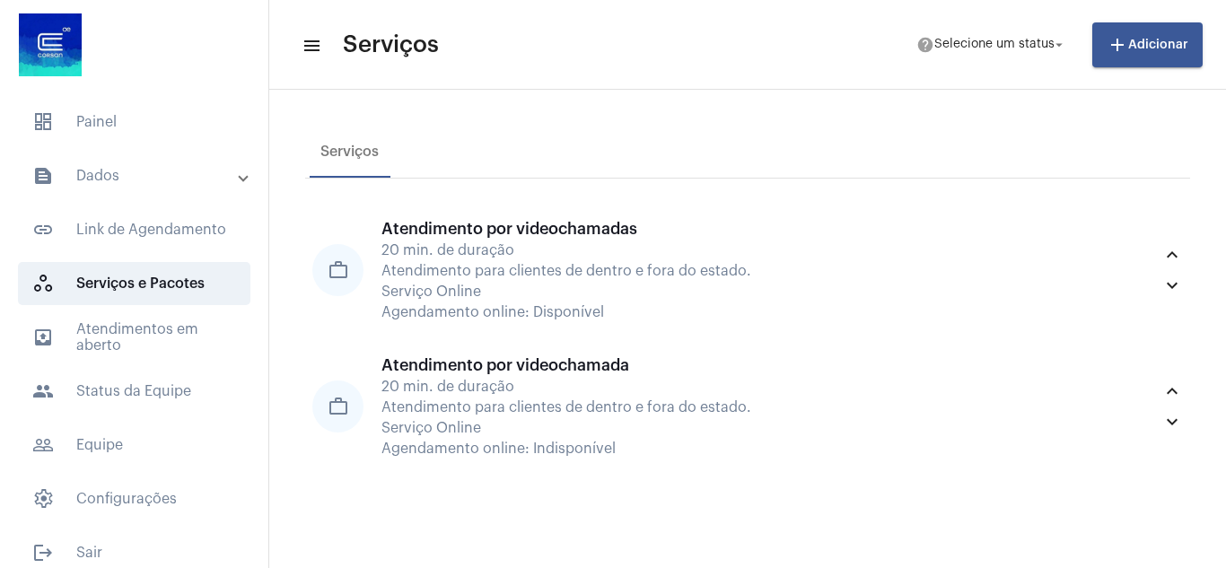
drag, startPoint x: 583, startPoint y: 215, endPoint x: 582, endPoint y: 51, distance: 163.4
click at [582, 51] on mat-toolbar-row "menu Serviços help Selecione um status arrow_drop_down add Adicionar" at bounding box center [747, 44] width 957 height 57
click at [175, 171] on mat-panel-title "text_snippet_outlined Dados" at bounding box center [135, 176] width 207 height 22
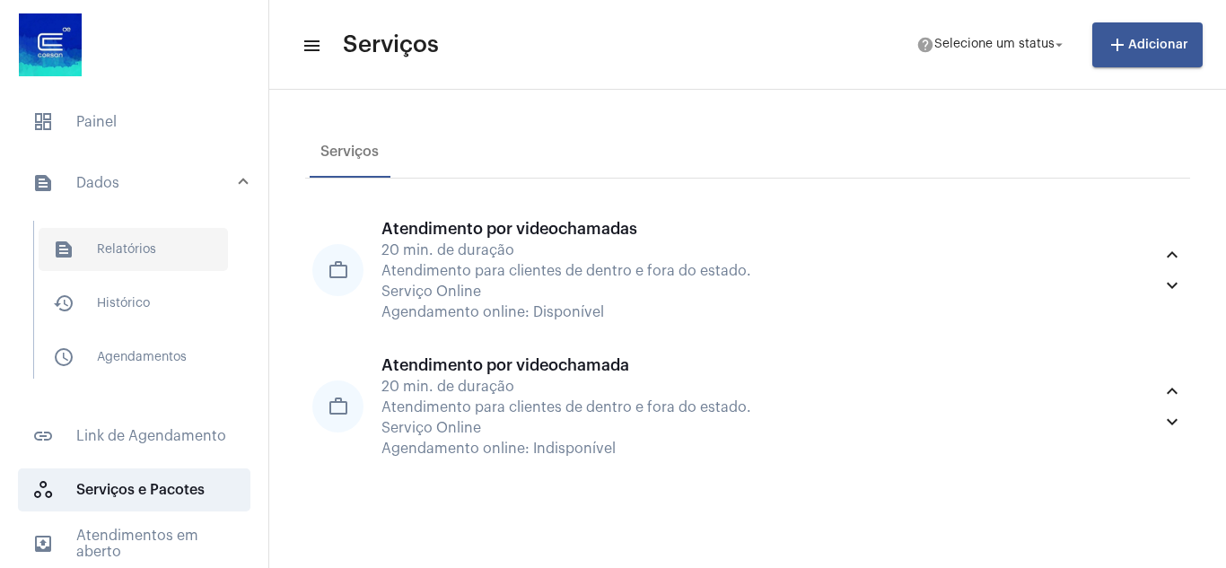
click at [151, 252] on span "text_snippet_outlined Relatórios" at bounding box center [133, 249] width 189 height 43
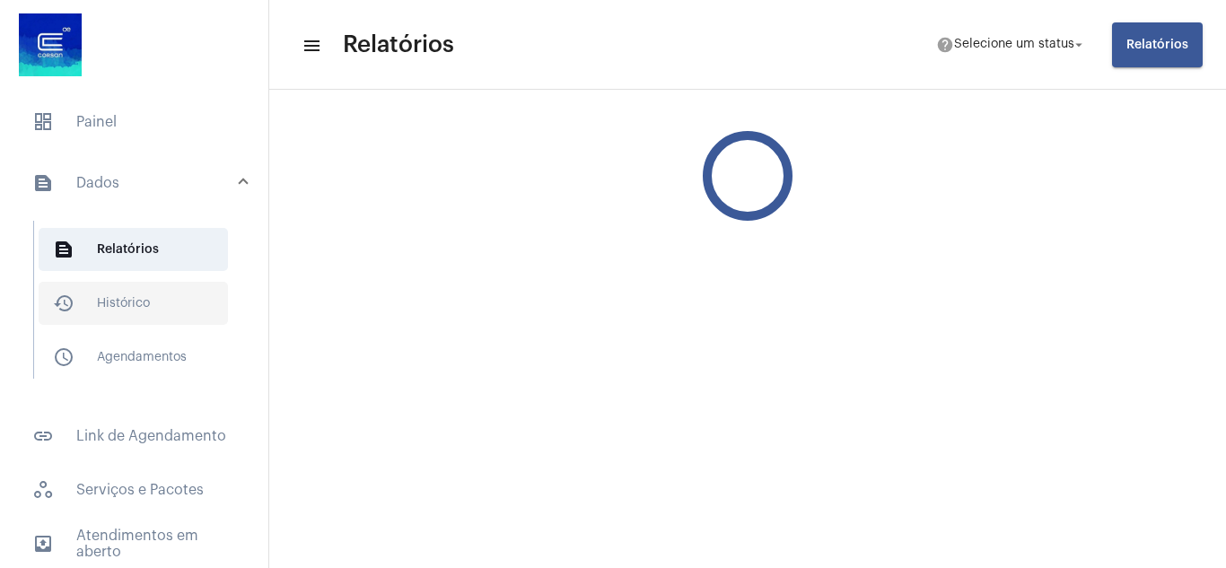
click at [128, 301] on span "history_outlined Histórico" at bounding box center [133, 303] width 189 height 43
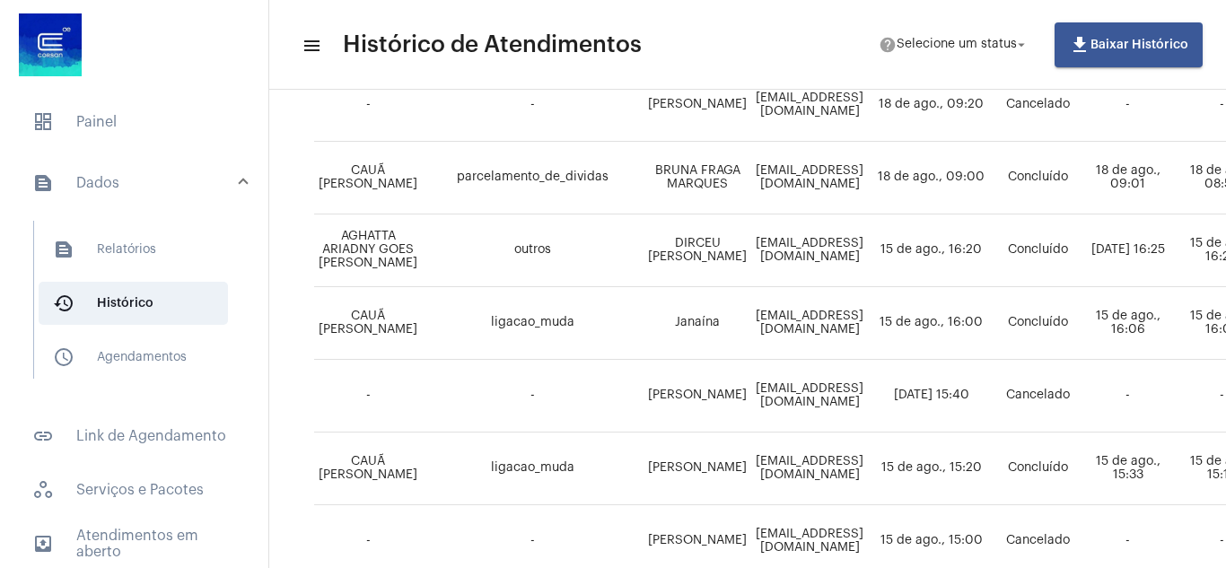
scroll to position [449, 0]
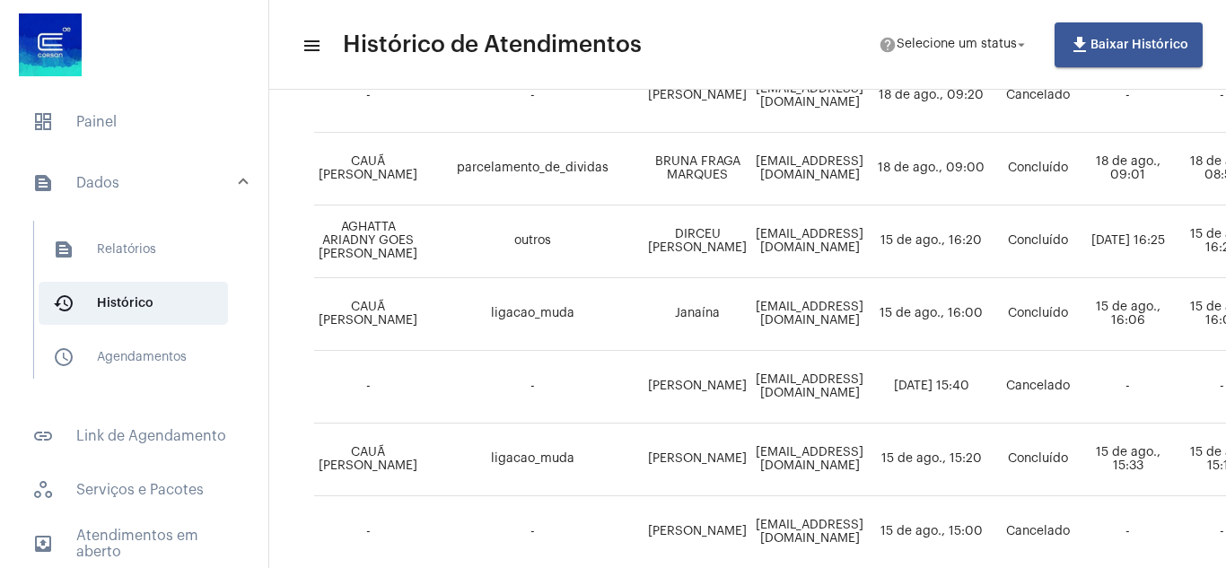
click at [372, 238] on td "AGHATTA ARIADNY GOES BERNARDINI" at bounding box center [368, 242] width 108 height 73
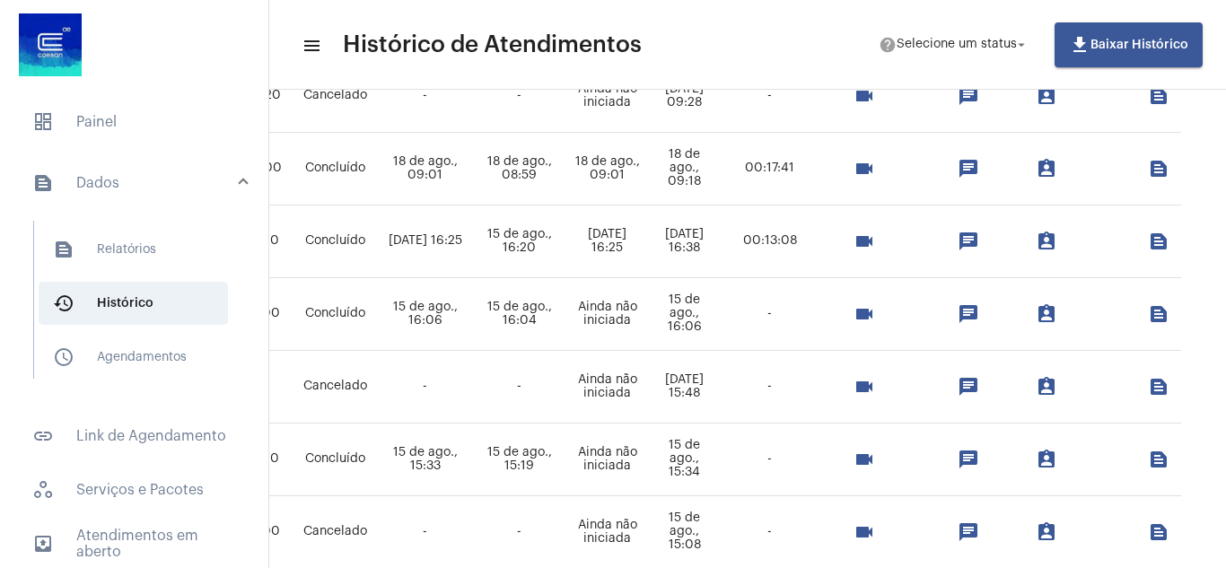
scroll to position [449, 796]
click at [958, 239] on mat-icon "chat" at bounding box center [969, 242] width 22 height 22
click at [1036, 236] on mat-icon "assignment_ind" at bounding box center [1047, 242] width 22 height 22
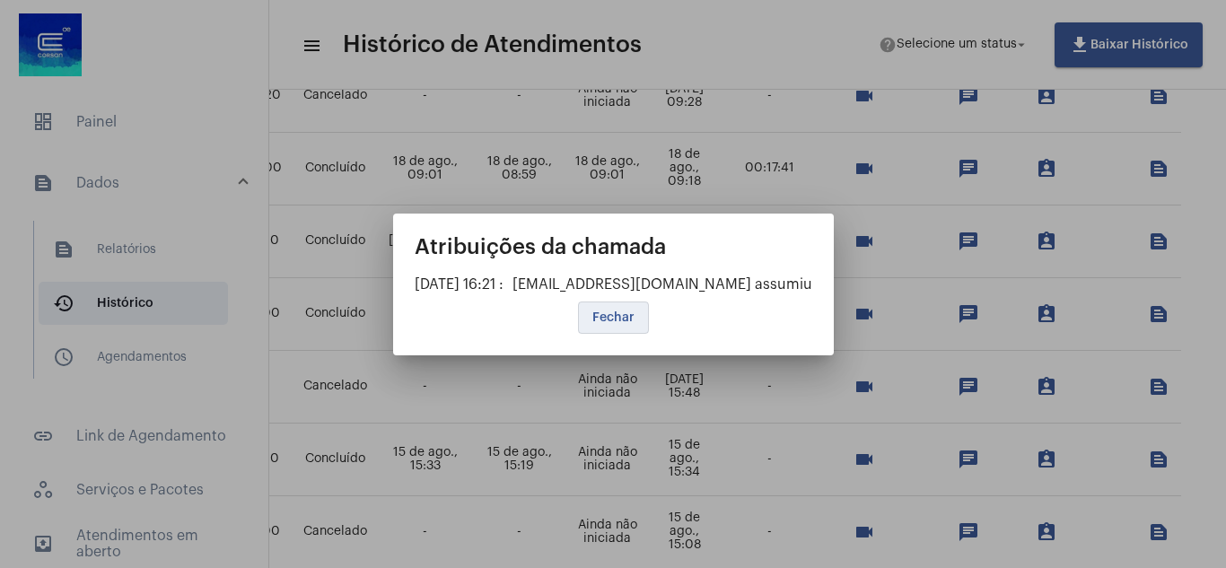
click at [612, 319] on span "Fechar" at bounding box center [614, 318] width 42 height 13
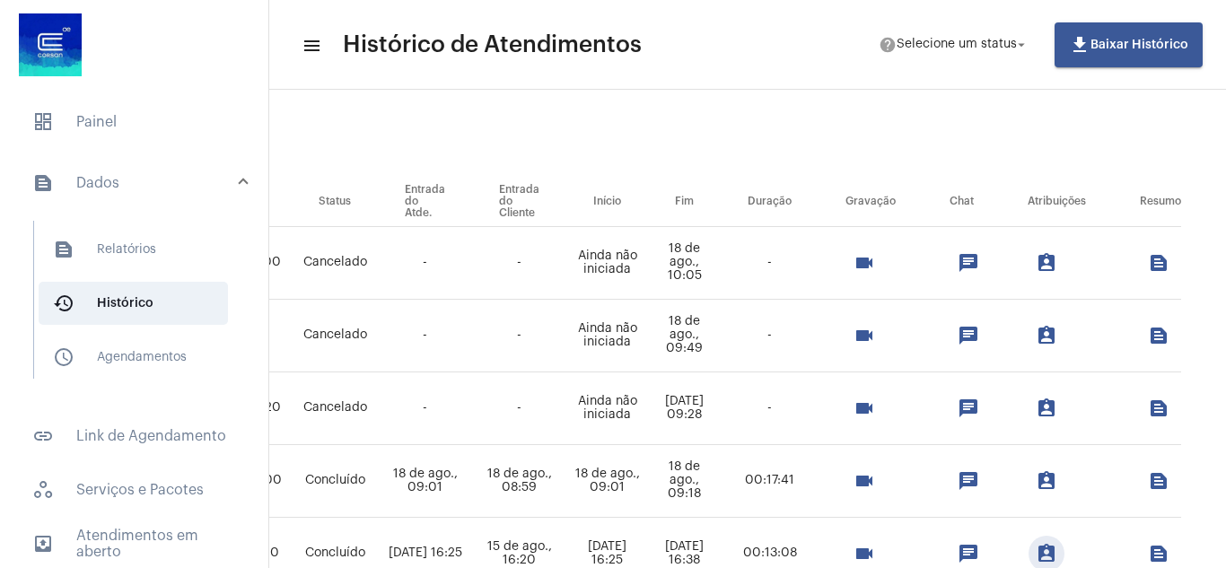
scroll to position [136, 796]
drag, startPoint x: 931, startPoint y: 559, endPoint x: 715, endPoint y: 106, distance: 502.3
click at [715, 106] on div "Dia Semana Mês Escolher" at bounding box center [235, 132] width 1248 height 90
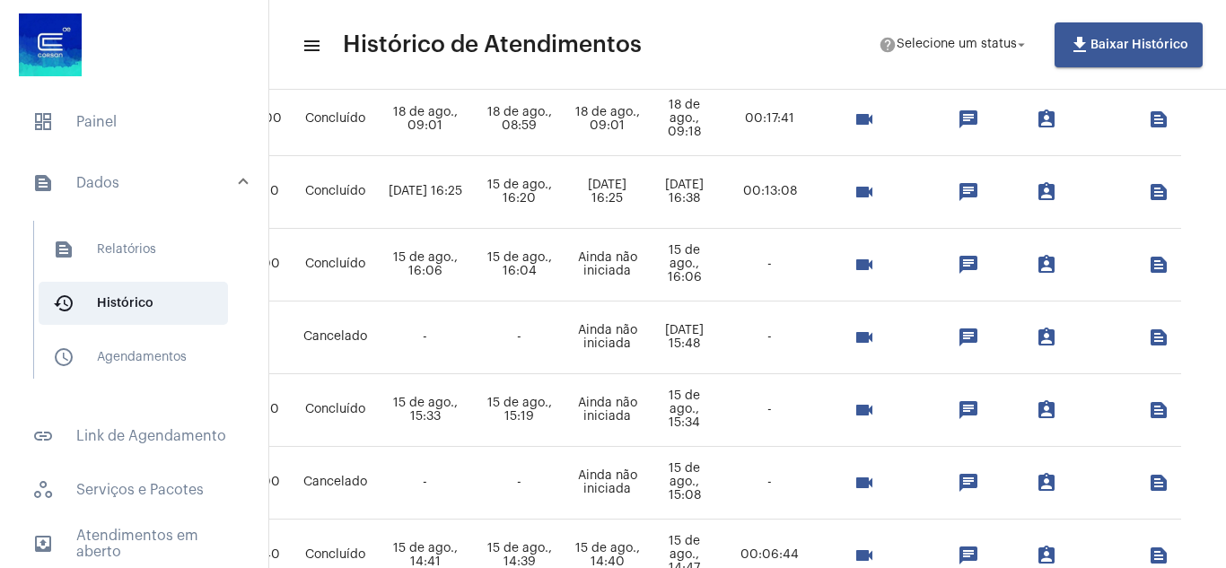
scroll to position [495, 796]
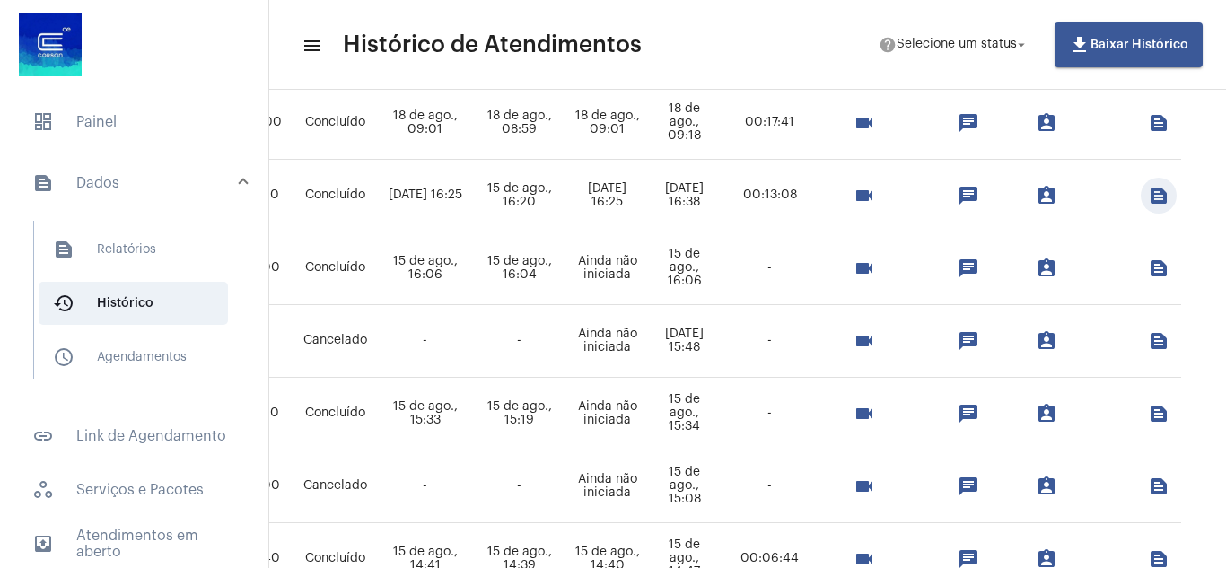
click at [1148, 193] on mat-icon "text_snippet_outlined" at bounding box center [1159, 196] width 22 height 22
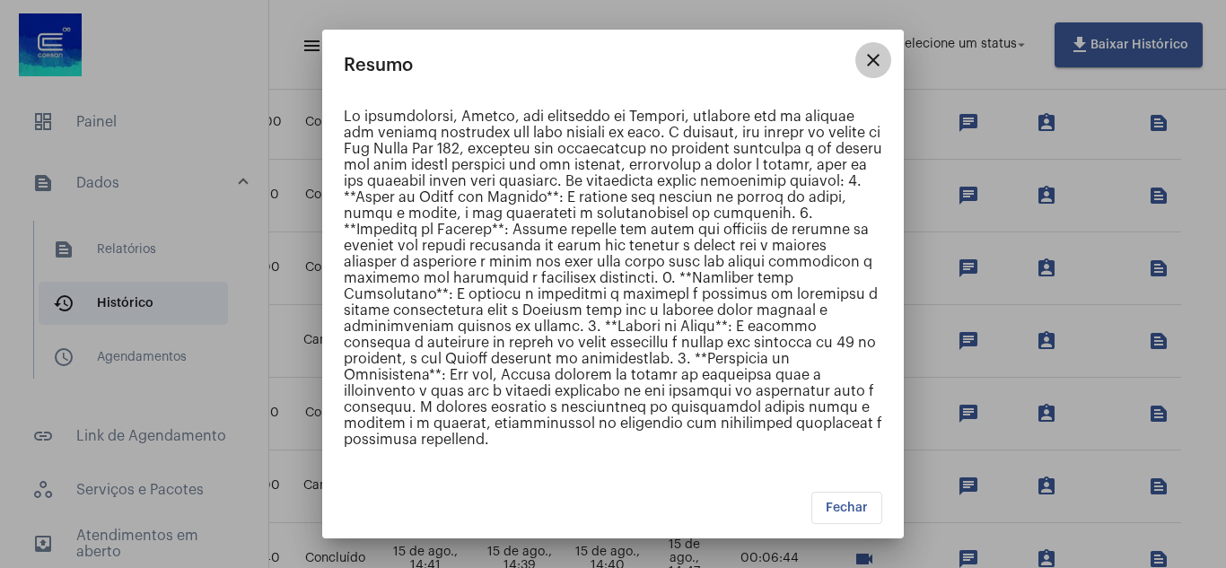
click at [873, 56] on mat-icon "close" at bounding box center [874, 60] width 22 height 22
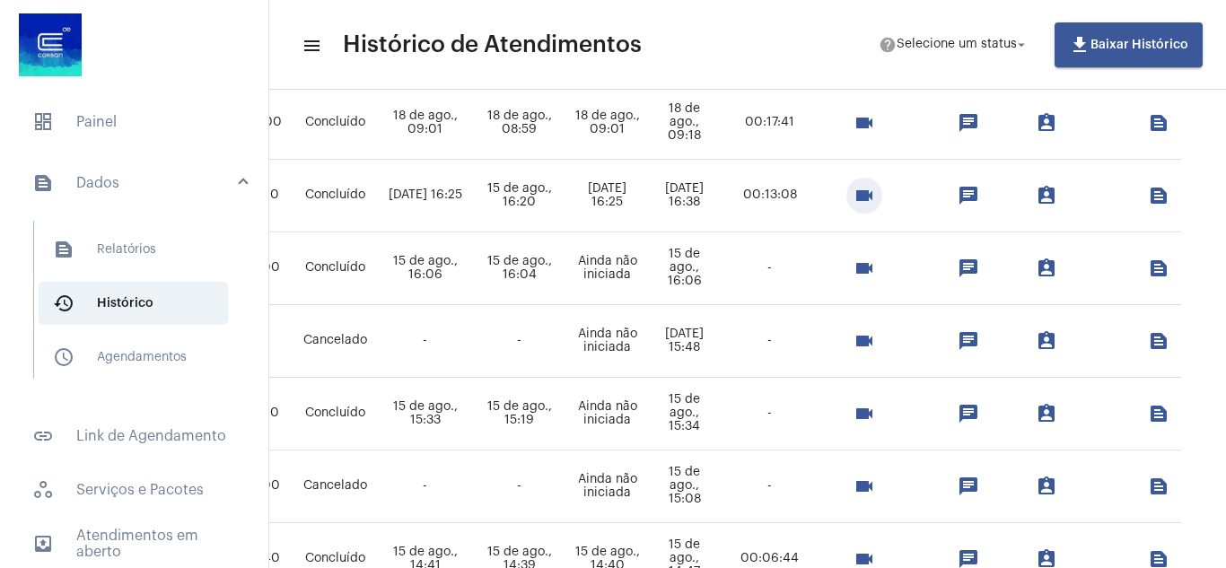
click at [854, 198] on mat-icon "videocam" at bounding box center [865, 196] width 22 height 22
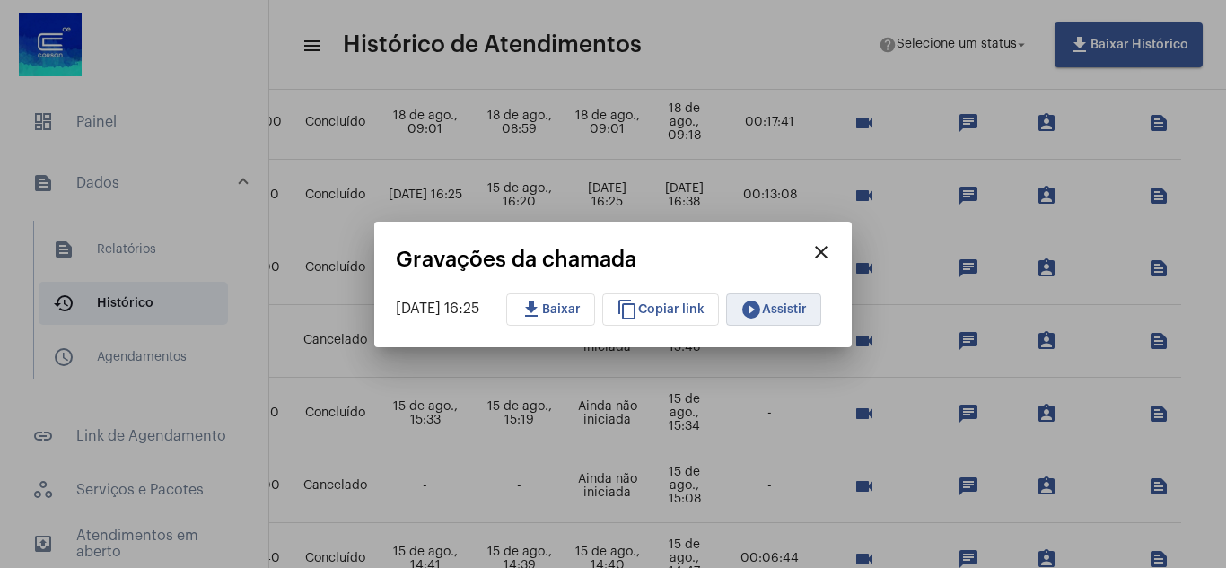
click at [789, 310] on span "play_circle_filled Assistir" at bounding box center [774, 309] width 66 height 13
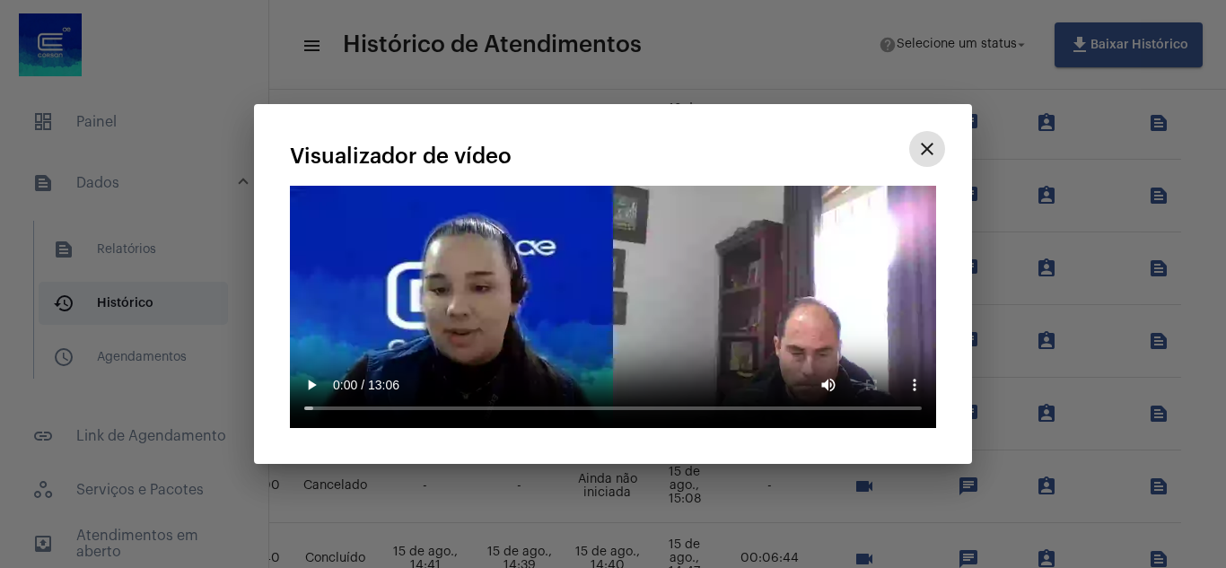
click at [926, 149] on mat-icon "close" at bounding box center [928, 149] width 22 height 22
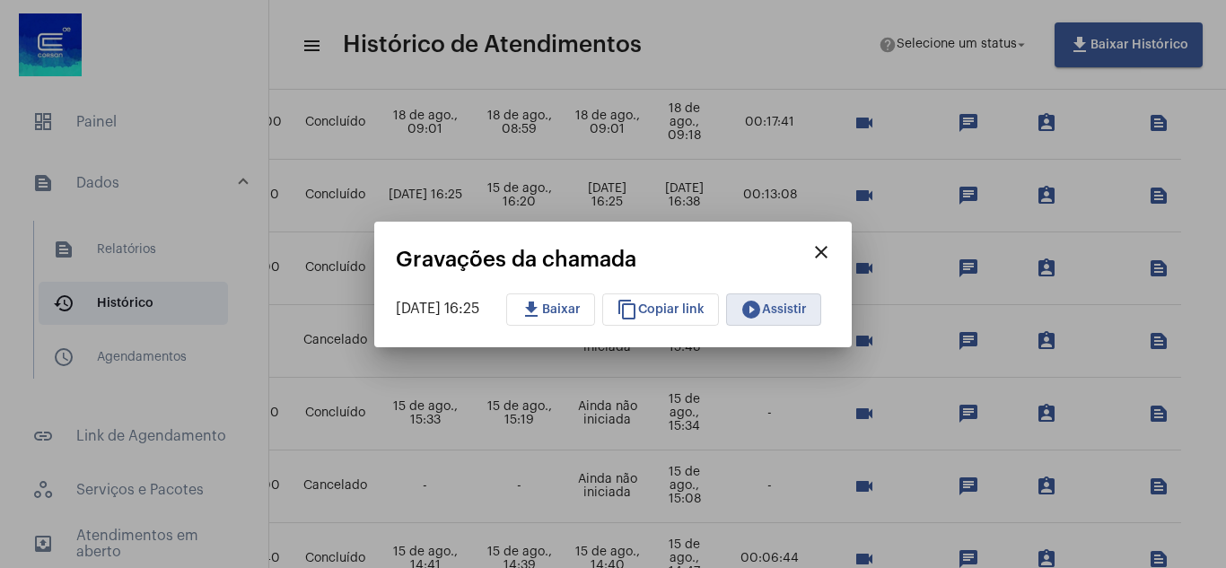
click at [832, 250] on mat-icon "close" at bounding box center [822, 252] width 22 height 22
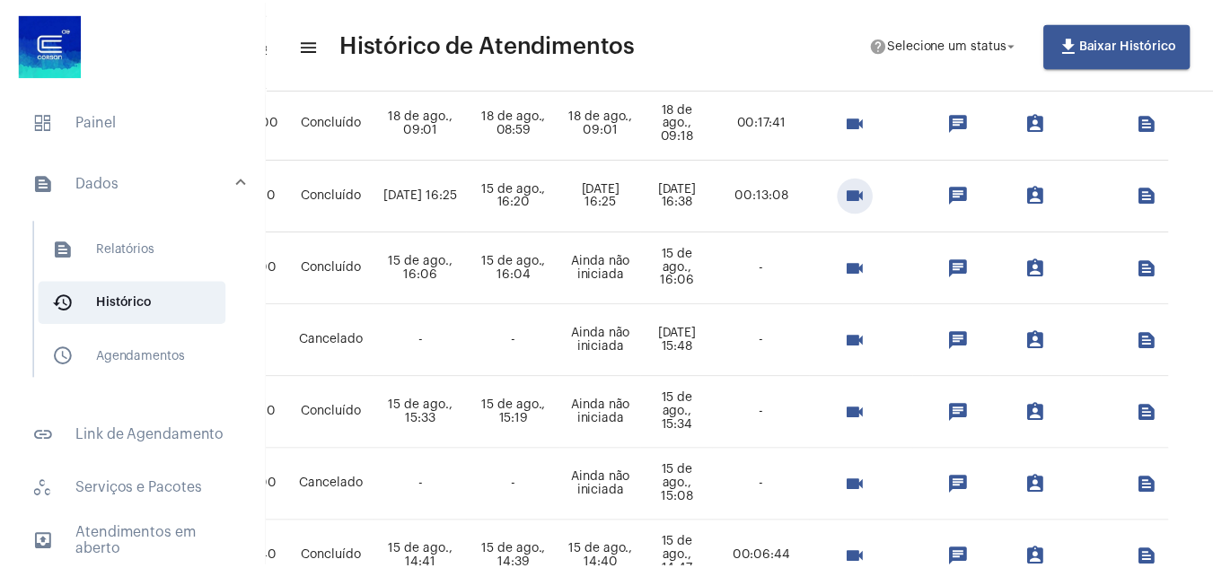
scroll to position [224, 0]
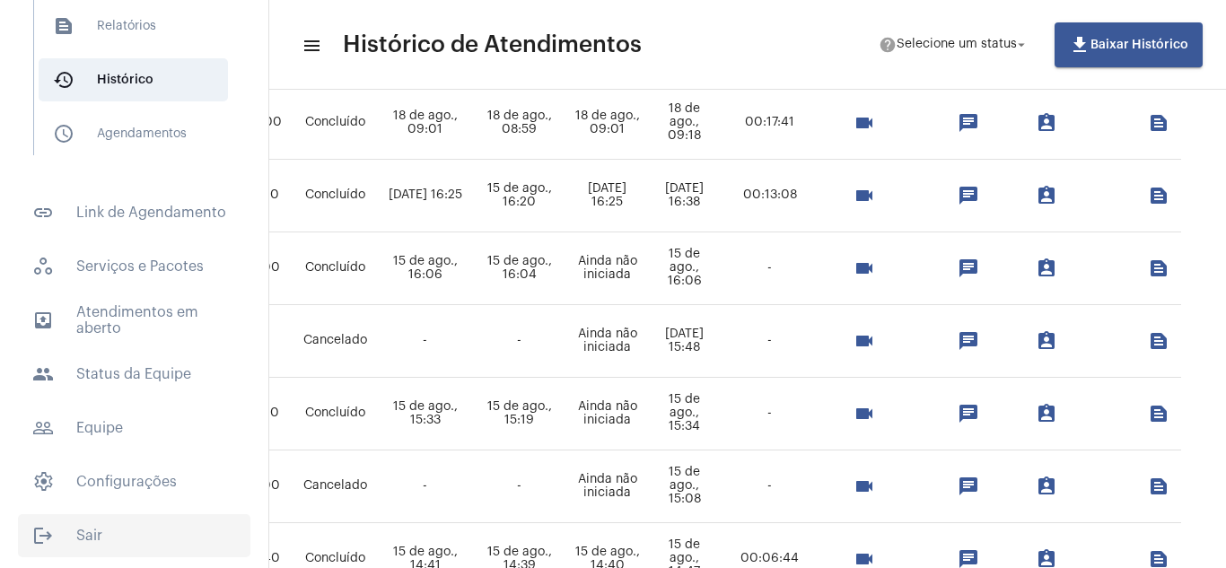
click at [85, 540] on span "logout Sair" at bounding box center [134, 535] width 233 height 43
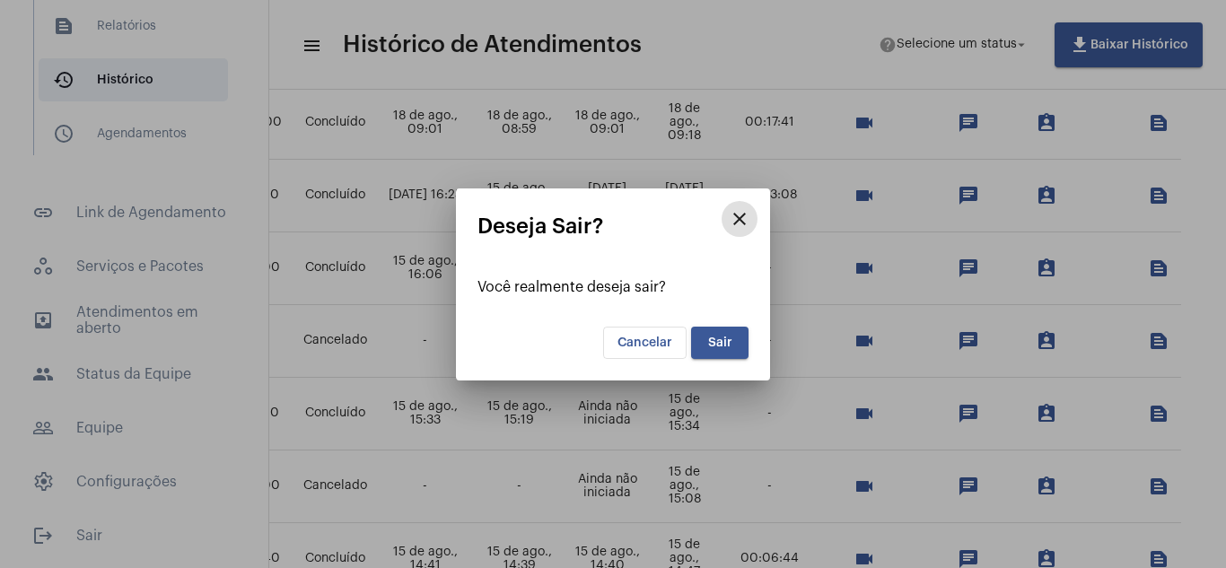
click at [716, 344] on span "Sair" at bounding box center [720, 343] width 24 height 13
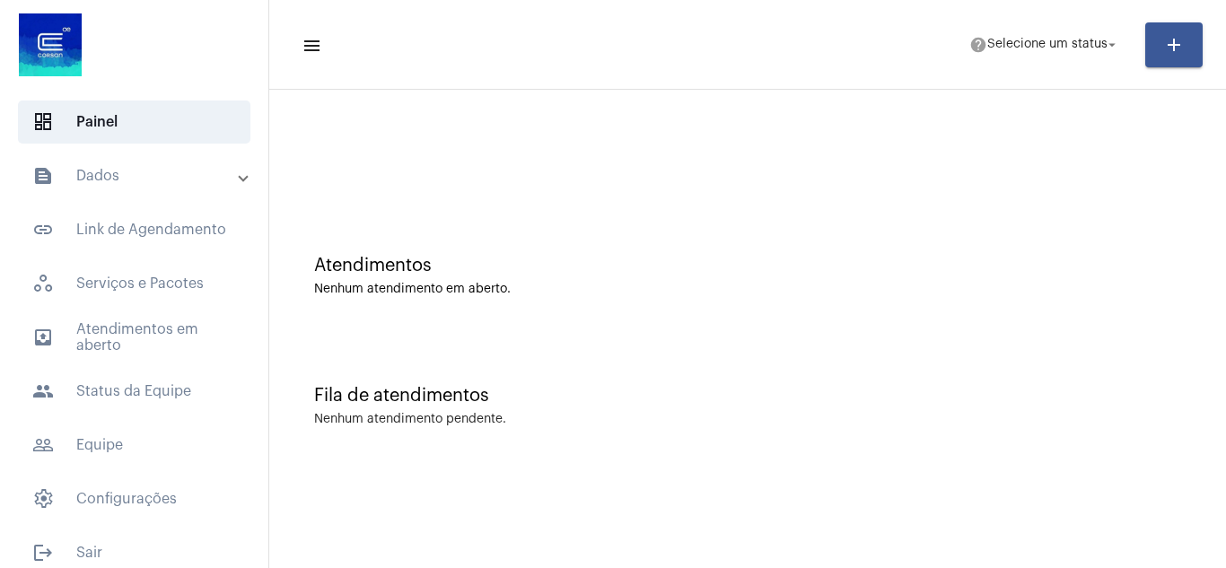
click at [306, 40] on mat-icon "menu" at bounding box center [311, 46] width 18 height 22
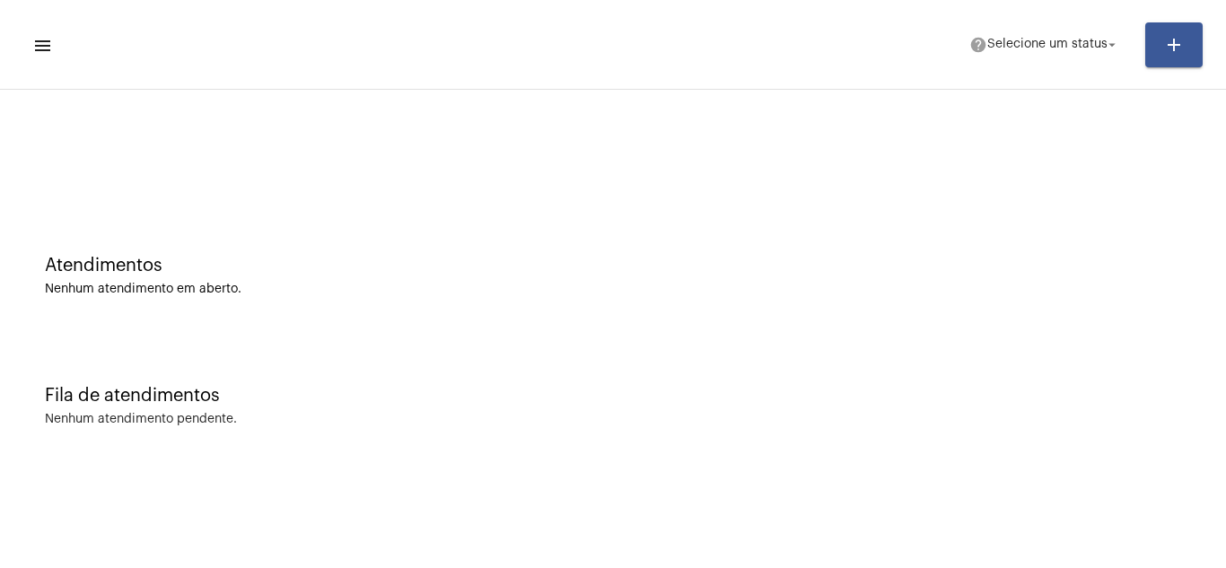
click at [43, 44] on mat-icon "menu" at bounding box center [41, 46] width 18 height 22
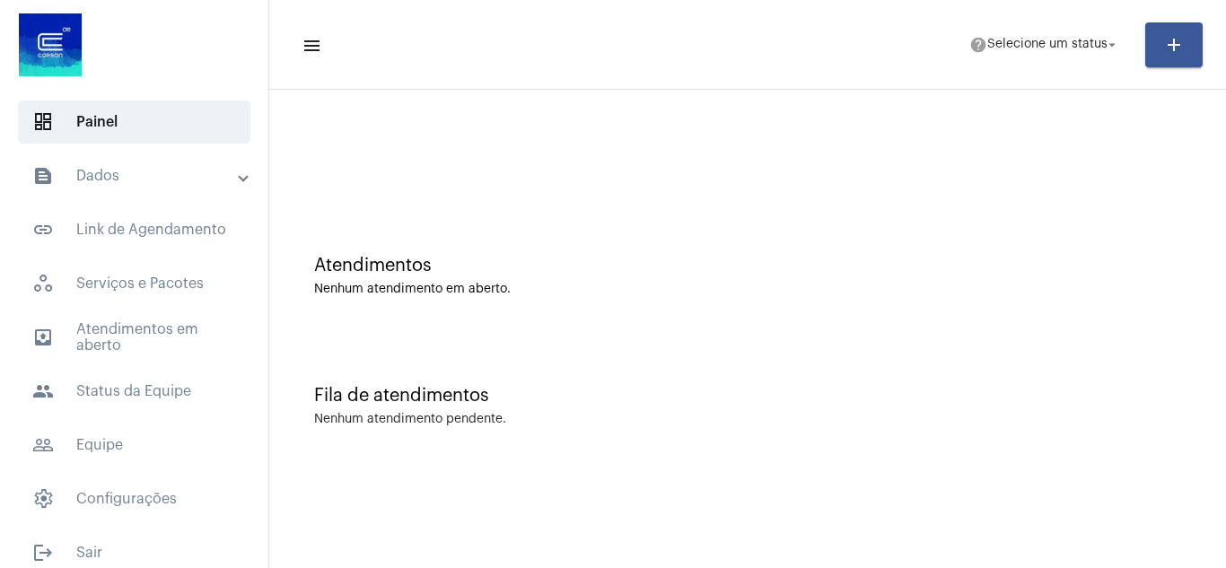
click at [317, 50] on mat-icon "menu" at bounding box center [311, 46] width 18 height 22
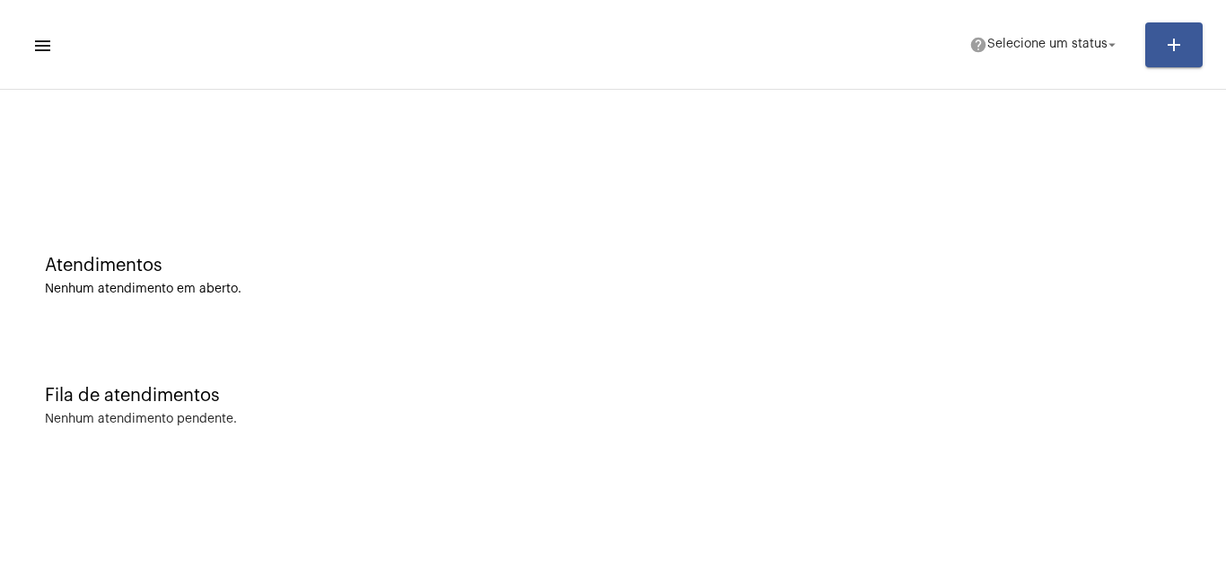
click at [43, 47] on mat-icon "menu" at bounding box center [41, 46] width 18 height 22
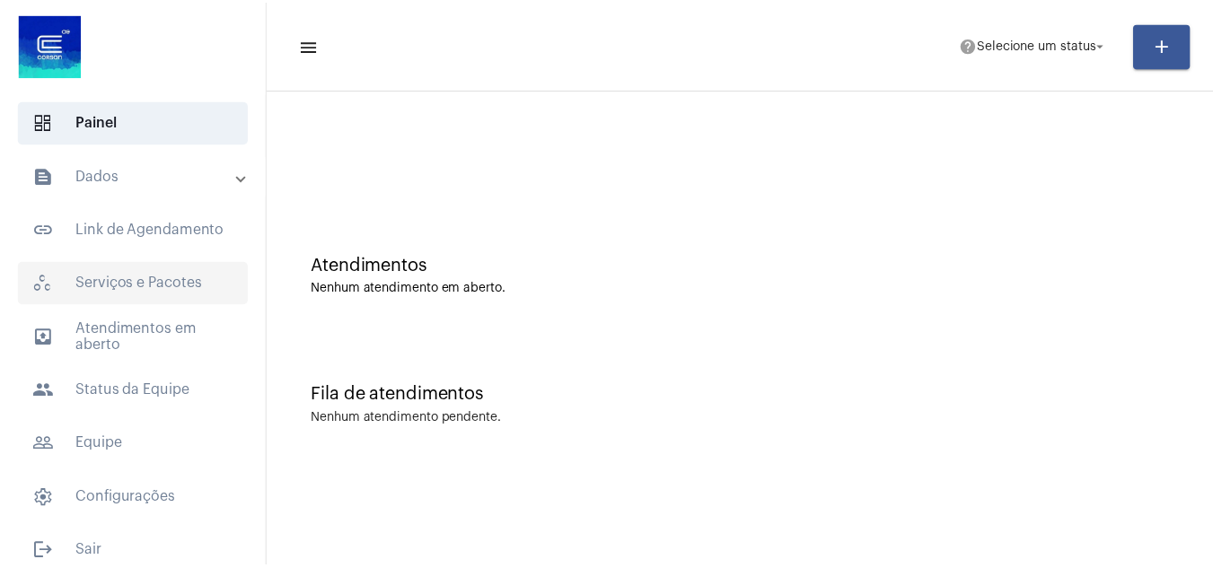
scroll to position [17, 0]
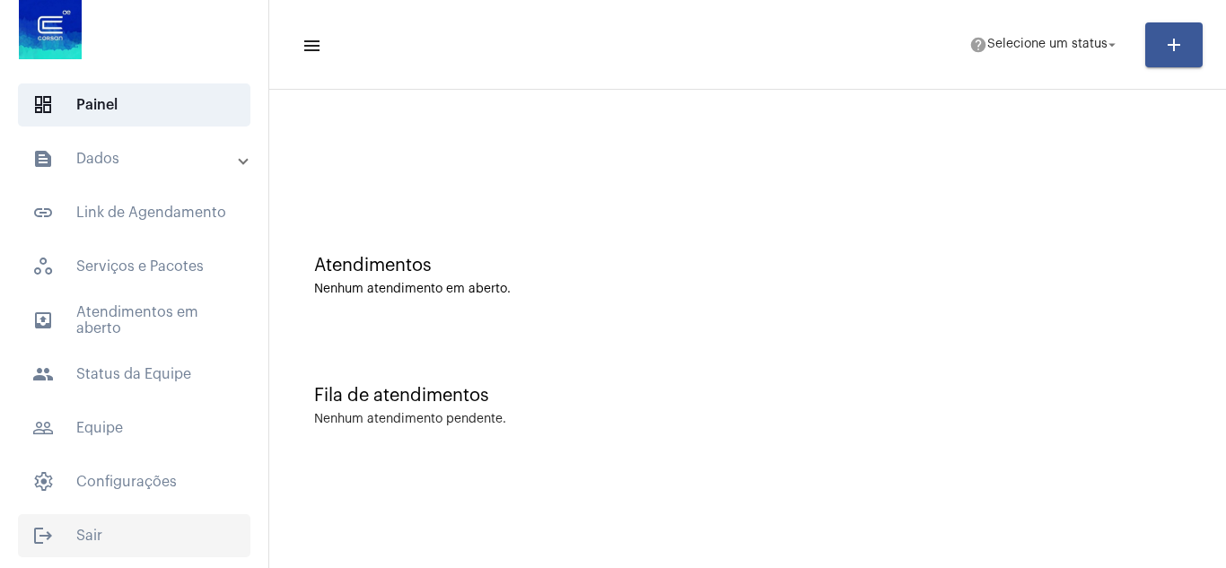
click at [88, 540] on span "logout Sair" at bounding box center [134, 535] width 233 height 43
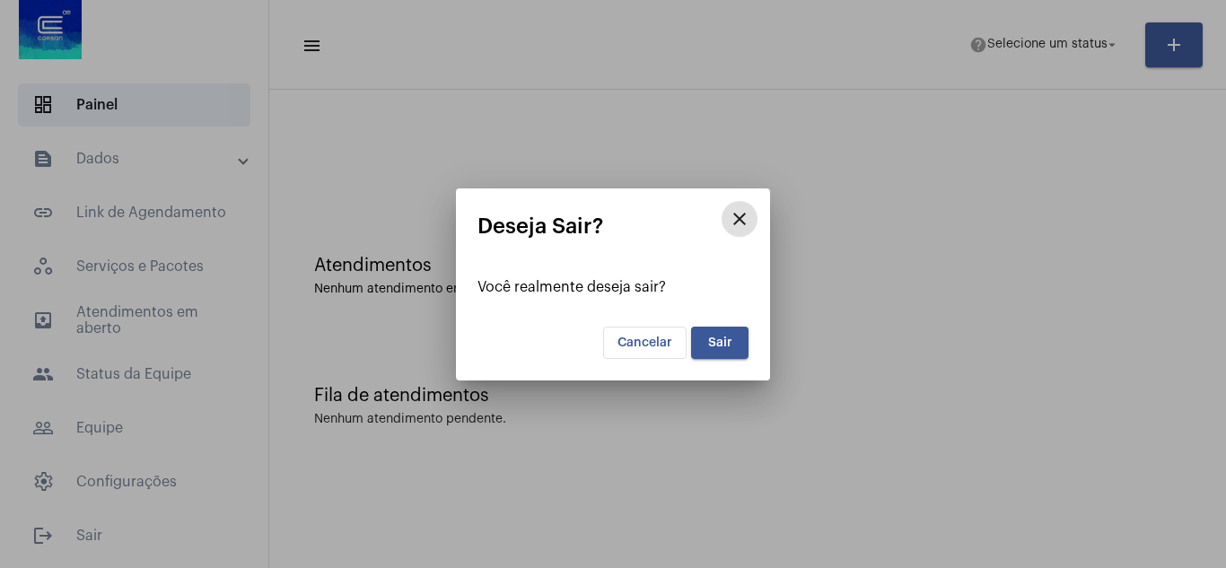
click at [738, 349] on button "Sair" at bounding box center [719, 343] width 57 height 32
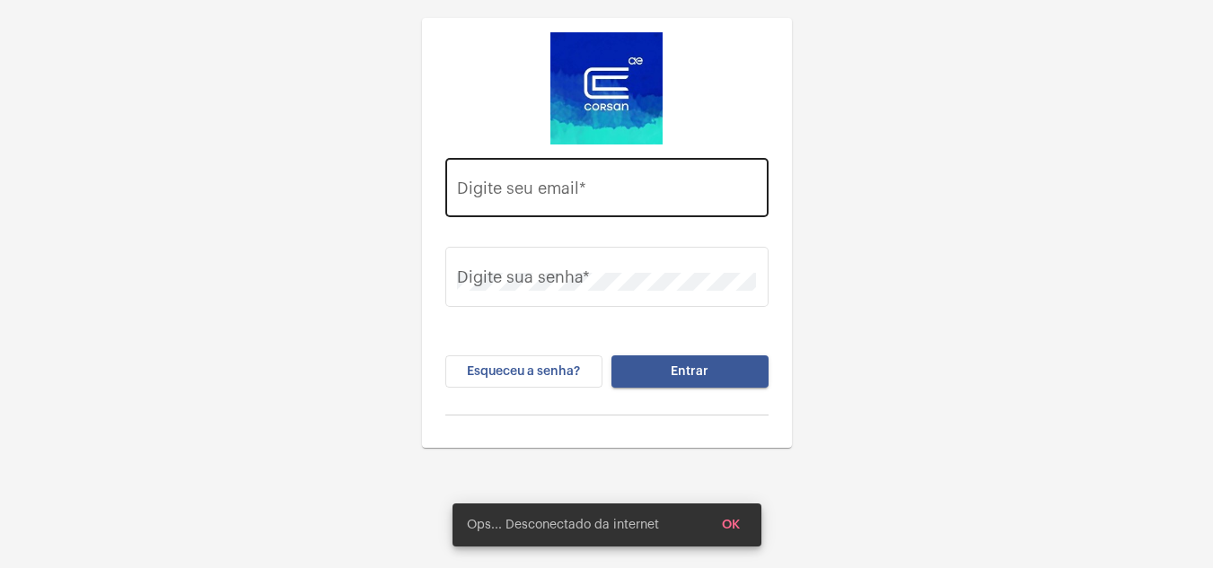
click at [520, 195] on input "Digite seu email *" at bounding box center [606, 192] width 299 height 18
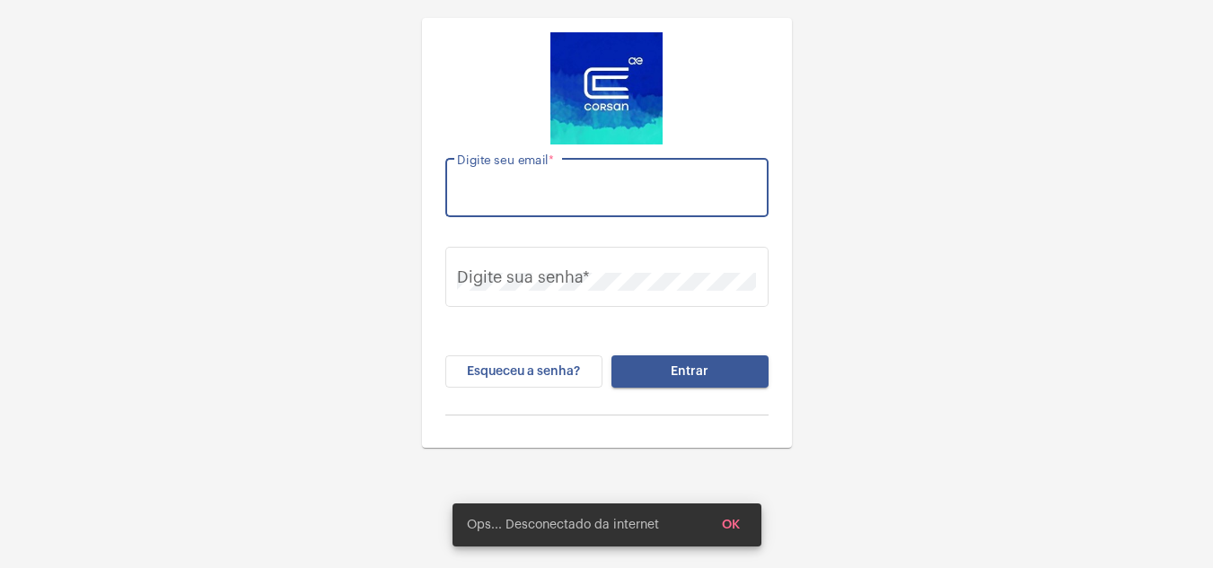
paste input "[EMAIL_ADDRESS][DOMAIN_NAME]"
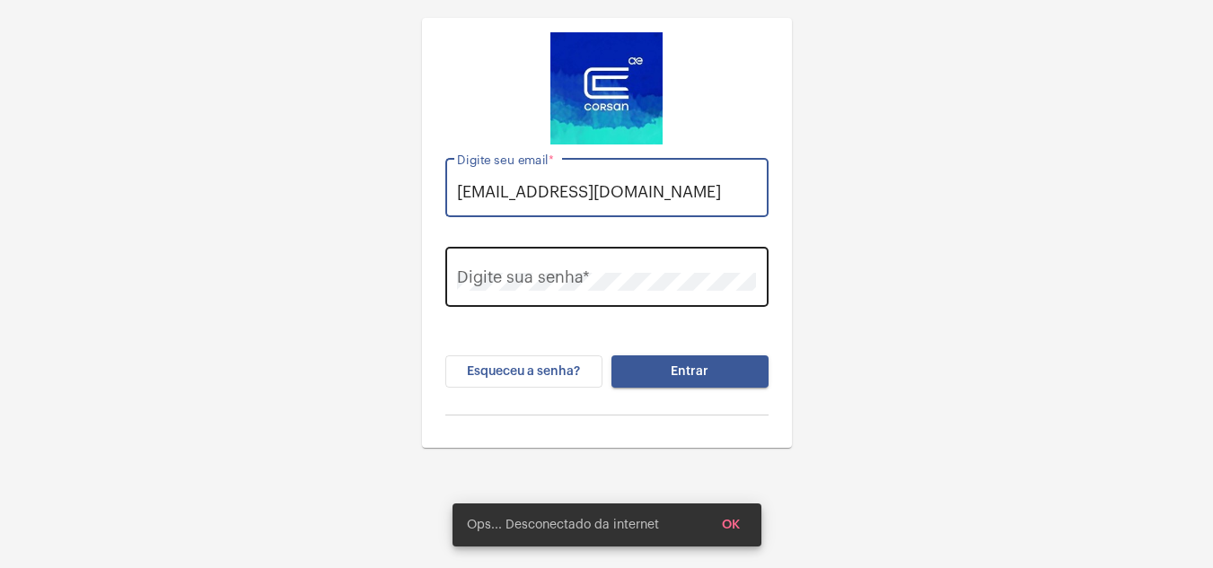
type input "liliane.vicente@explorercallcenter.com.br"
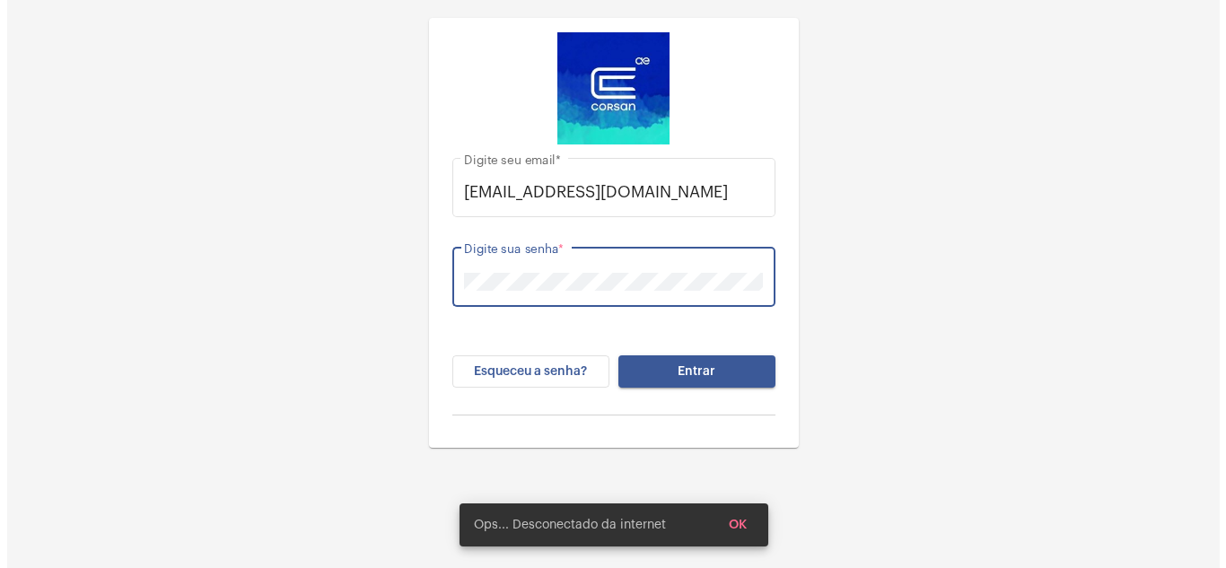
scroll to position [0, 0]
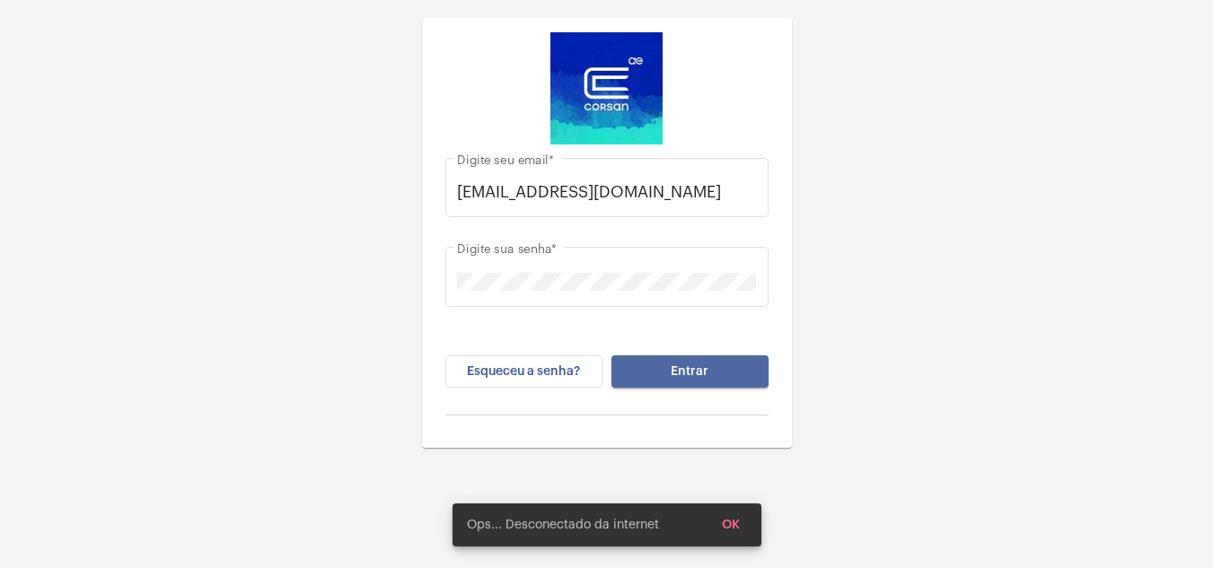
click at [707, 359] on button "Entrar" at bounding box center [689, 372] width 157 height 32
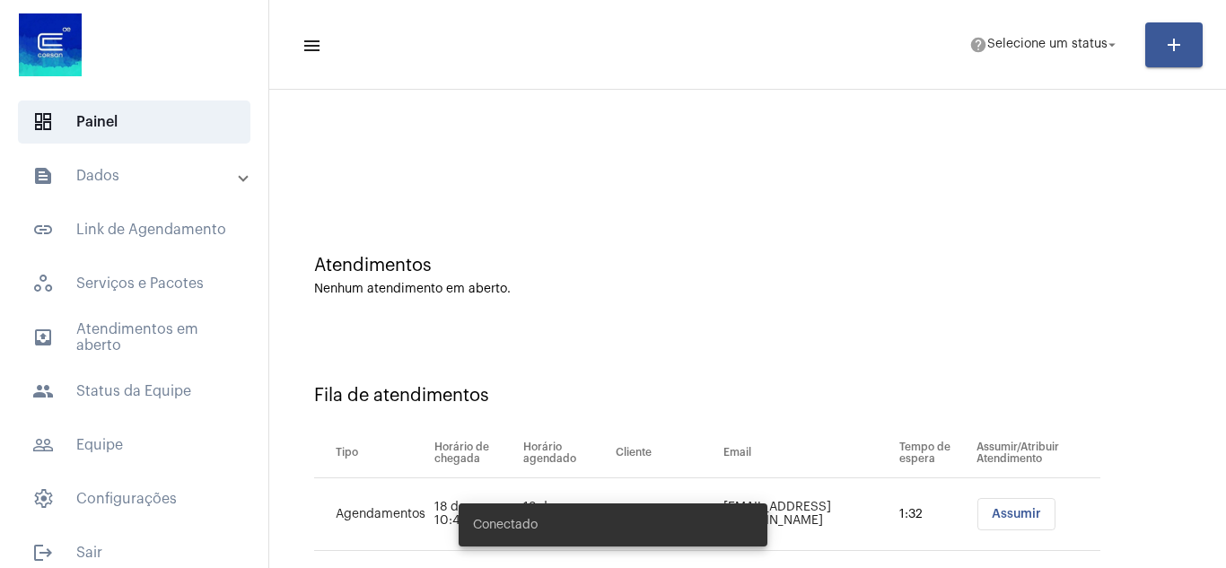
drag, startPoint x: 707, startPoint y: 359, endPoint x: 539, endPoint y: 92, distance: 315.8
click at [539, 92] on div "Atendimentos Nenhum atendimento em aberto. Fila de atendimentos Tipo Horário de…" at bounding box center [747, 345] width 957 height 510
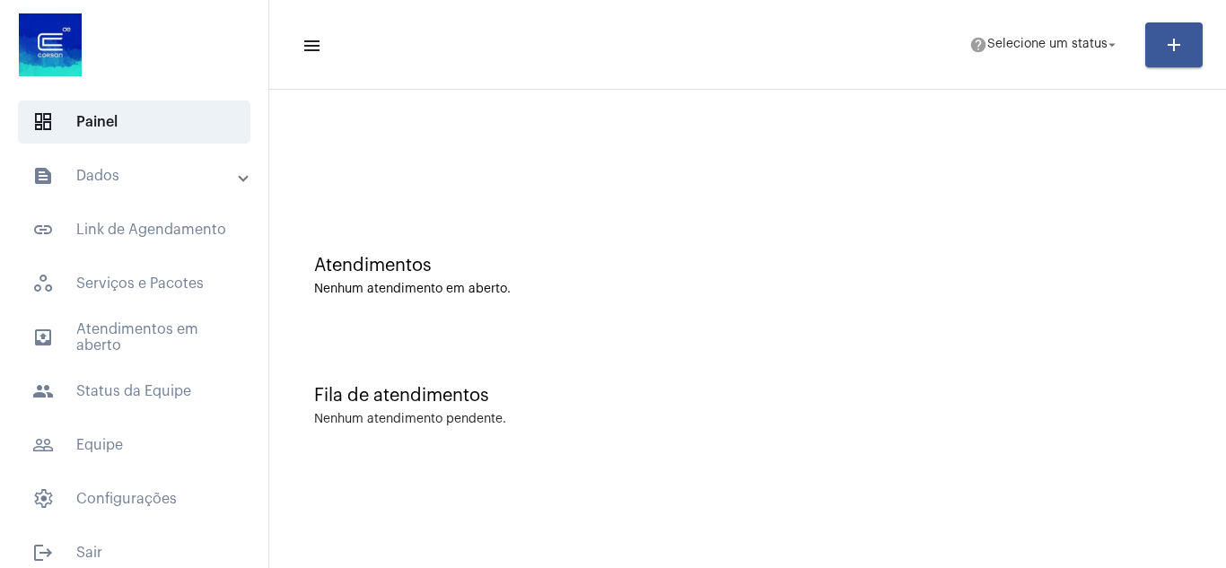
click at [240, 179] on span at bounding box center [243, 176] width 7 height 15
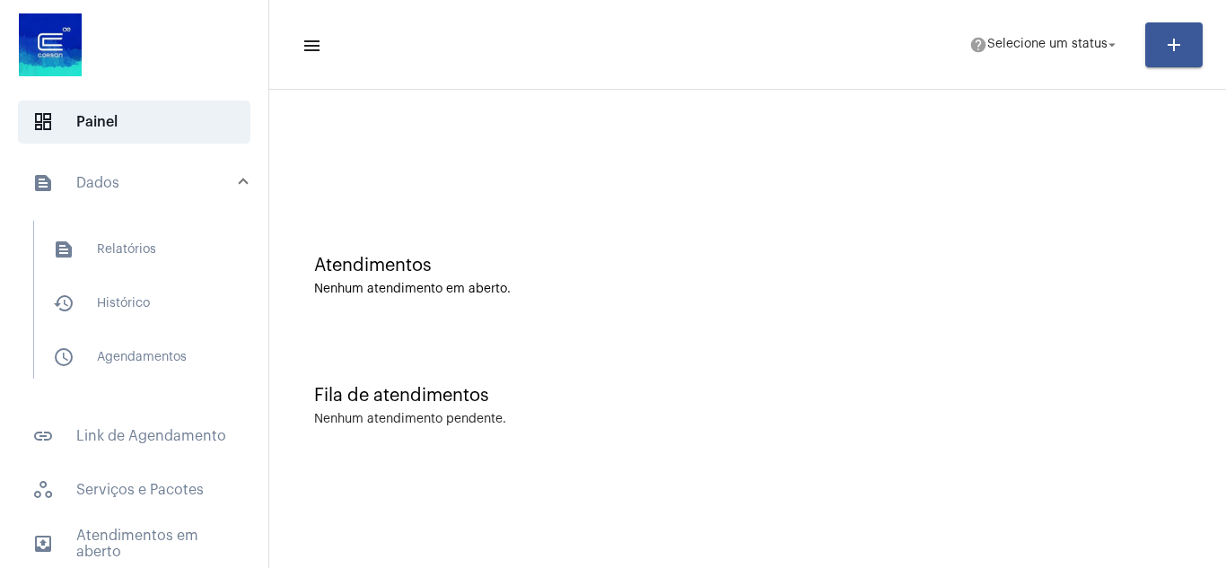
click at [240, 179] on span at bounding box center [243, 183] width 7 height 15
